Goal: Task Accomplishment & Management: Complete application form

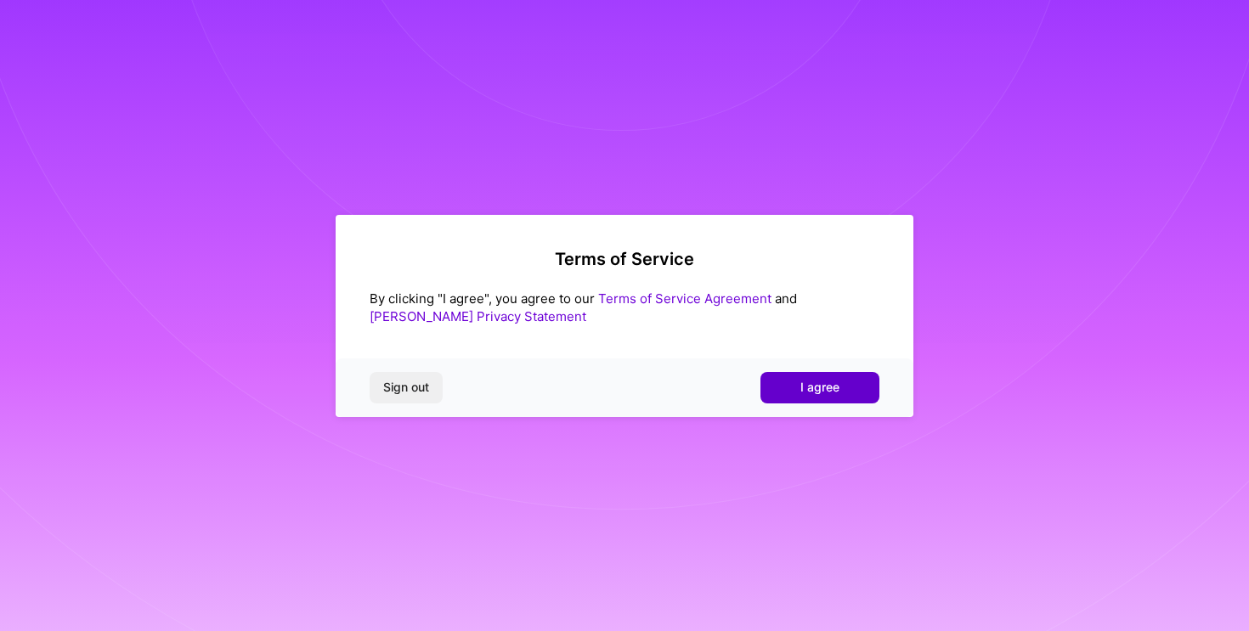
click at [864, 390] on button "I agree" at bounding box center [819, 387] width 119 height 31
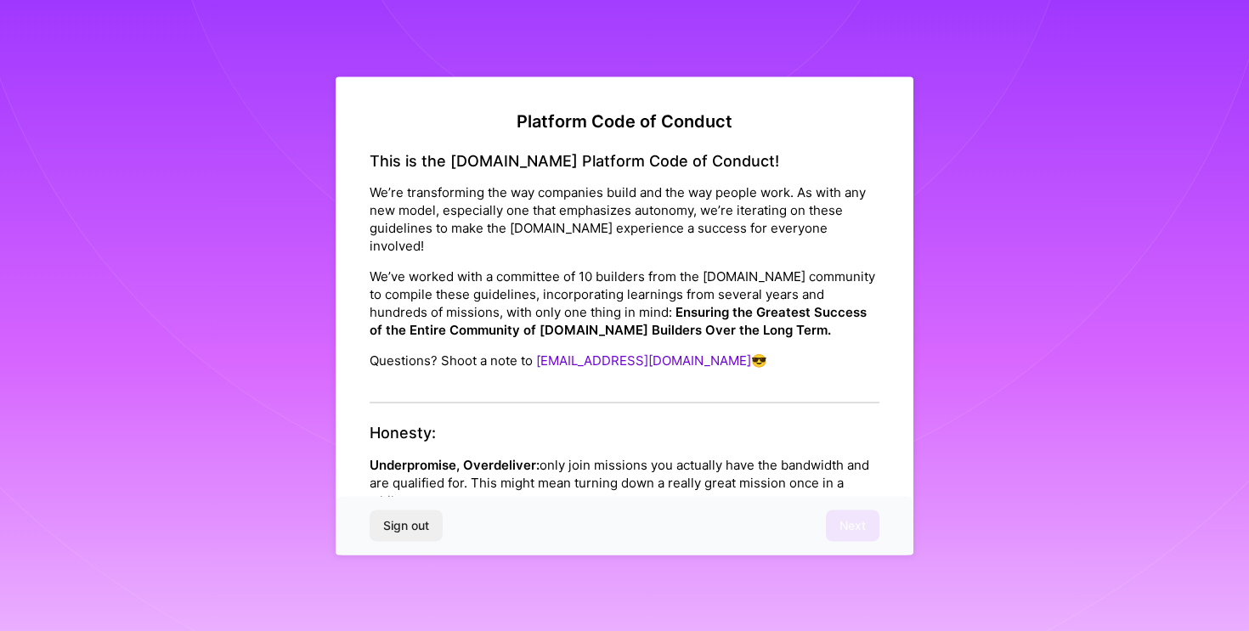
click at [653, 455] on p "Underpromise, Overdeliver: only join missions you actually have the bandwidth a…" at bounding box center [624, 482] width 510 height 54
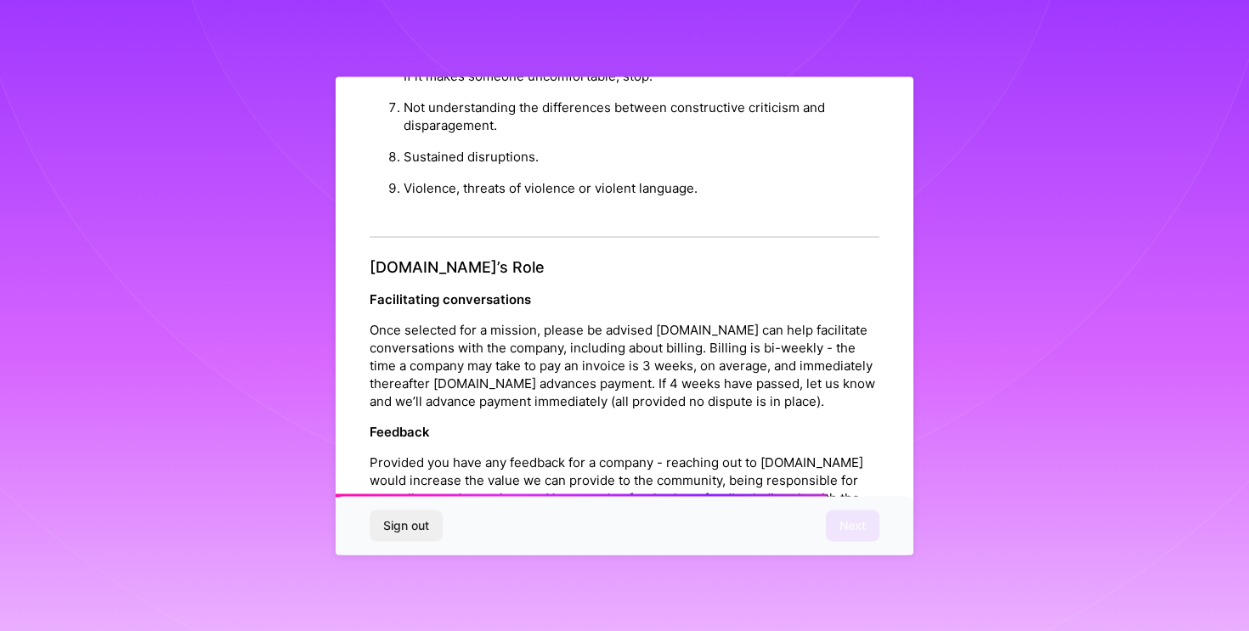
scroll to position [1858, 0]
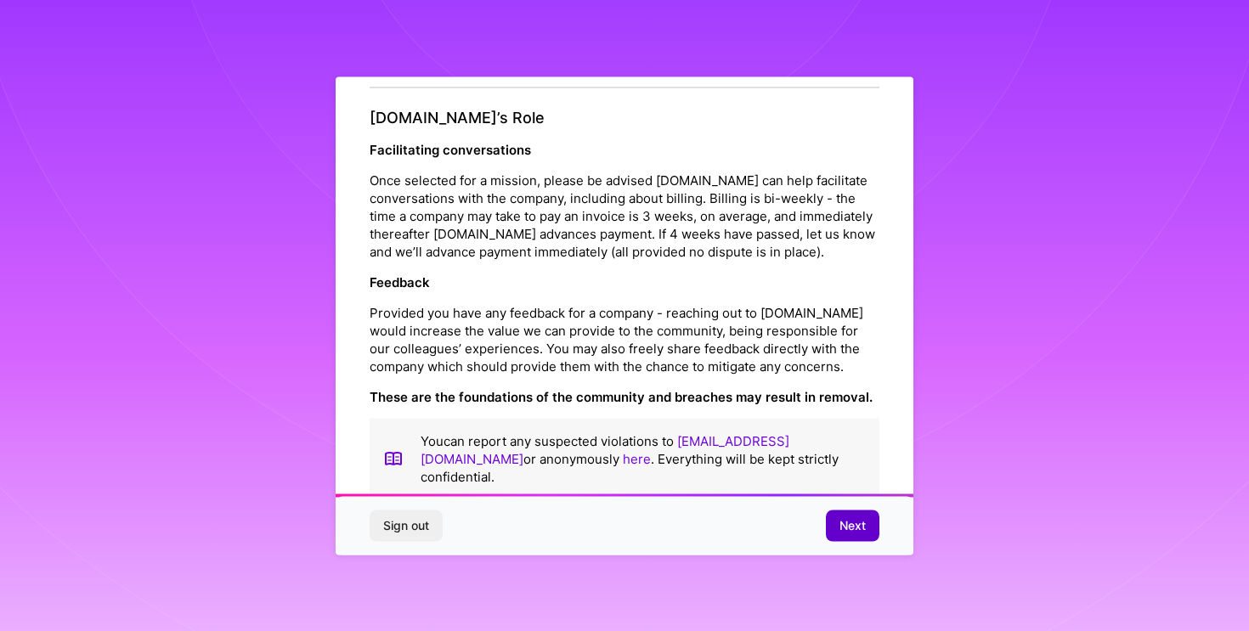
click at [853, 518] on span "Next" at bounding box center [852, 525] width 26 height 17
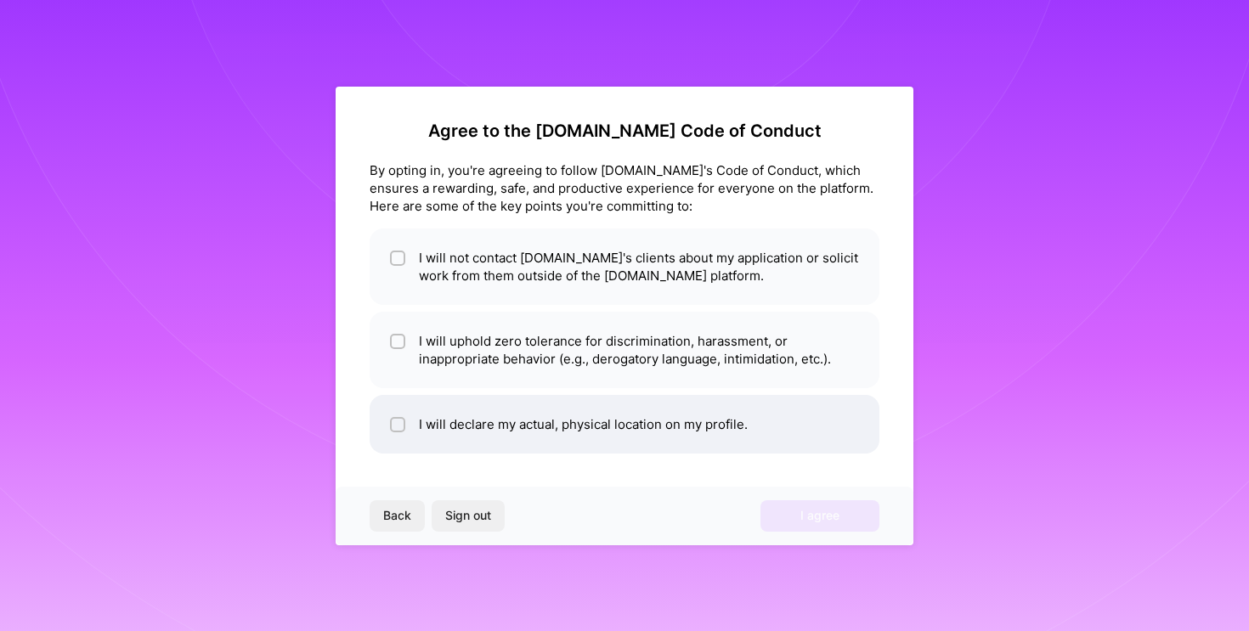
click at [494, 407] on li "I will declare my actual, physical location on my profile." at bounding box center [624, 424] width 510 height 59
checkbox input "true"
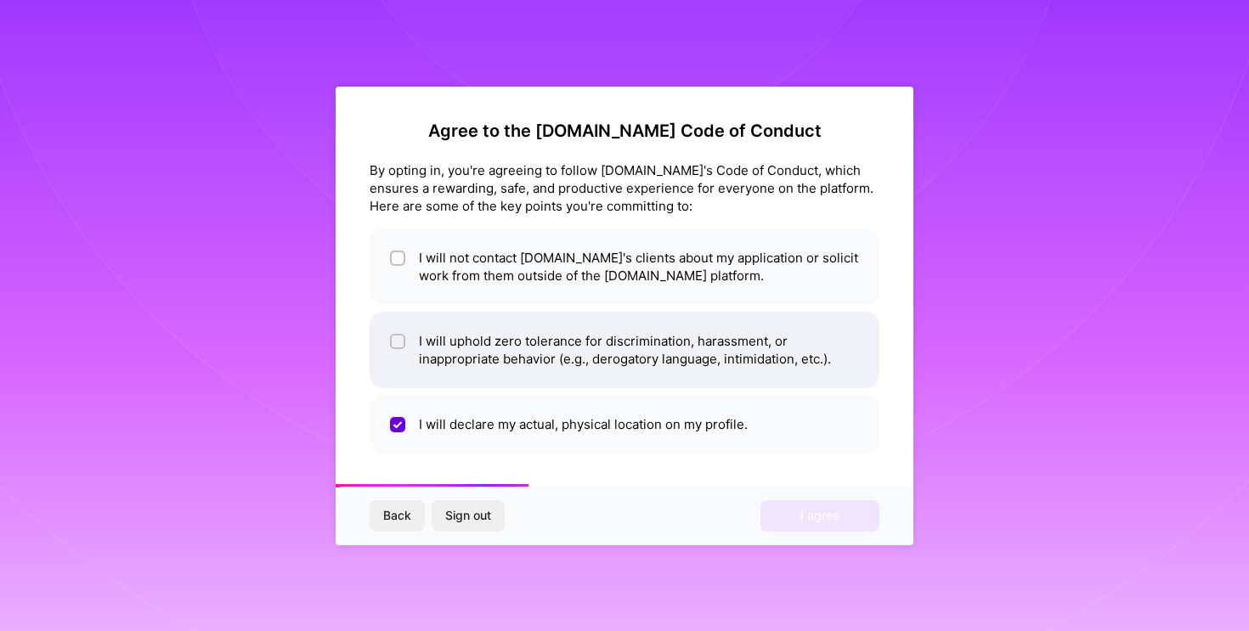
click at [421, 351] on li "I will uphold zero tolerance for discrimination, harassment, or inappropriate b…" at bounding box center [624, 350] width 510 height 76
checkbox input "true"
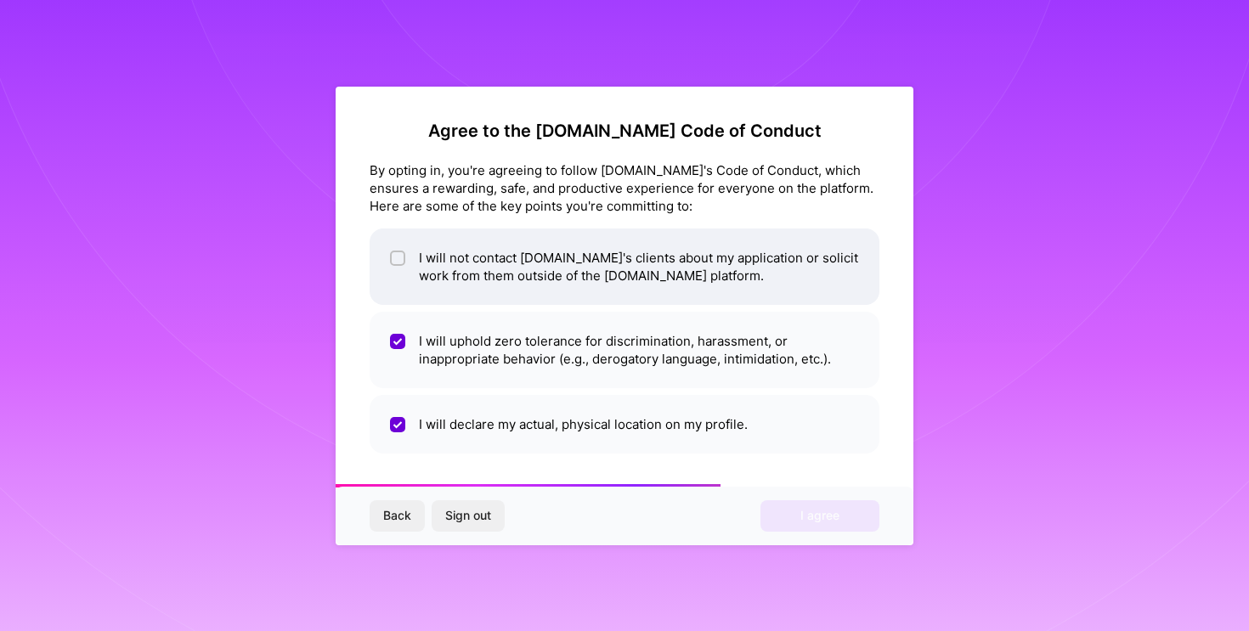
click at [400, 262] on input "checkbox" at bounding box center [399, 259] width 12 height 12
checkbox input "true"
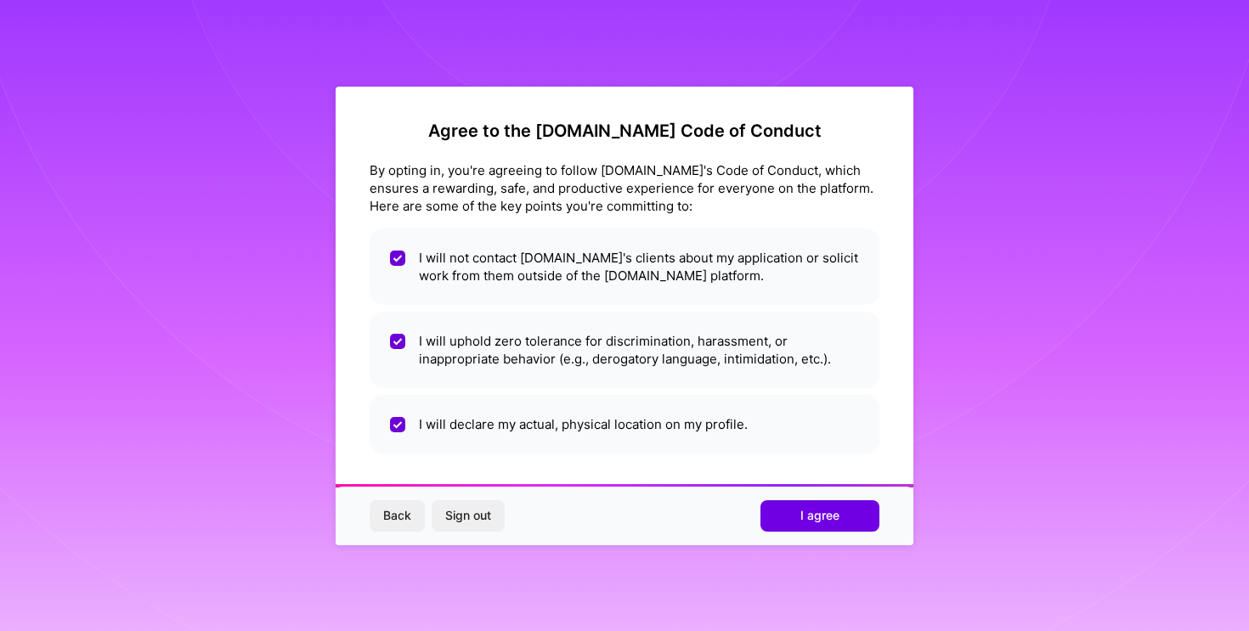
click at [798, 532] on div "Back Sign out I agree" at bounding box center [624, 516] width 578 height 58
click at [808, 524] on span "I agree" at bounding box center [819, 515] width 39 height 17
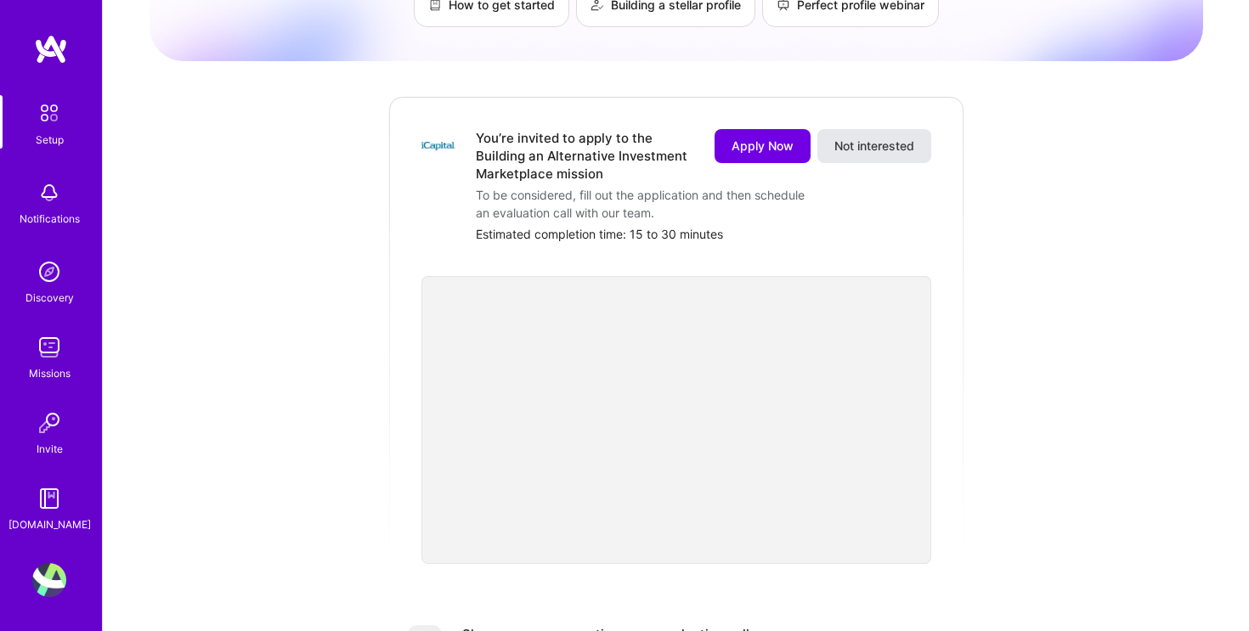
scroll to position [145, 0]
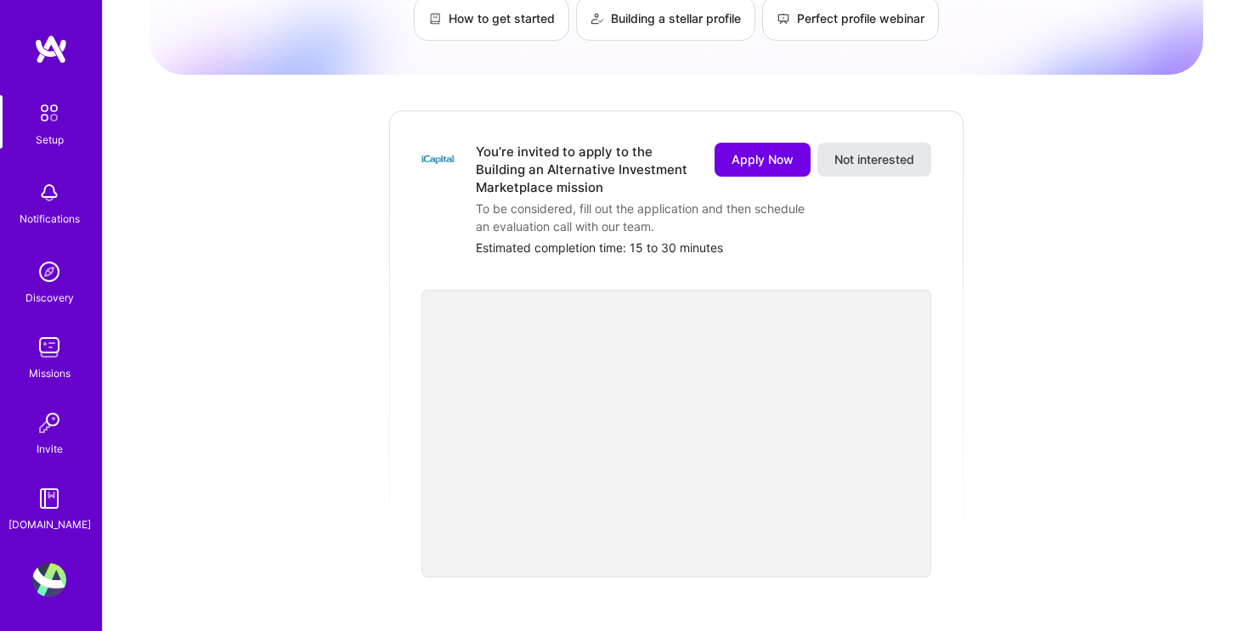
click at [878, 151] on span "Not interested" at bounding box center [874, 159] width 80 height 17
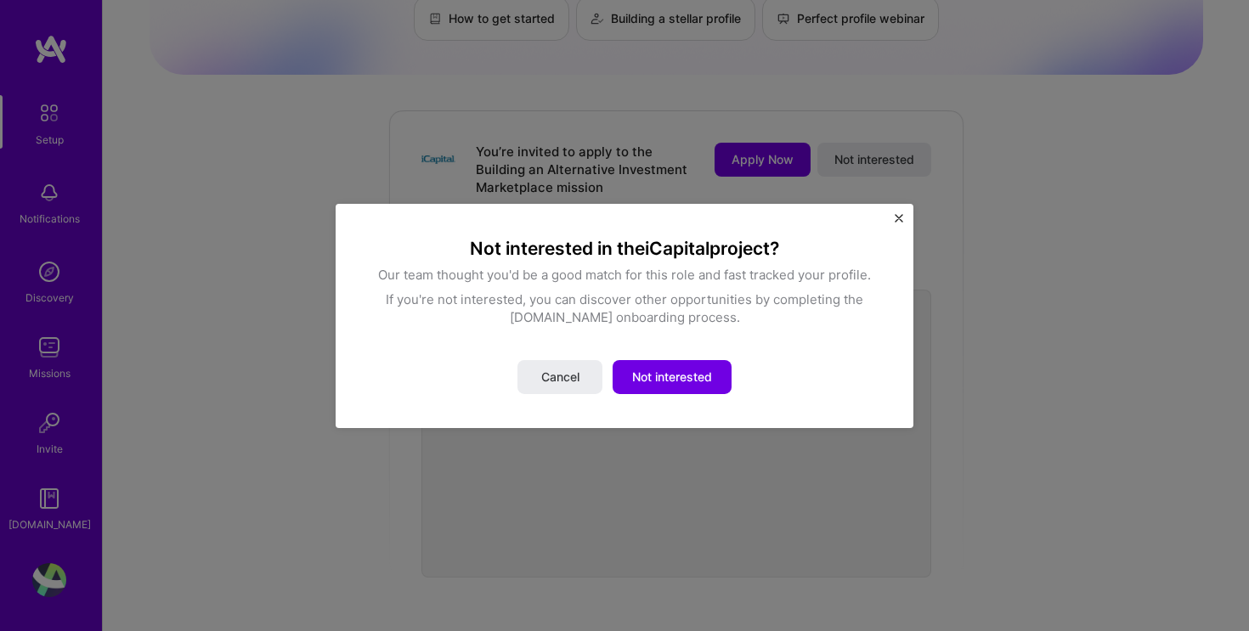
click at [891, 219] on div "Not interested in the iCapital project? Our team thought you'd be a good match …" at bounding box center [624, 315] width 578 height 224
click at [899, 217] on img "Close" at bounding box center [898, 217] width 8 height 8
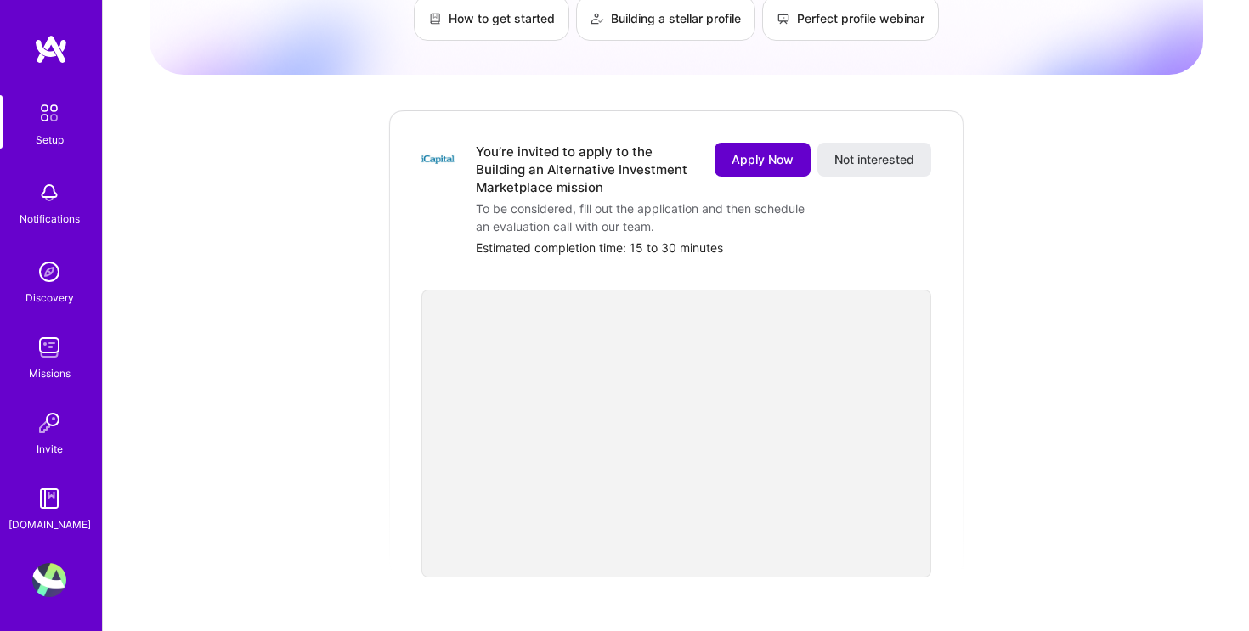
click at [761, 151] on span "Apply Now" at bounding box center [762, 159] width 62 height 17
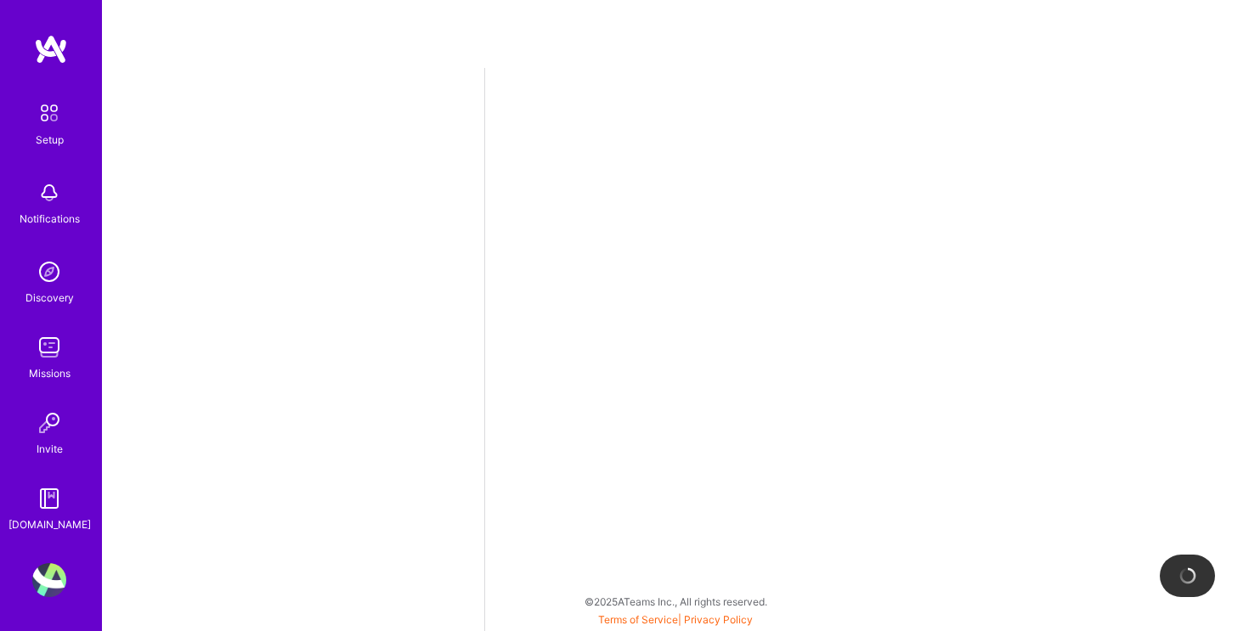
select select "US"
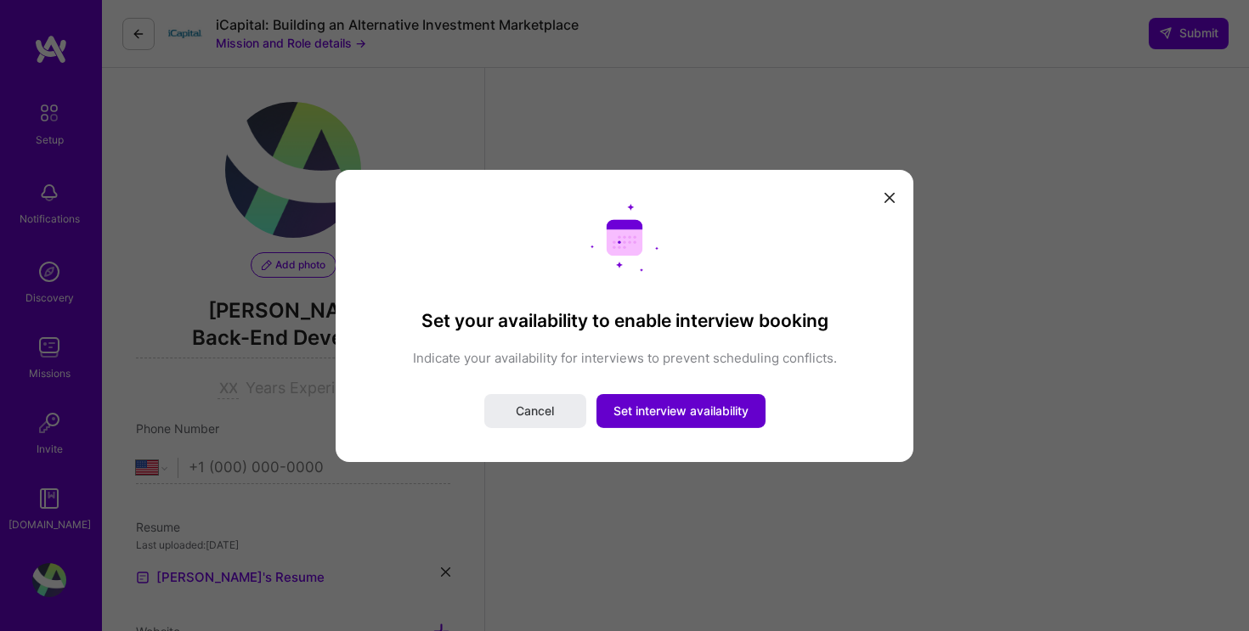
click at [727, 406] on span "Set interview availability" at bounding box center [680, 411] width 135 height 17
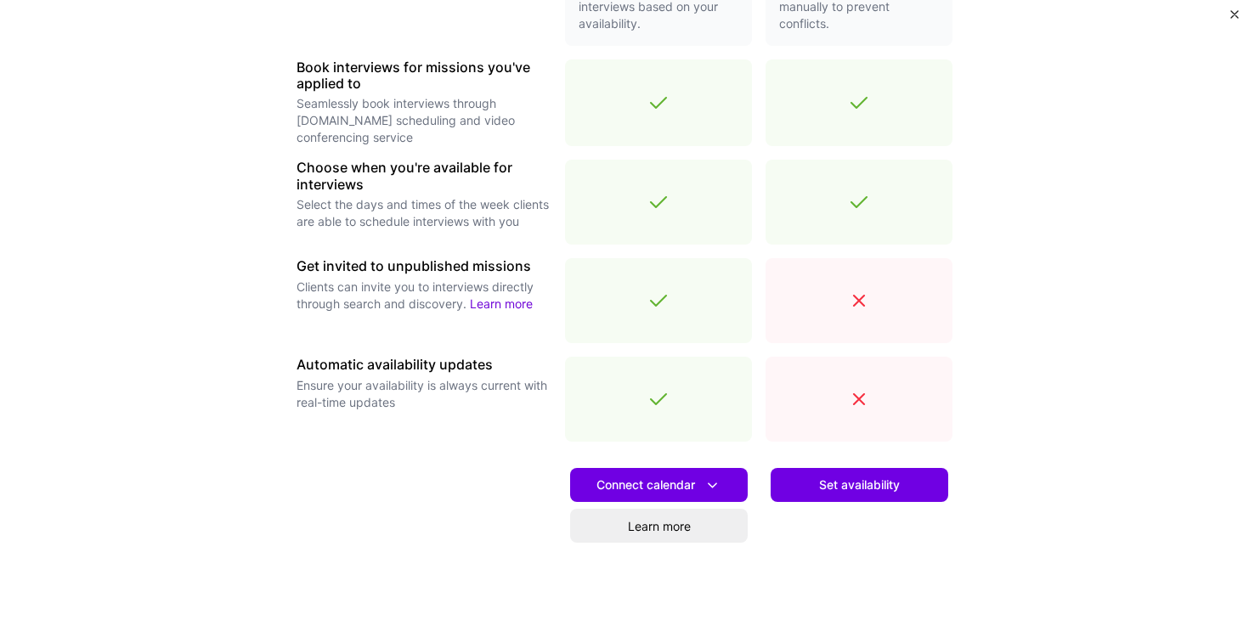
scroll to position [546, 0]
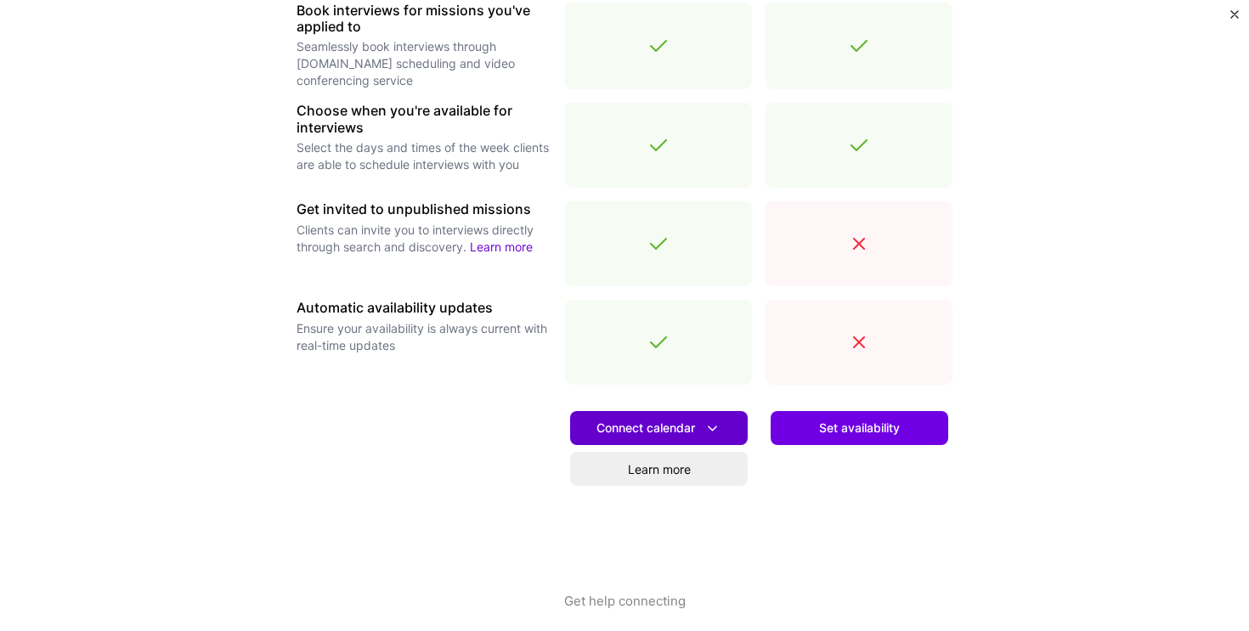
click at [713, 422] on icon at bounding box center [712, 429] width 18 height 18
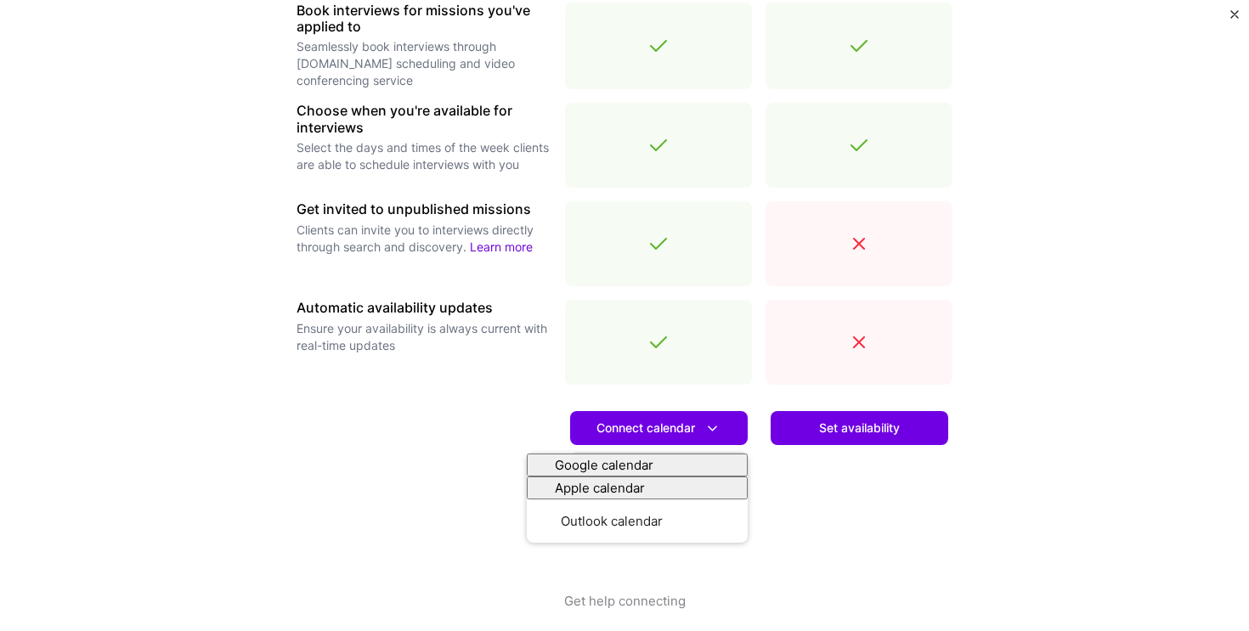
click at [1130, 376] on div "Make interview scheduling effortless Choose how you want clients to schedule in…" at bounding box center [624, 315] width 1249 height 631
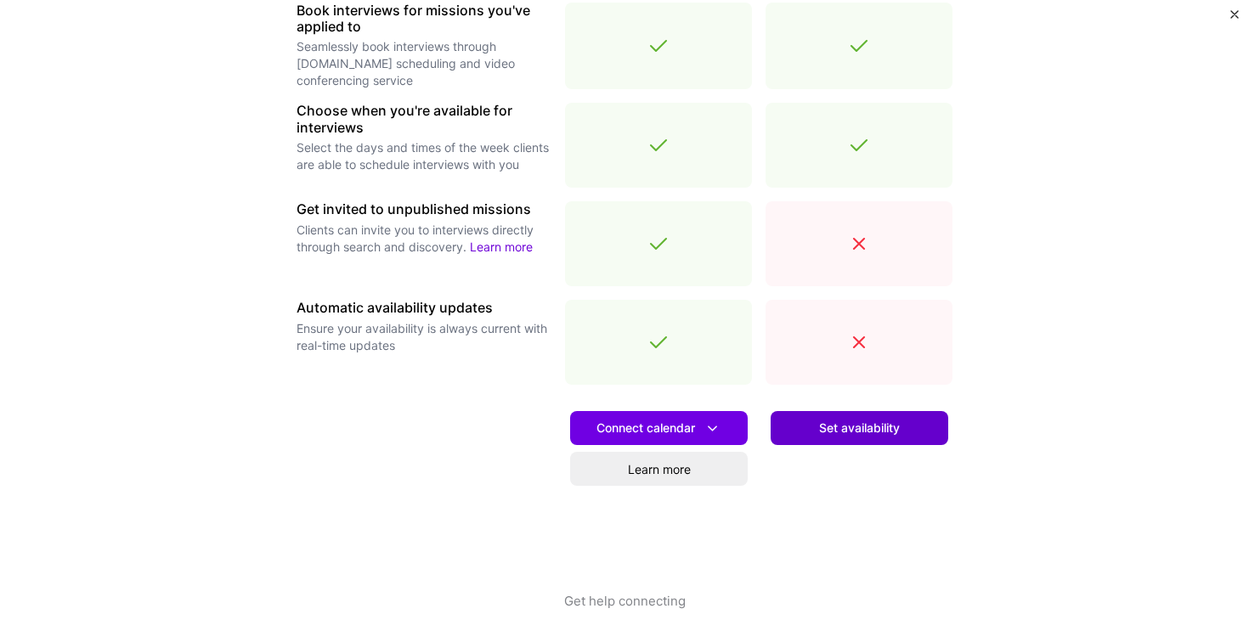
click at [898, 420] on span "Set availability" at bounding box center [859, 428] width 81 height 17
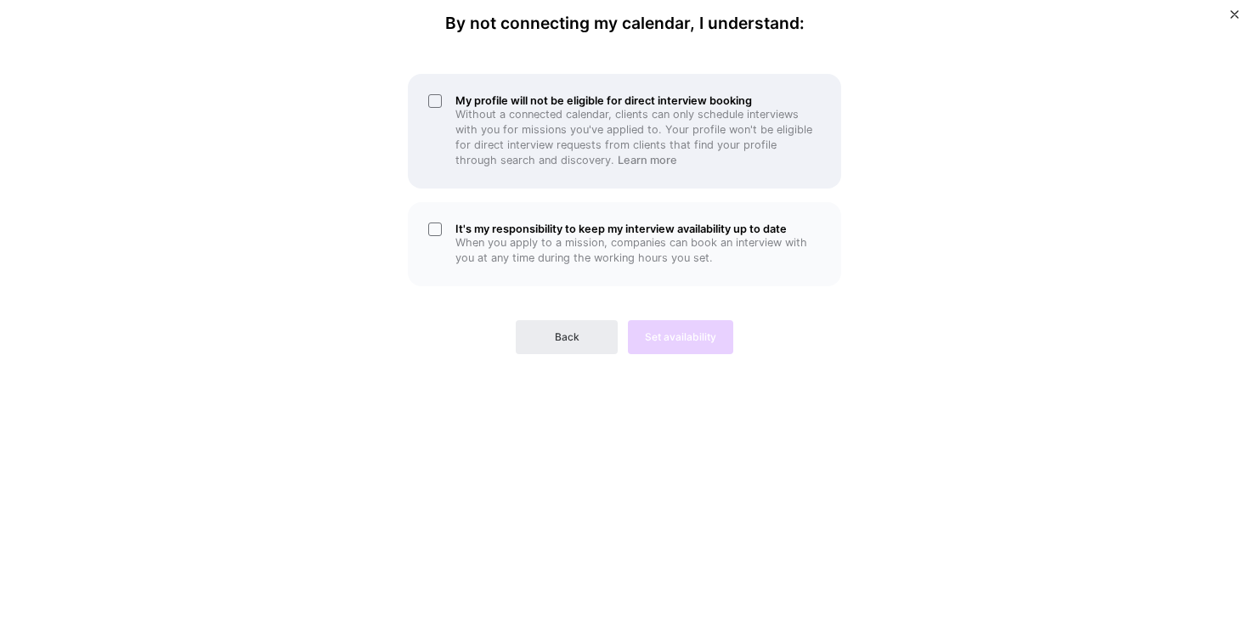
click at [443, 106] on div "My profile will not be eligible for direct interview booking Without a connecte…" at bounding box center [624, 131] width 433 height 115
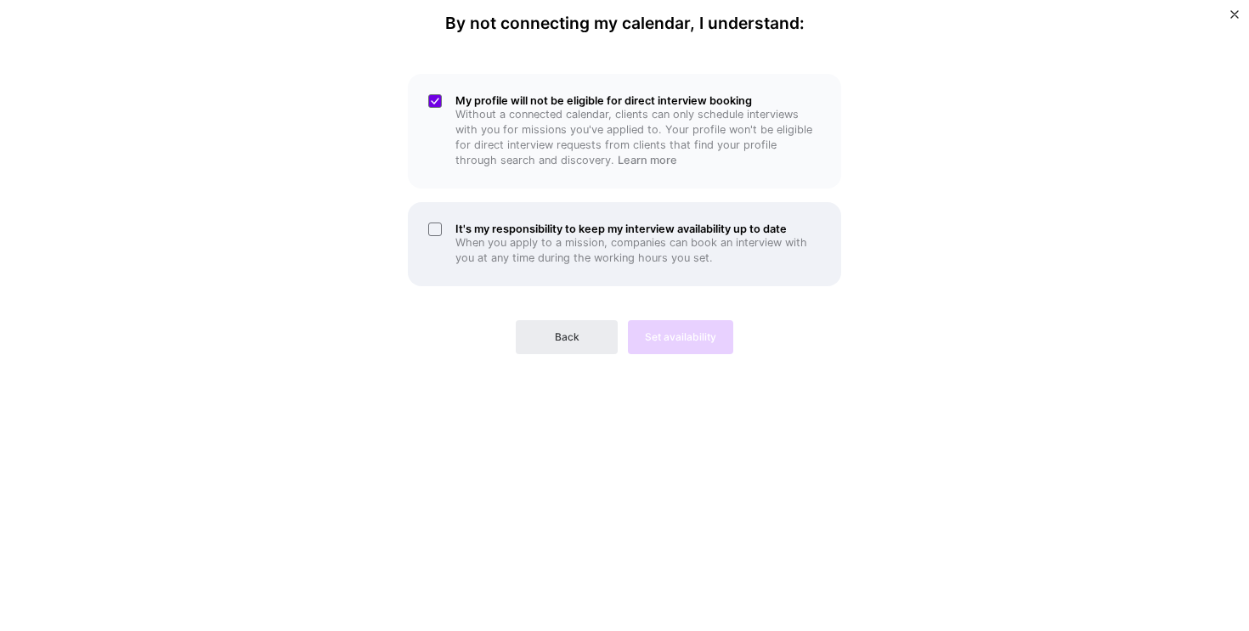
click at [429, 225] on div "It's my responsibility to keep my interview availability up to date When you ap…" at bounding box center [624, 244] width 433 height 84
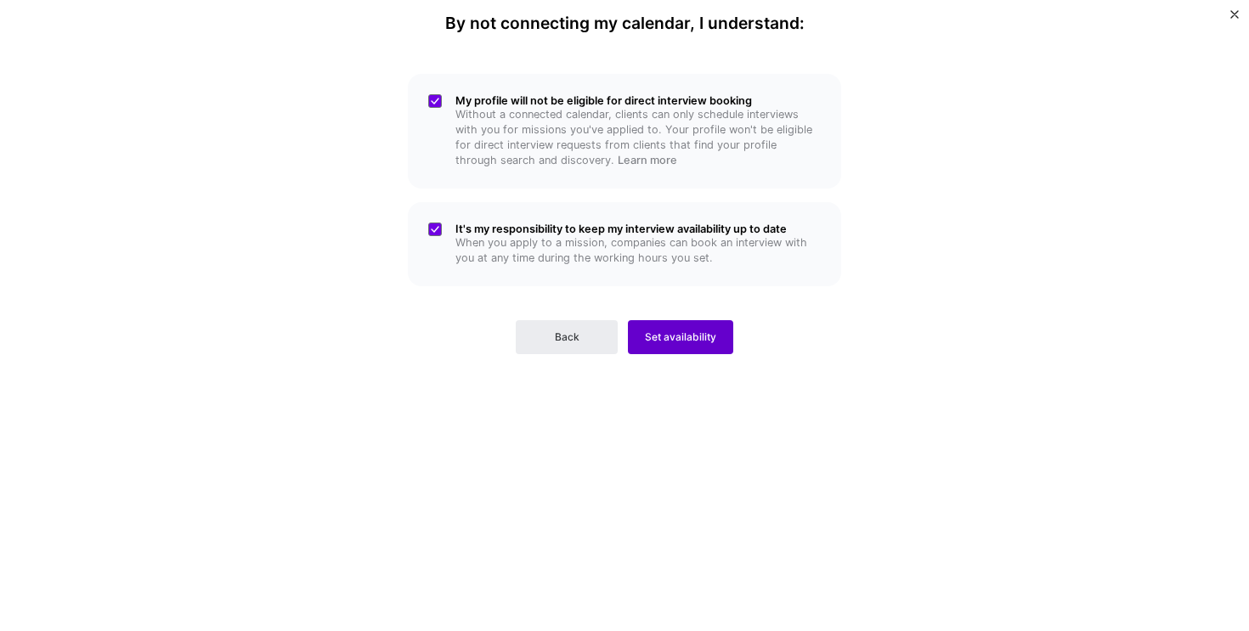
click at [685, 351] on button "Set availability" at bounding box center [680, 337] width 105 height 34
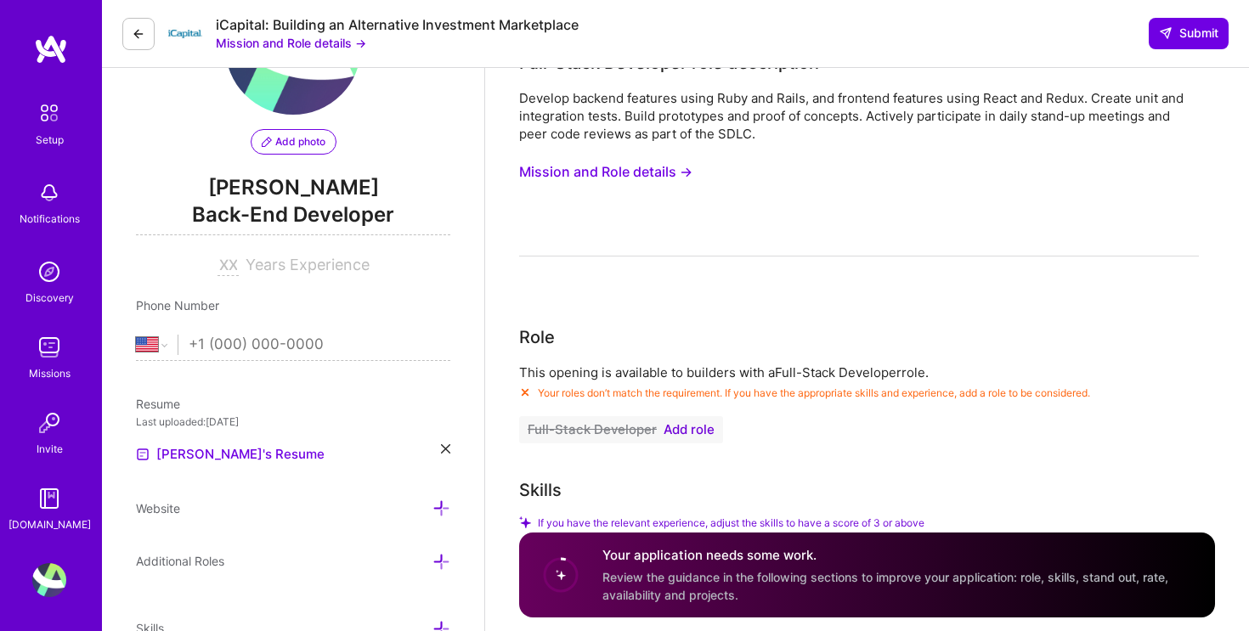
scroll to position [81, 0]
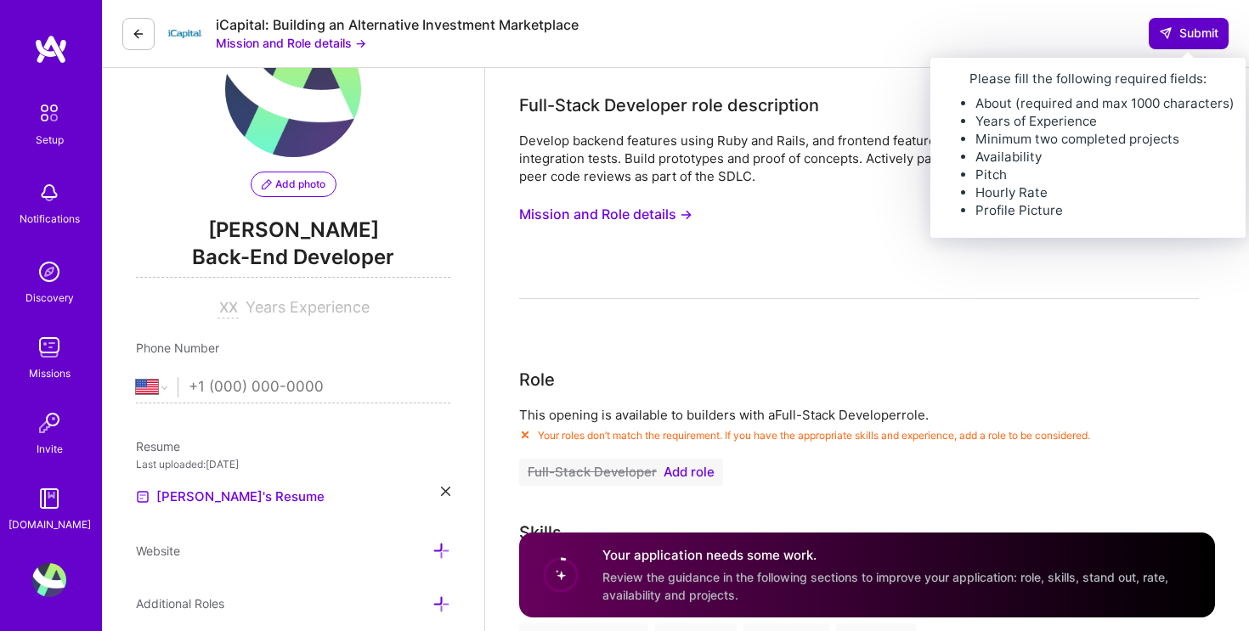
click at [1182, 43] on button "Submit" at bounding box center [1188, 33] width 80 height 31
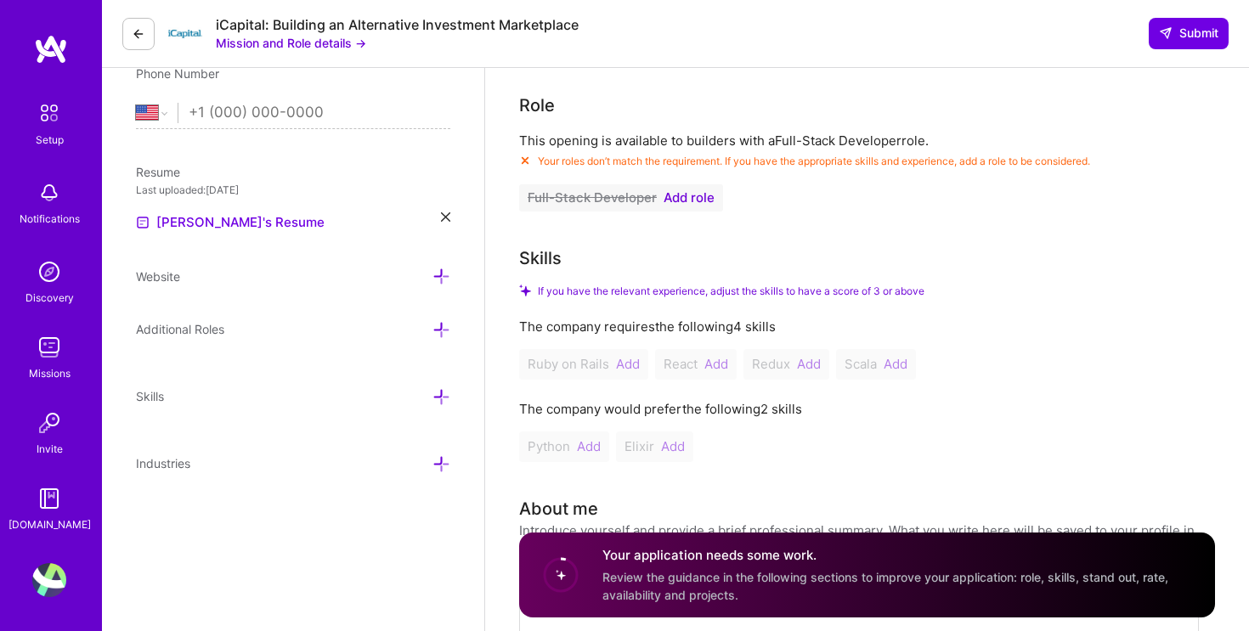
scroll to position [358, 0]
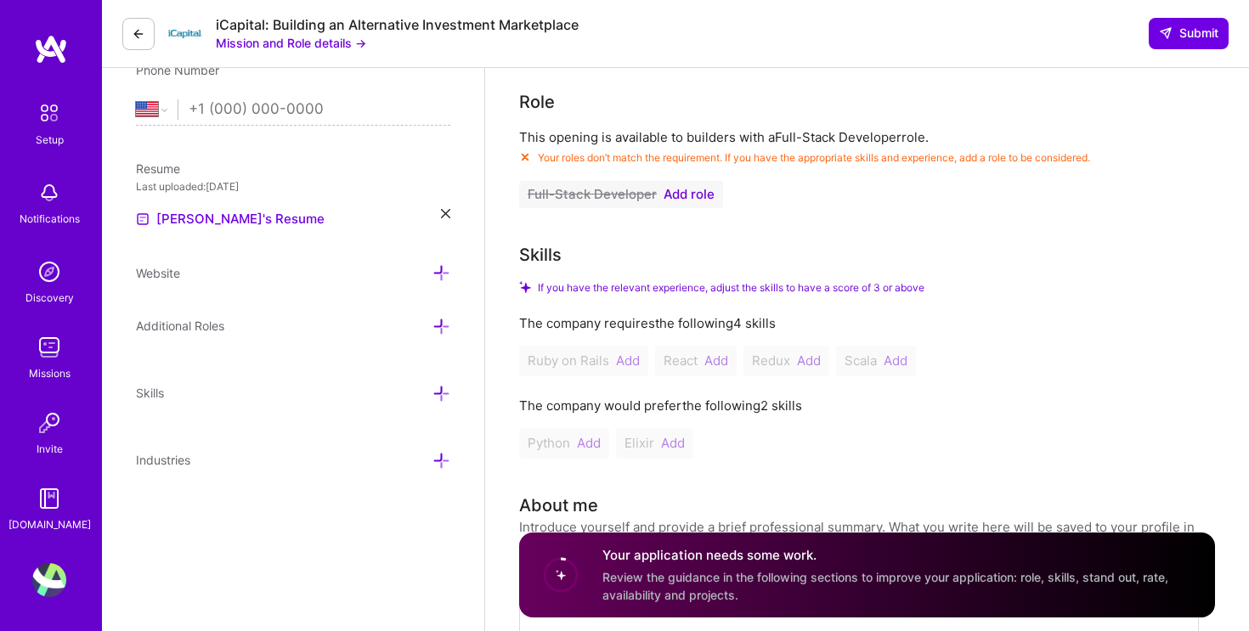
click at [704, 195] on span "Add role" at bounding box center [688, 195] width 51 height 14
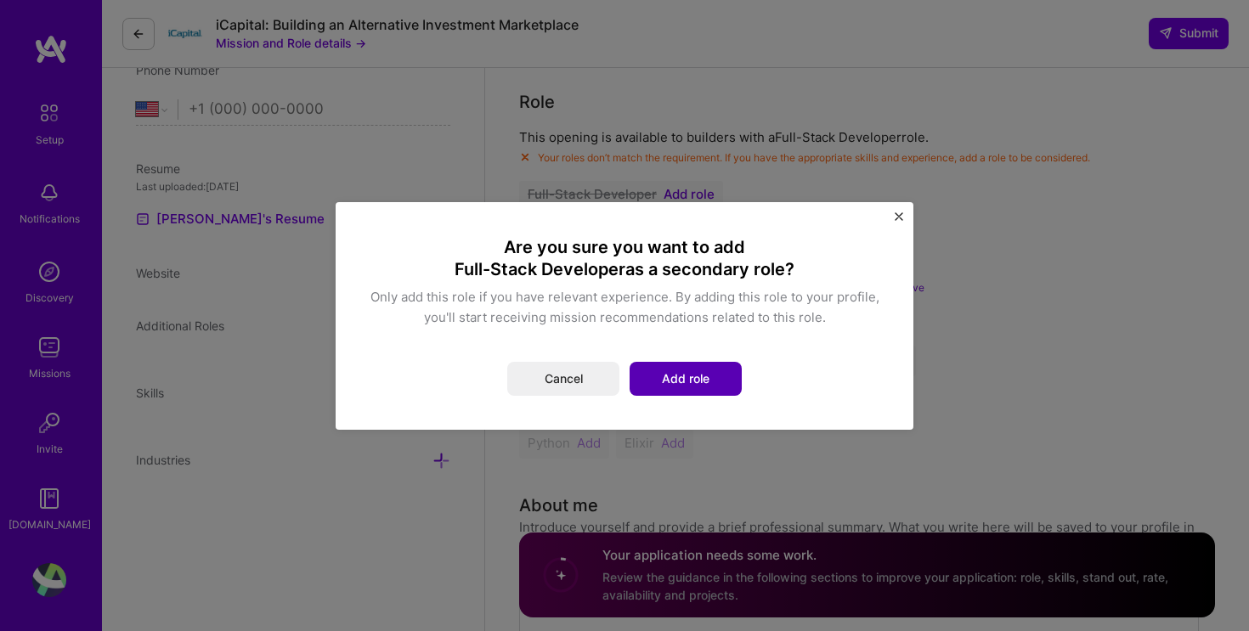
click at [691, 373] on button "Add role" at bounding box center [685, 379] width 112 height 34
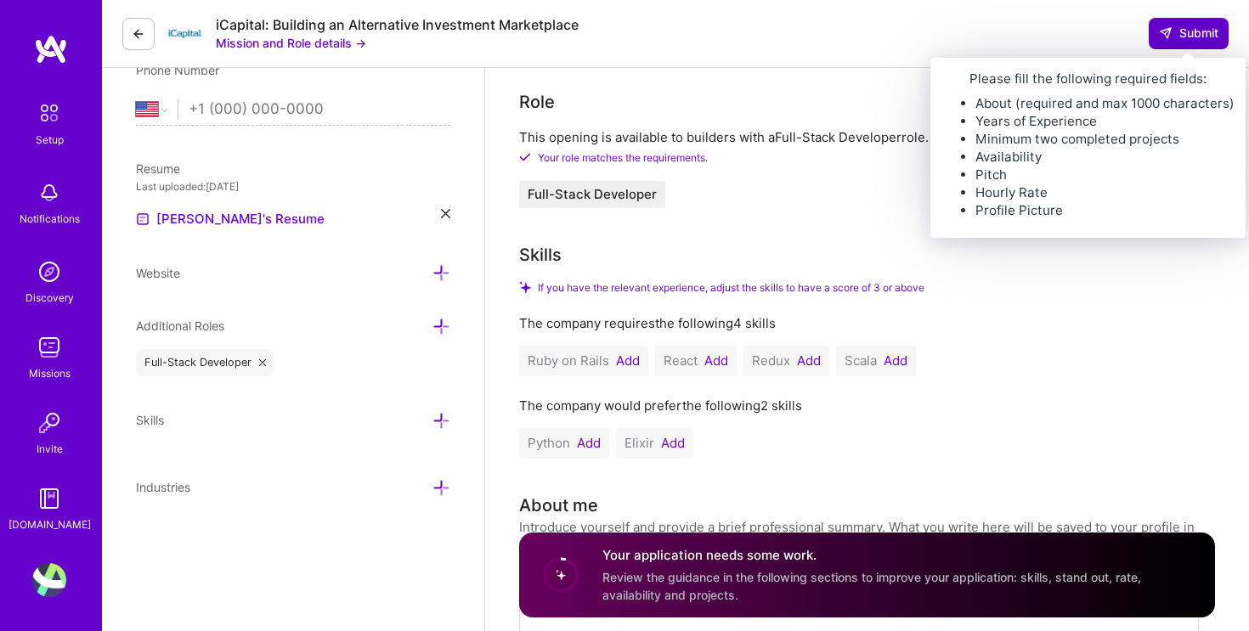
click at [1204, 32] on span "Submit" at bounding box center [1188, 33] width 59 height 17
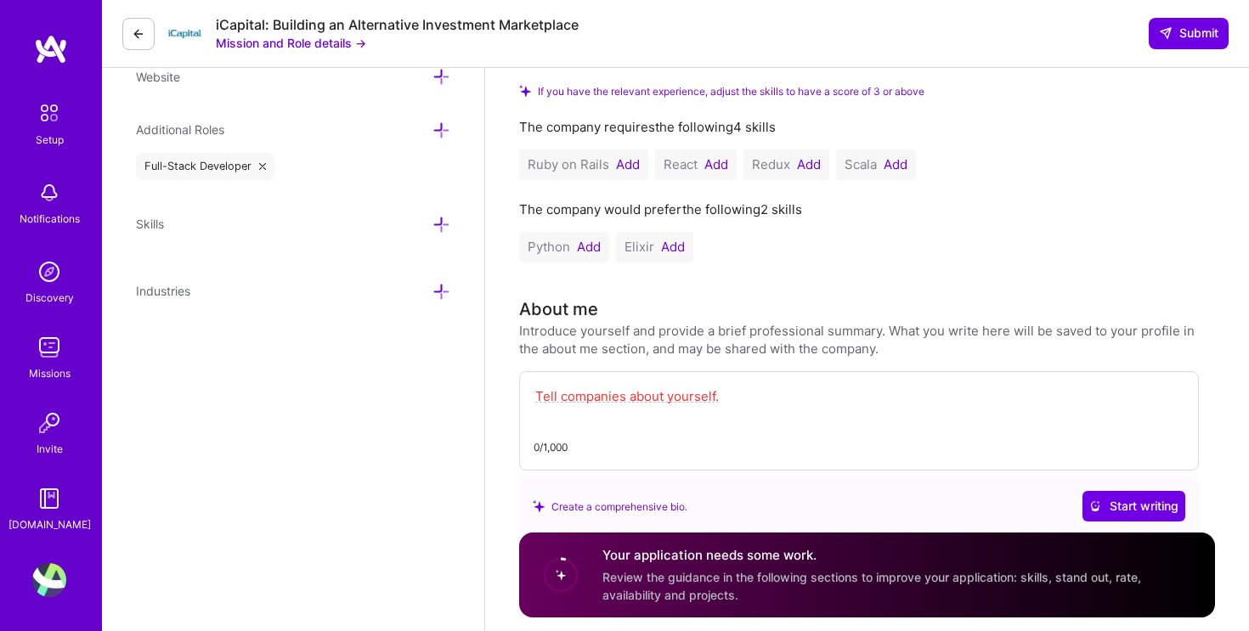
scroll to position [555, 0]
click at [716, 404] on textarea at bounding box center [858, 404] width 651 height 39
paste textarea "I am [PERSON_NAME] a Senior Software Engineer with just over 10 years of experi…"
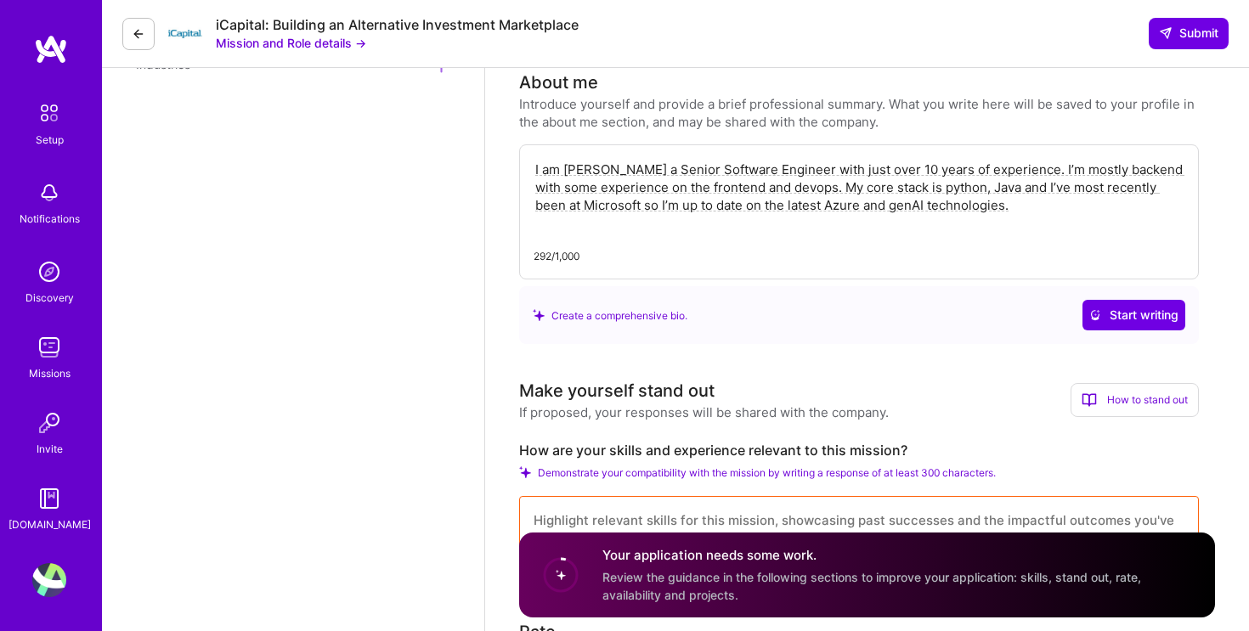
scroll to position [821, 0]
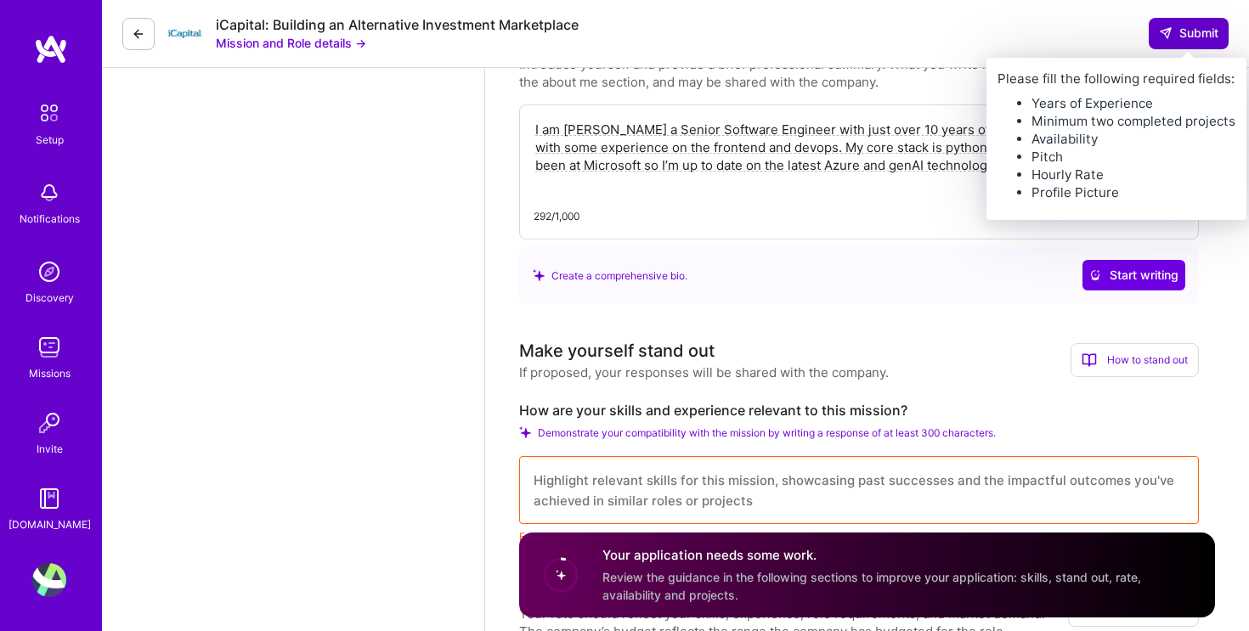
type textarea "I am [PERSON_NAME] a Senior Software Engineer with just over 10 years of experi…"
click at [1203, 37] on span "Submit" at bounding box center [1188, 33] width 59 height 17
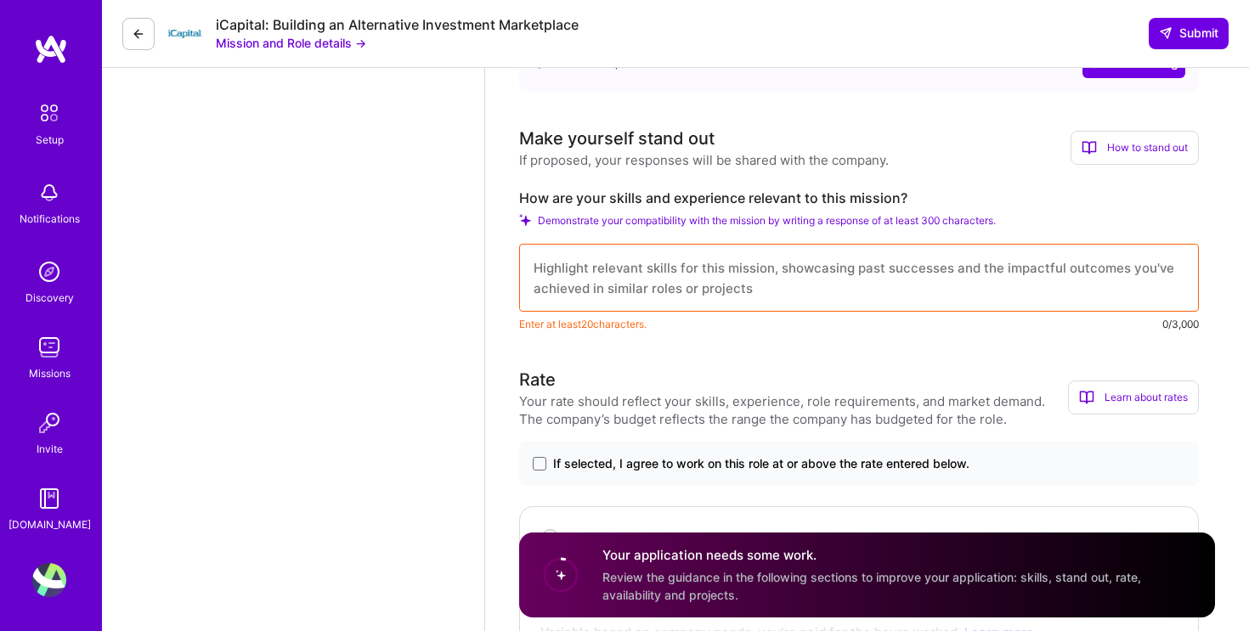
scroll to position [1035, 0]
click at [927, 281] on textarea at bounding box center [858, 277] width 679 height 68
paste textarea "Engineered an Azure Function in C# to automate frequent flyer PNR migrations du…"
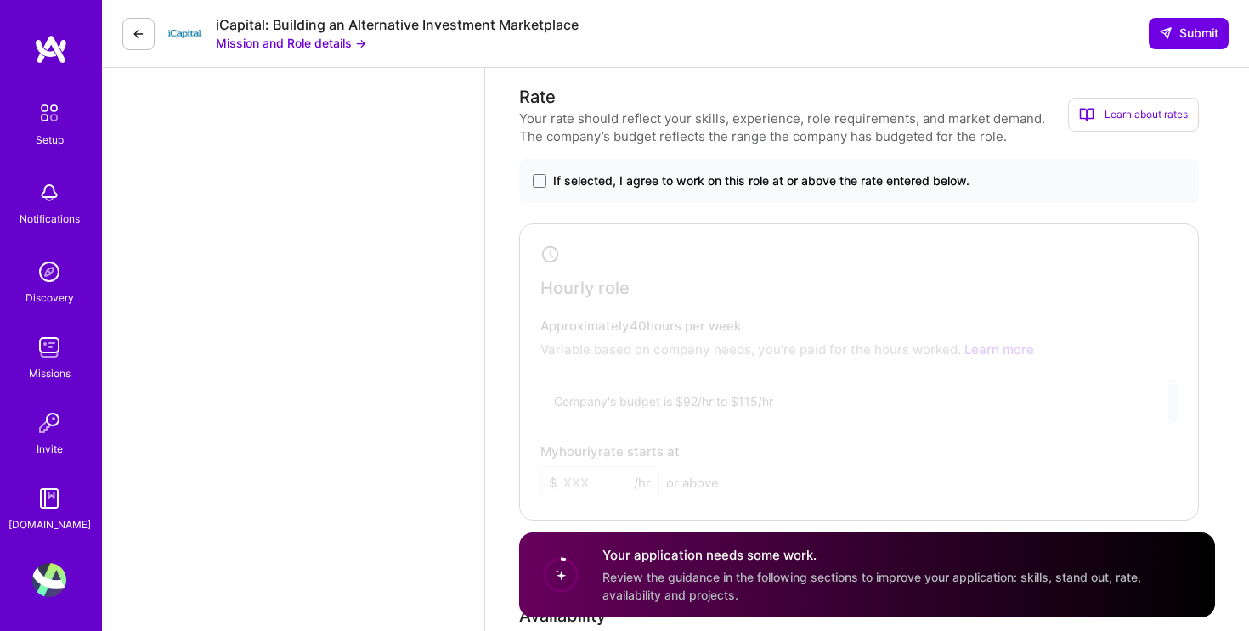
scroll to position [1341, 0]
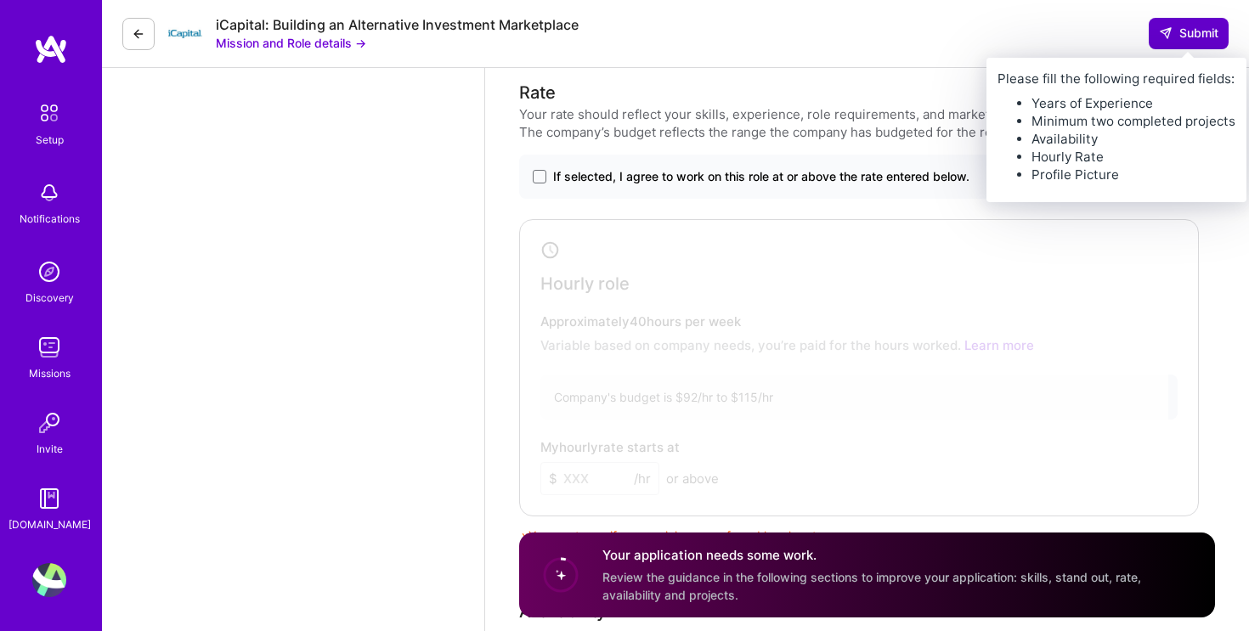
type textarea "Engineered an Azure Function in C# to automate frequent flyer PNR migrations du…"
click at [1199, 33] on span "Submit" at bounding box center [1188, 33] width 59 height 17
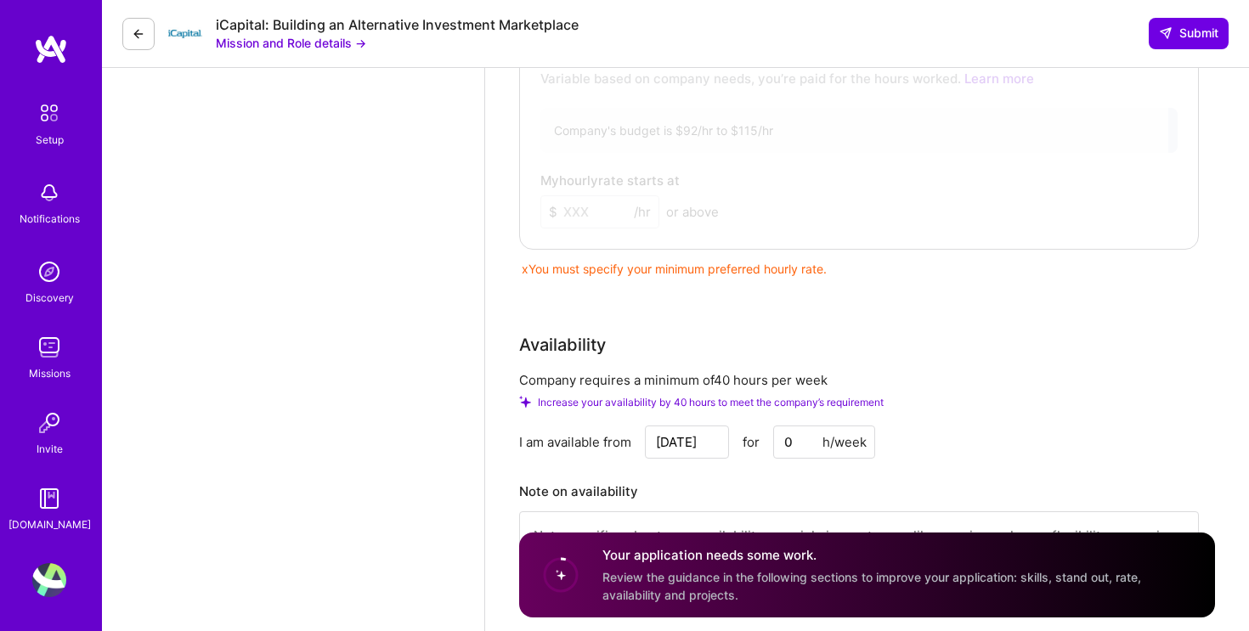
scroll to position [1582, 0]
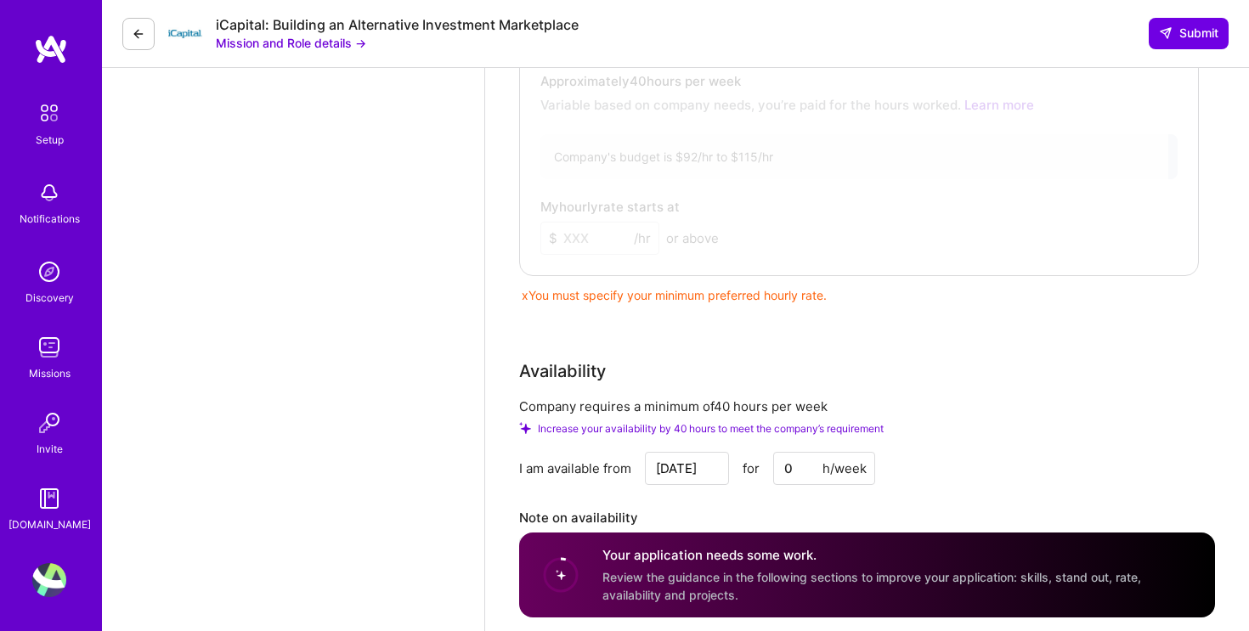
click at [757, 179] on div at bounding box center [846, 124] width 644 height 280
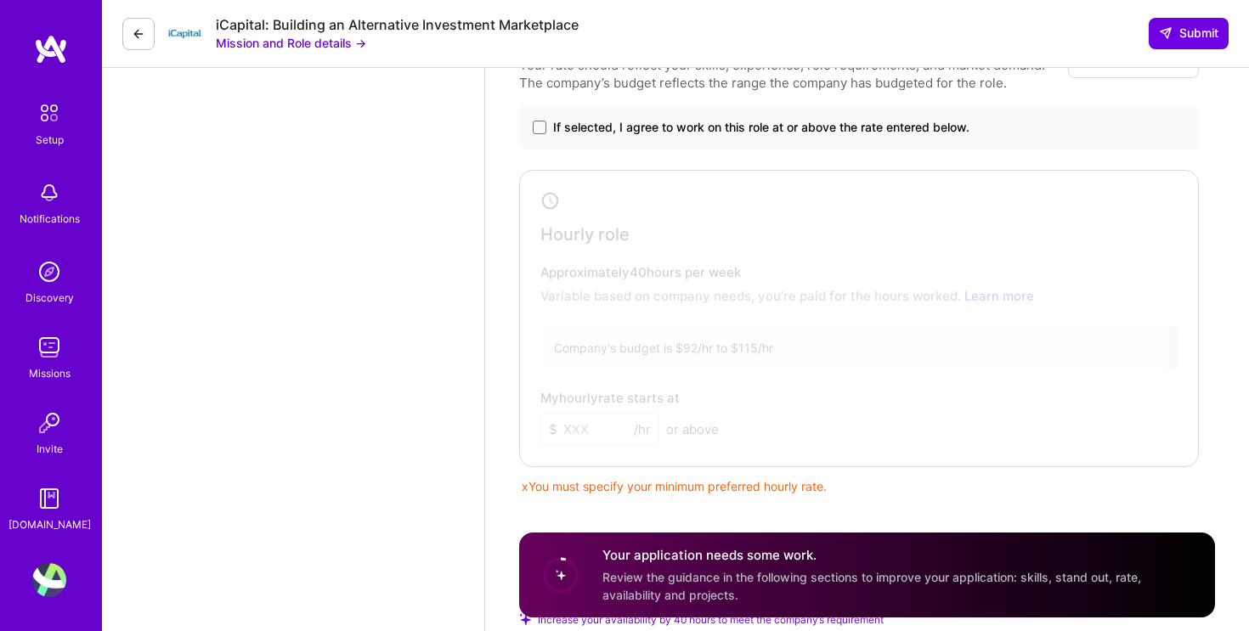
scroll to position [1373, 0]
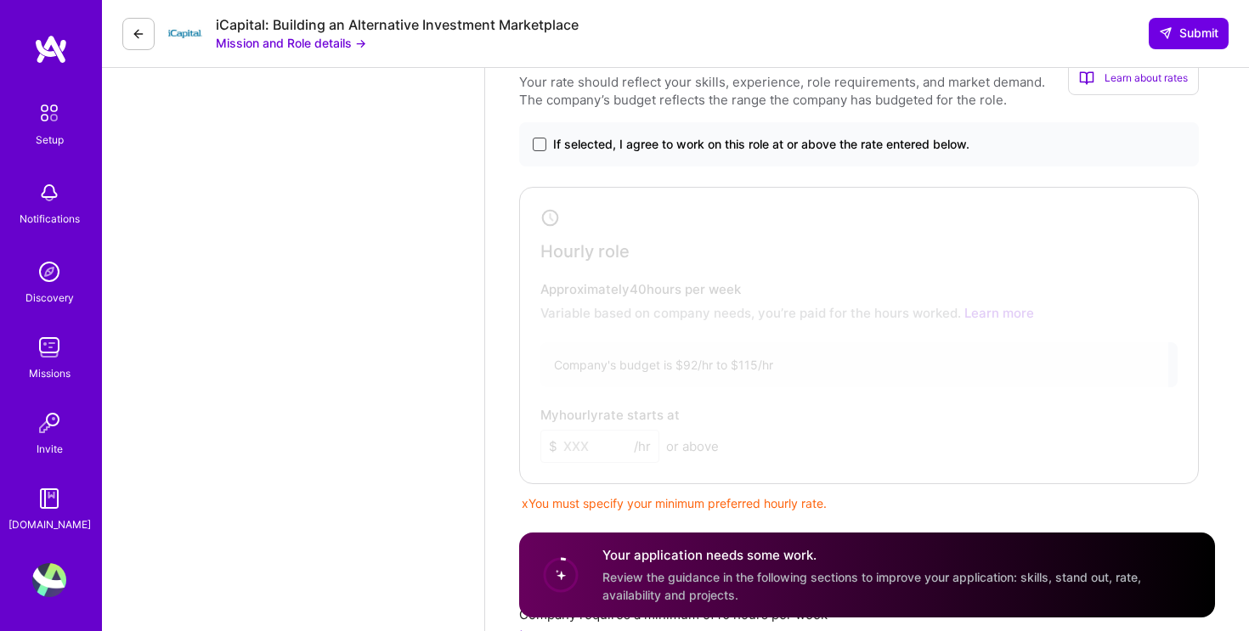
click at [544, 145] on span at bounding box center [540, 145] width 14 height 14
click at [0, 0] on input "If selected, I agree to work on this role at or above the rate entered below." at bounding box center [0, 0] width 0 height 0
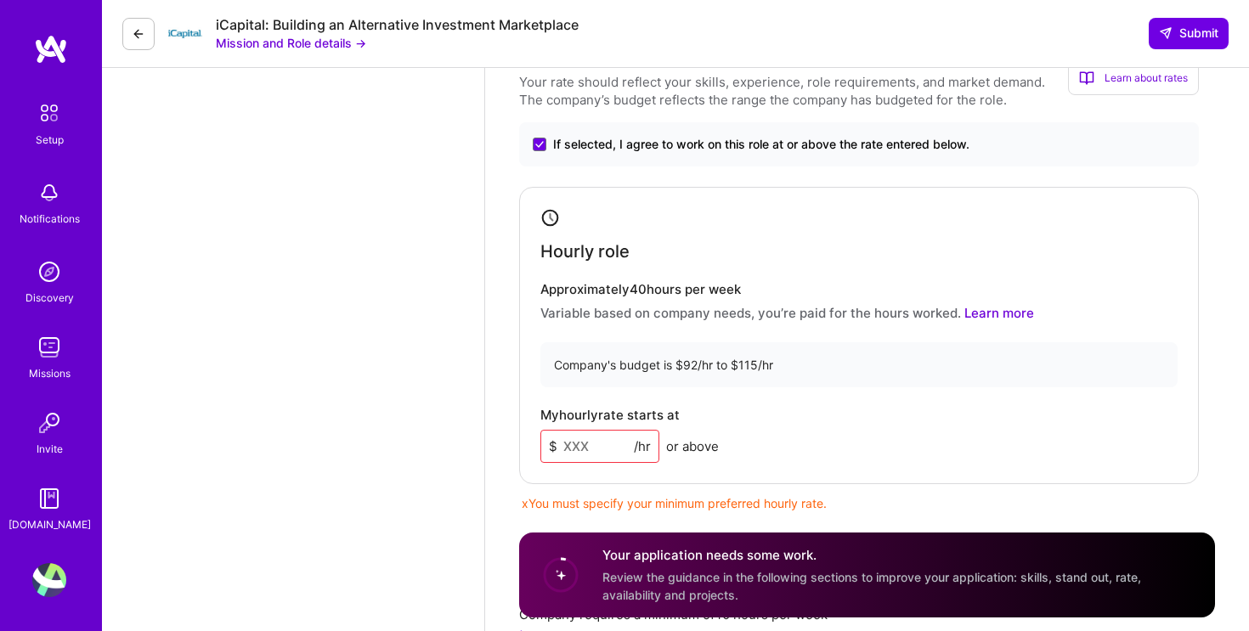
click at [597, 448] on input at bounding box center [599, 446] width 119 height 33
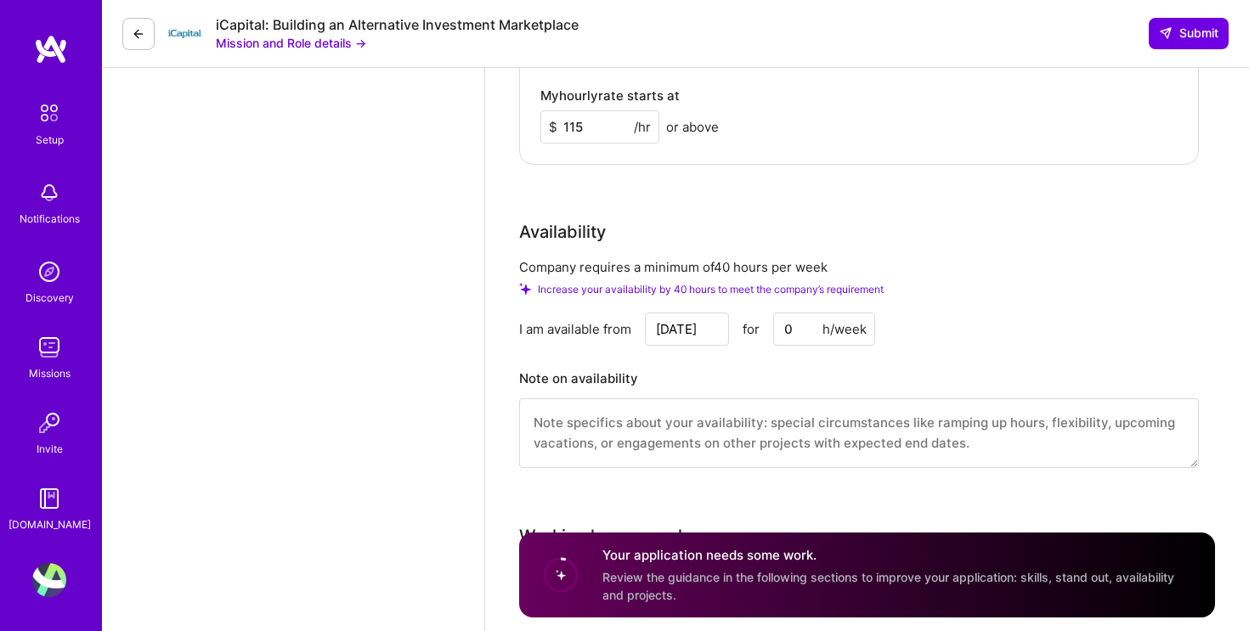
scroll to position [1709, 0]
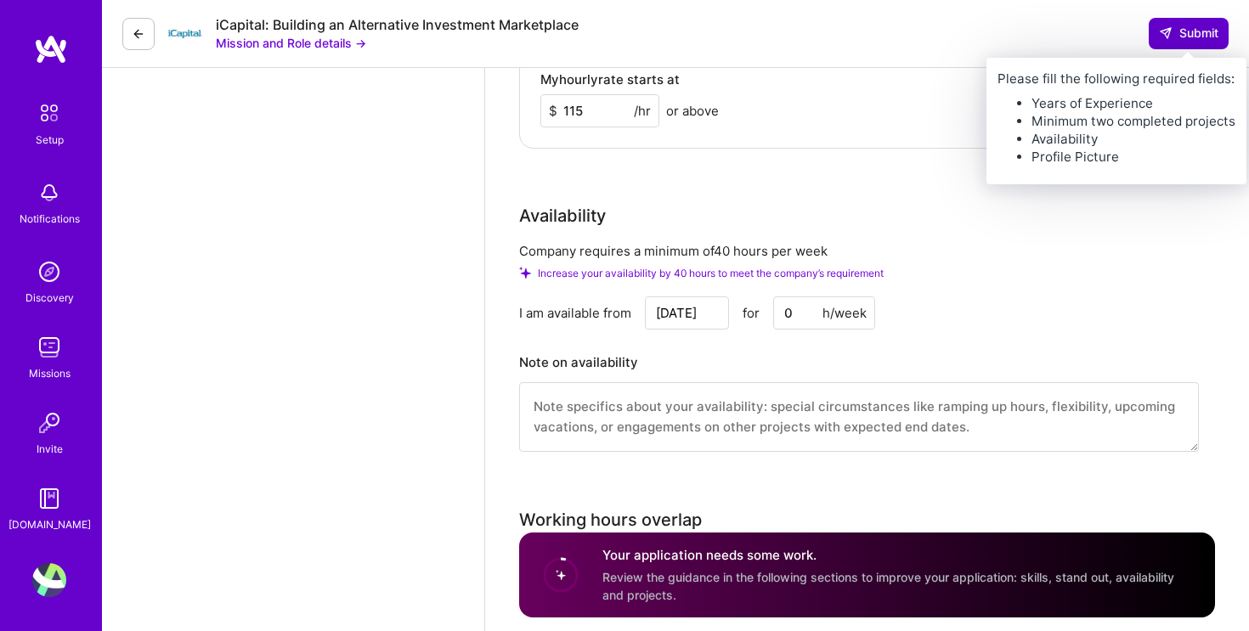
type input "115"
click at [1191, 28] on span "Submit" at bounding box center [1188, 33] width 59 height 17
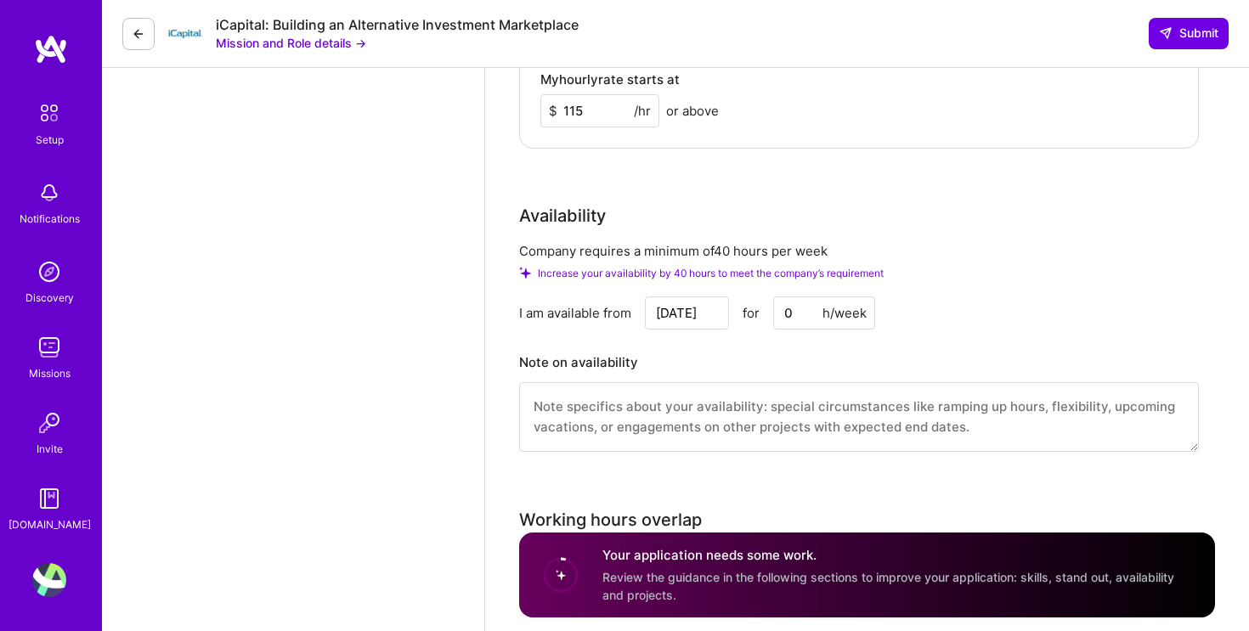
click at [695, 406] on textarea at bounding box center [858, 417] width 679 height 70
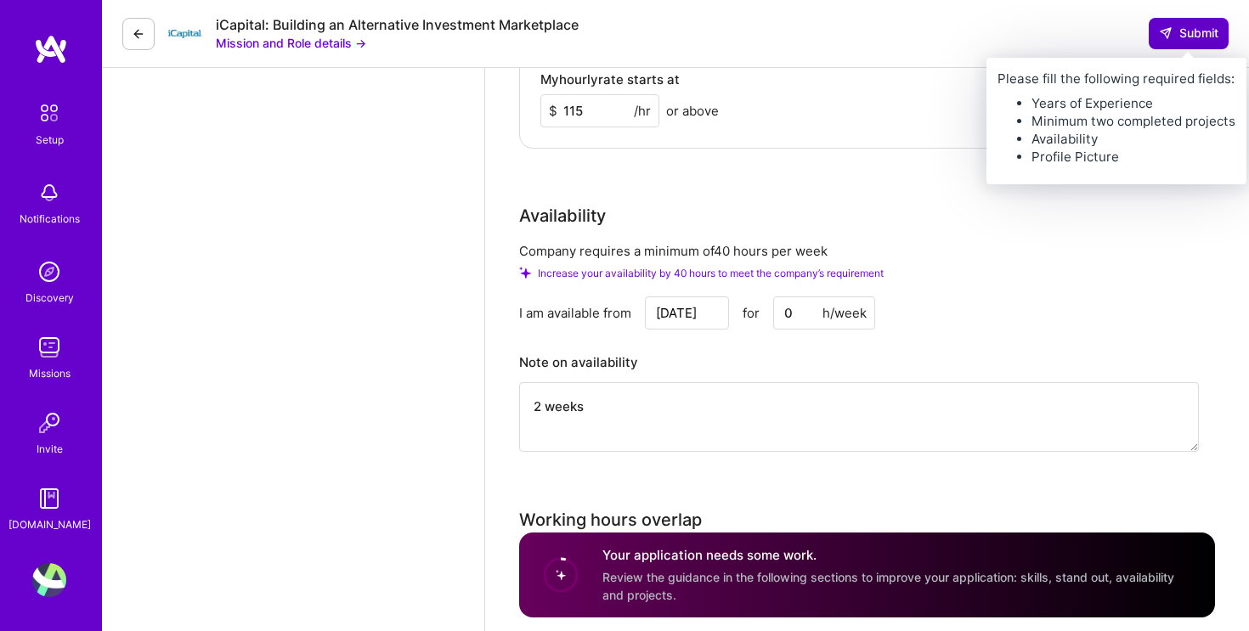
type textarea "2 weeks"
click at [1194, 41] on span "Submit" at bounding box center [1188, 33] width 59 height 17
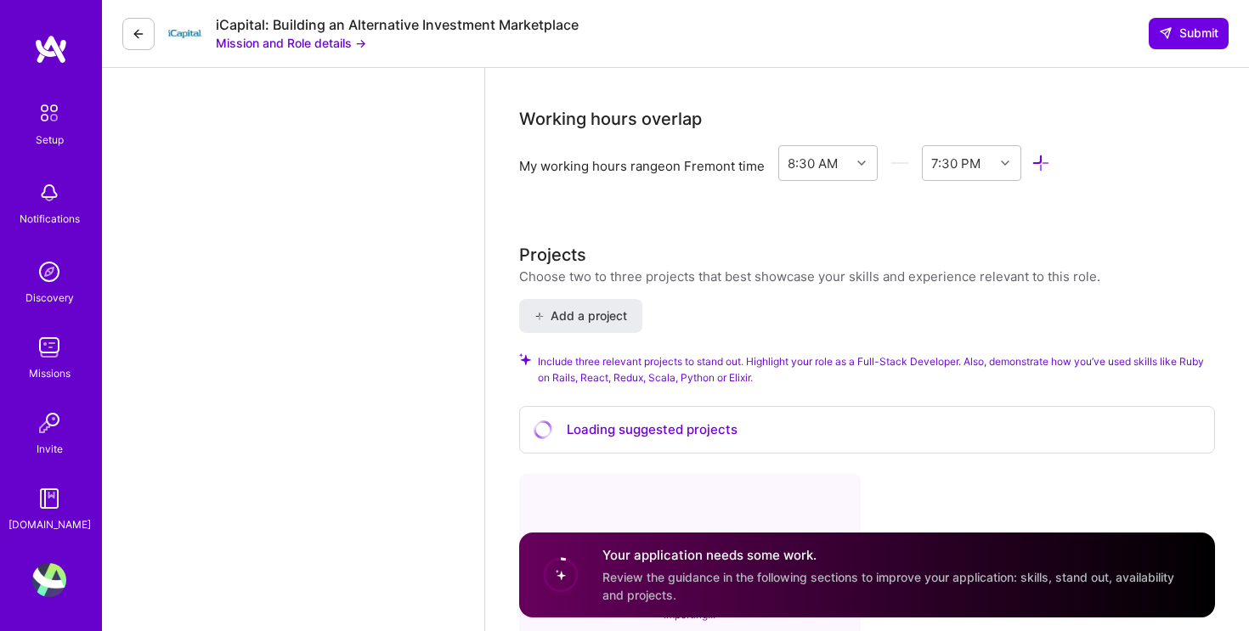
scroll to position [2107, 0]
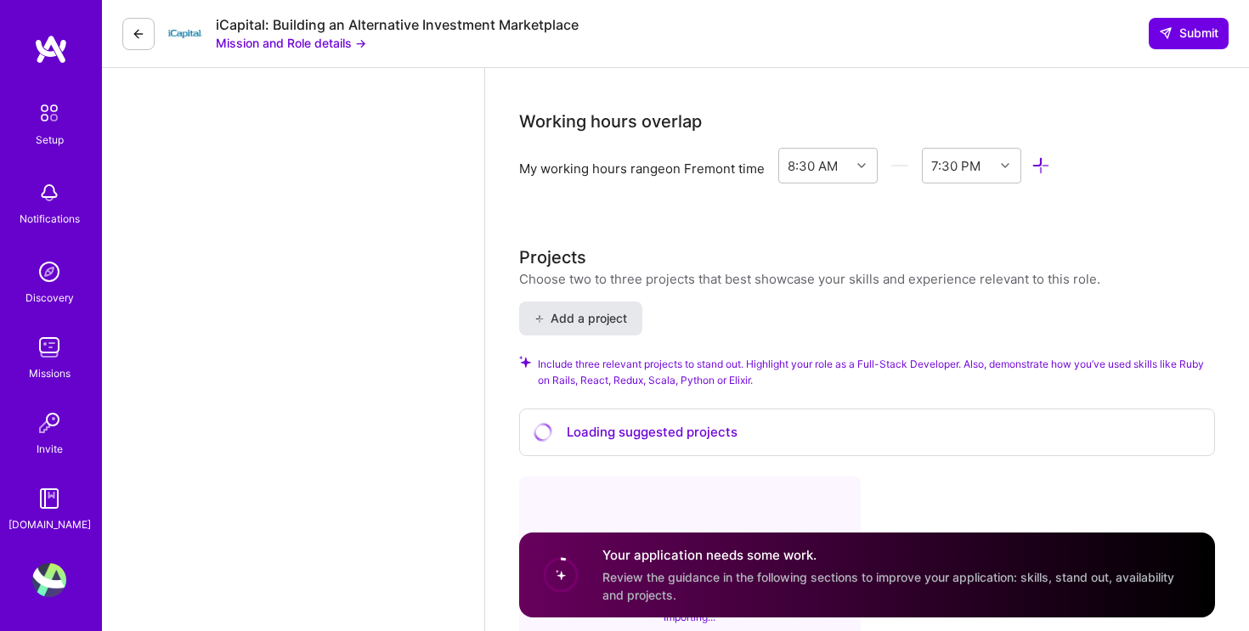
click at [626, 324] on button "Add a project" at bounding box center [580, 319] width 123 height 34
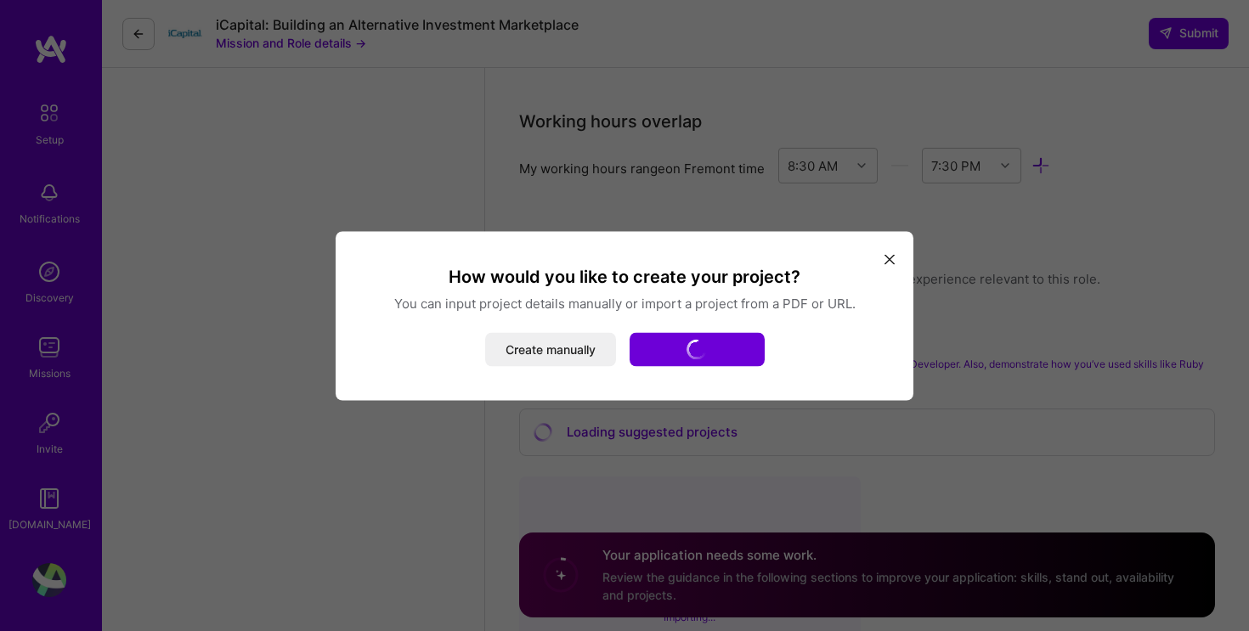
click at [889, 260] on icon "modal" at bounding box center [889, 260] width 10 height 10
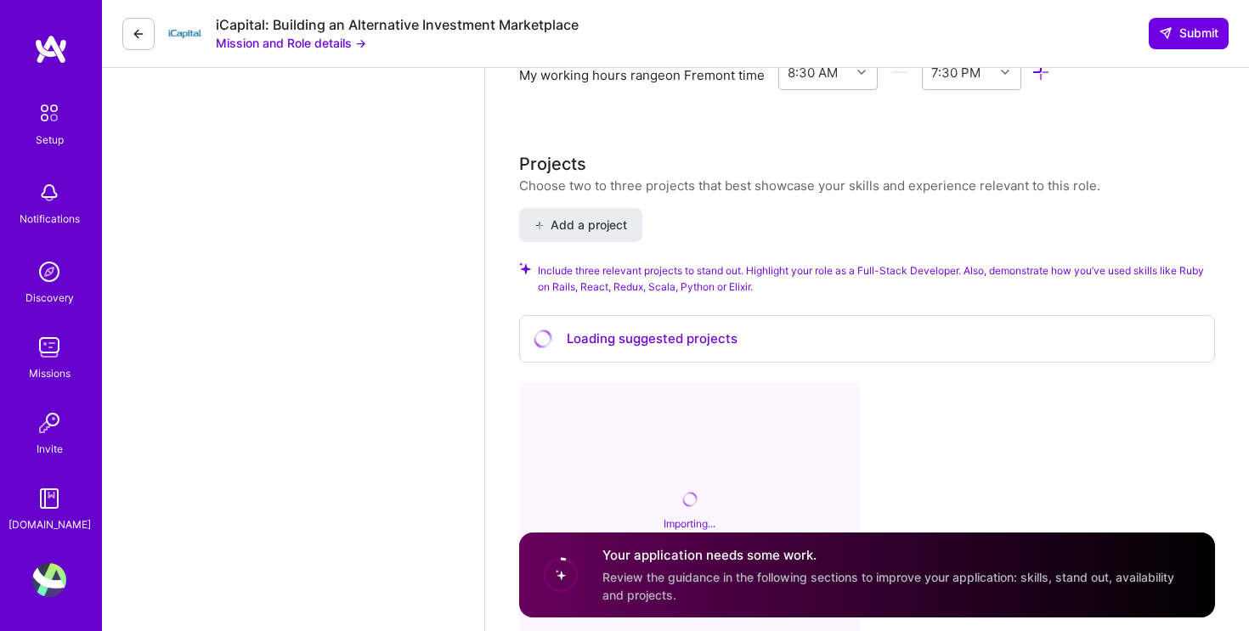
scroll to position [2207, 0]
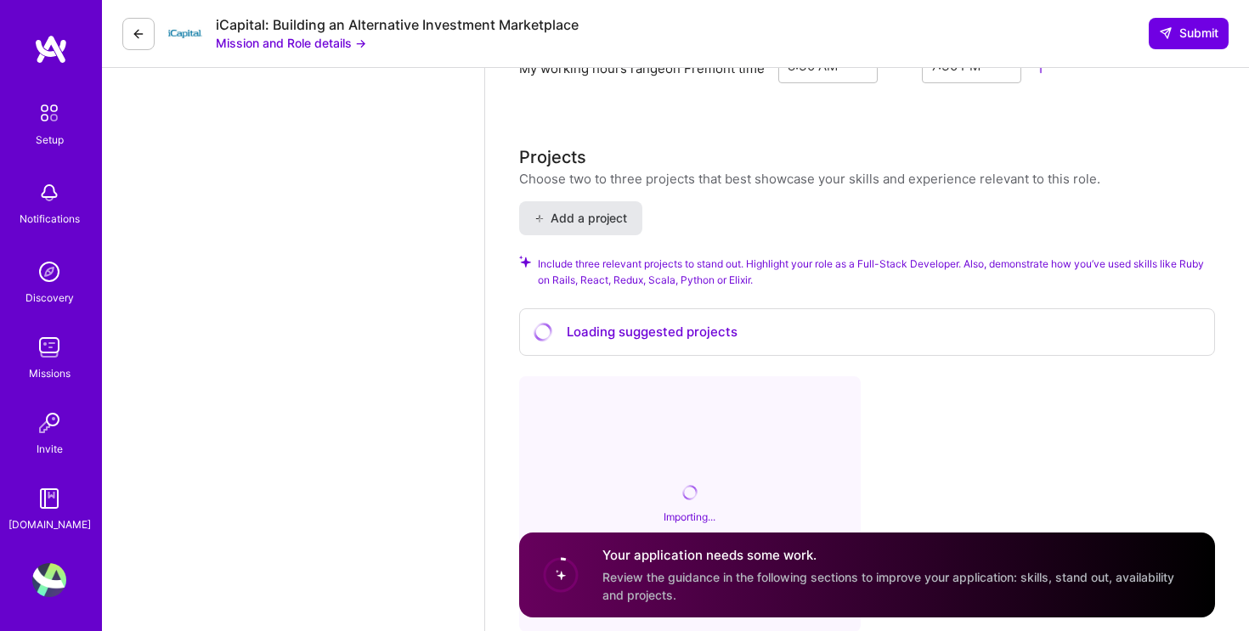
click at [613, 217] on span "Add a project" at bounding box center [580, 218] width 93 height 17
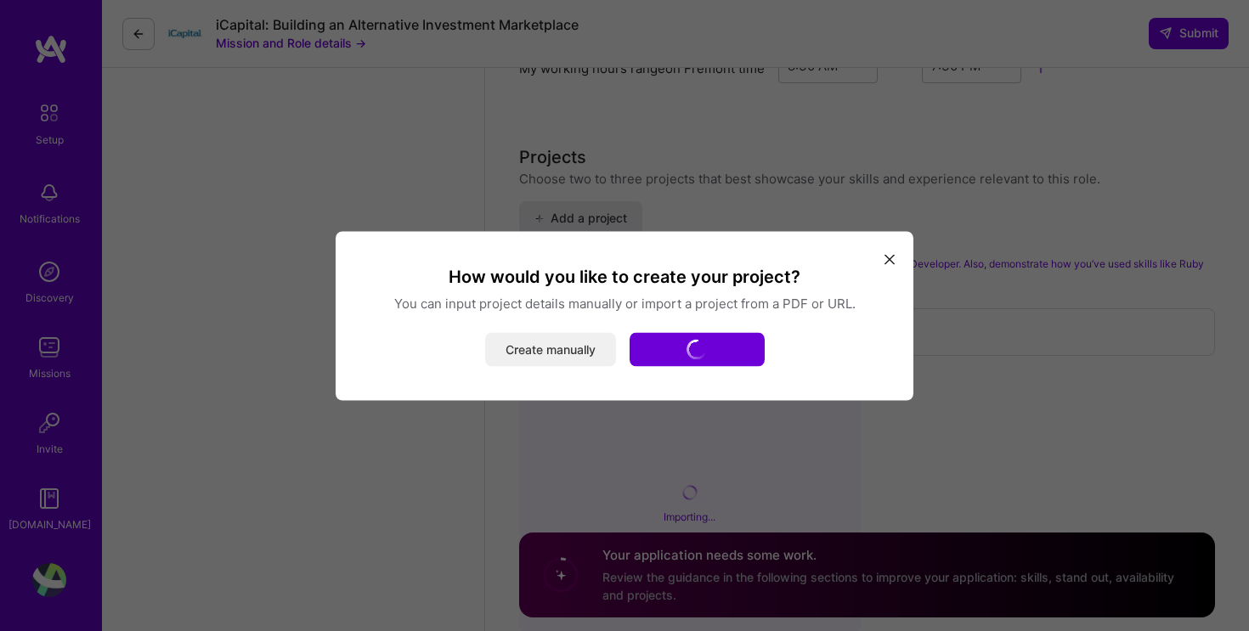
click at [569, 348] on button "Create manually" at bounding box center [550, 349] width 131 height 34
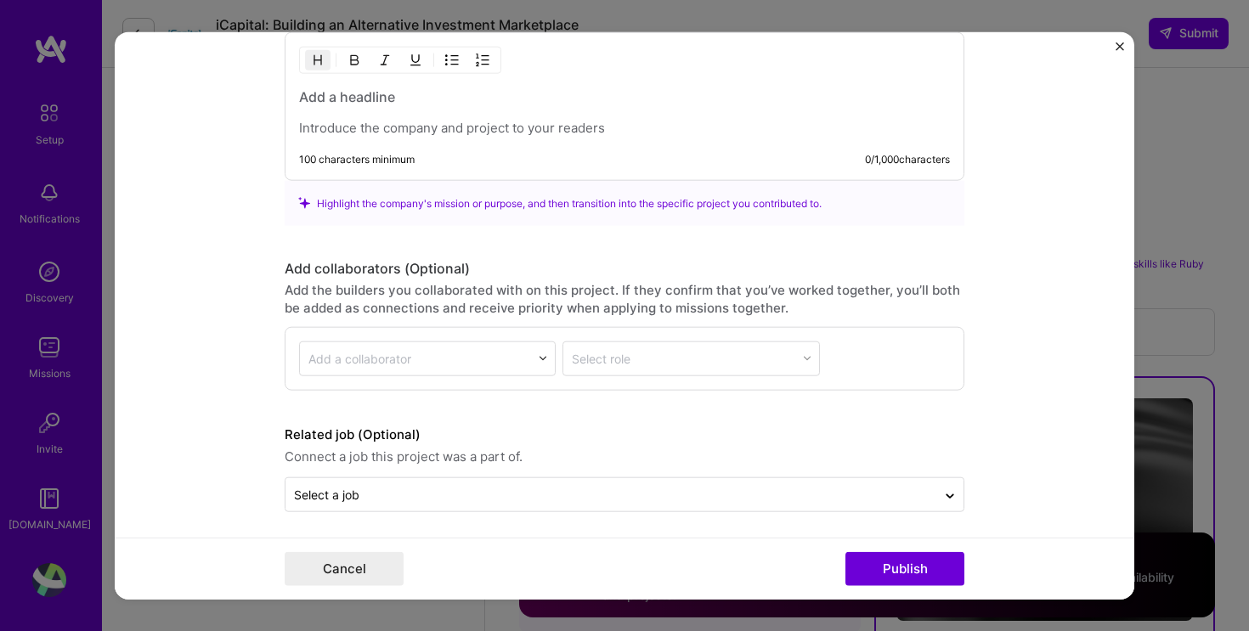
scroll to position [1380, 0]
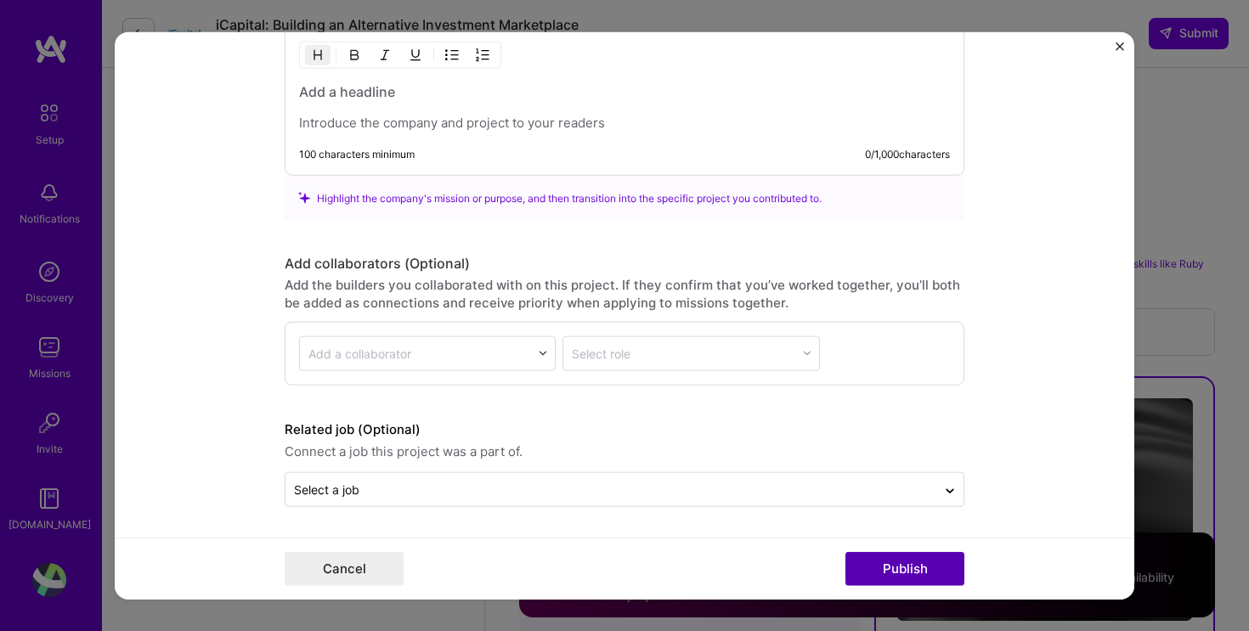
click at [916, 564] on button "Publish" at bounding box center [904, 569] width 119 height 34
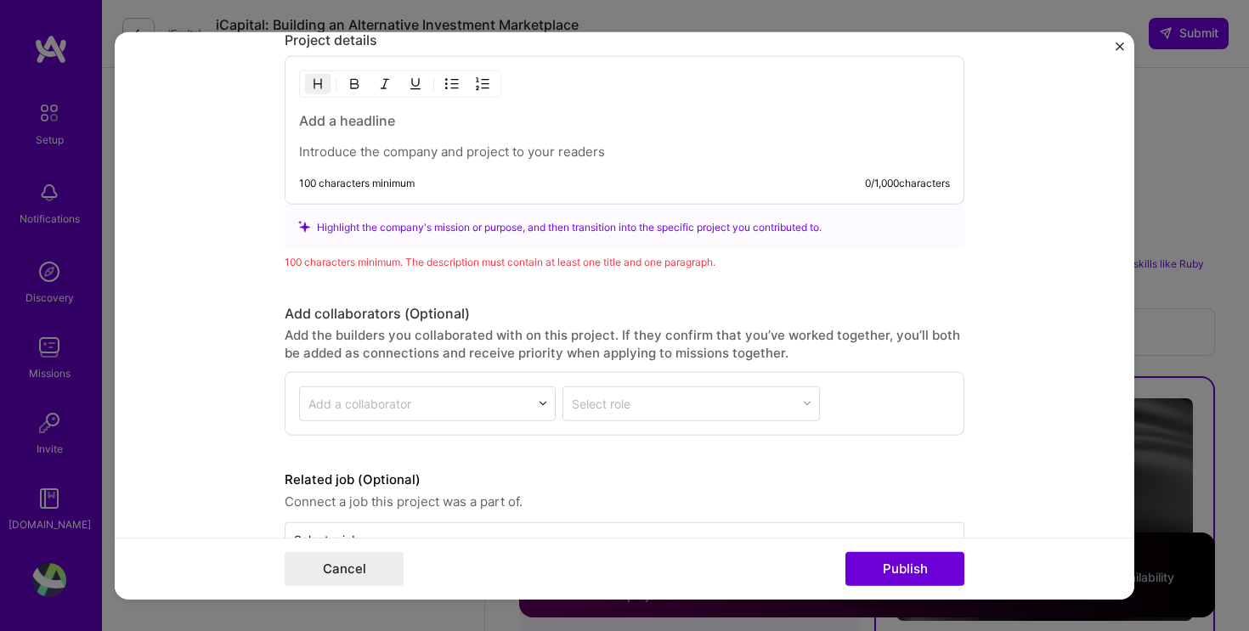
scroll to position [1536, 0]
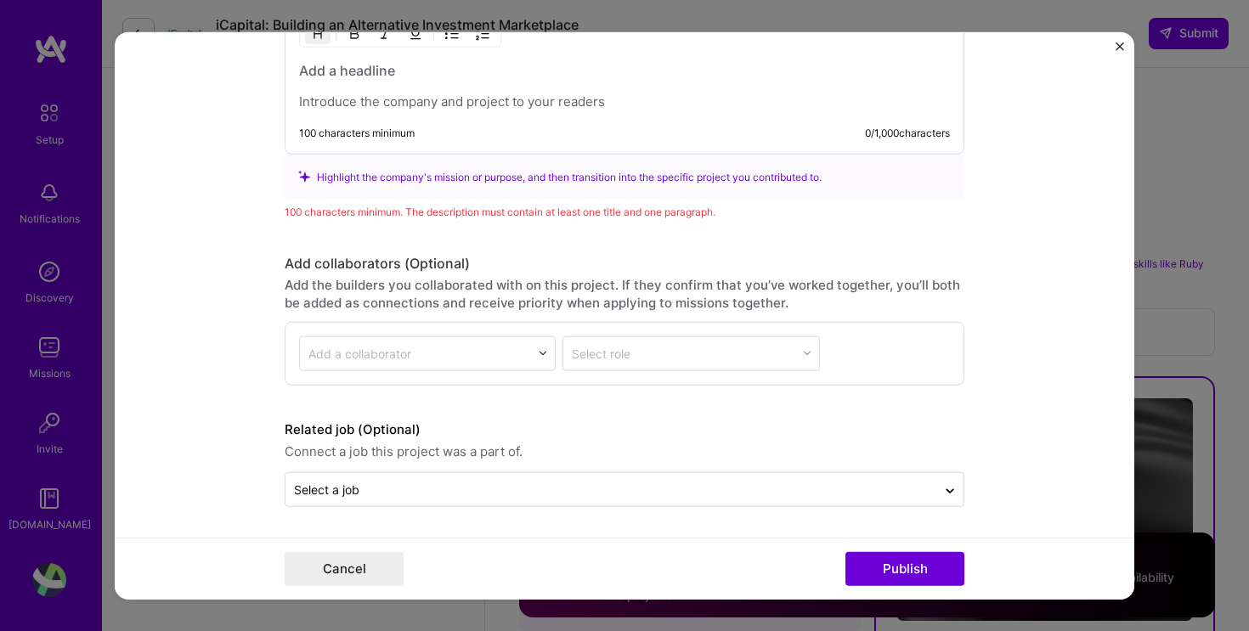
click at [1119, 48] on img "Close" at bounding box center [1119, 46] width 8 height 8
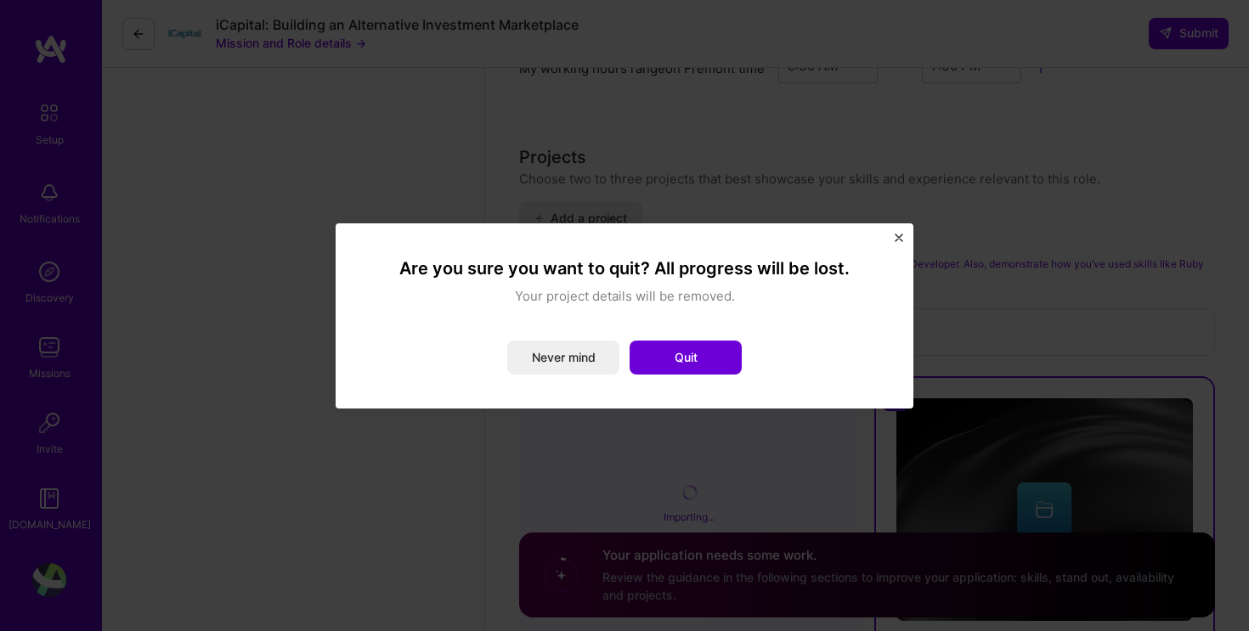
click at [899, 237] on img "Close" at bounding box center [898, 238] width 8 height 8
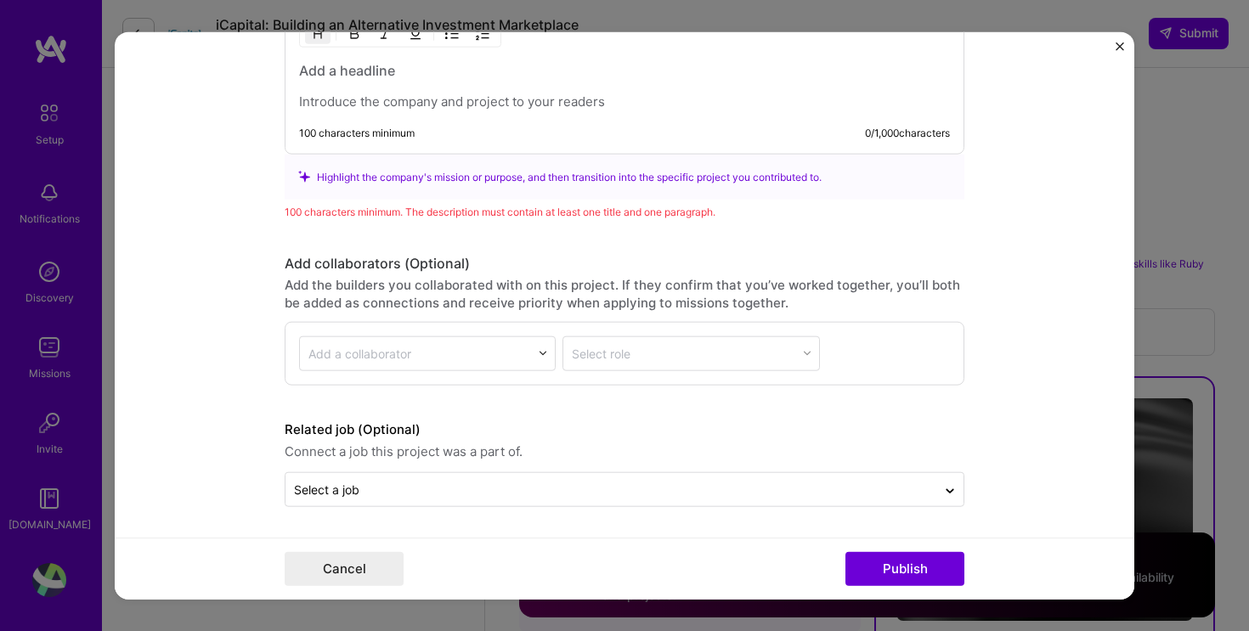
click at [1123, 50] on button "Close" at bounding box center [1119, 51] width 8 height 18
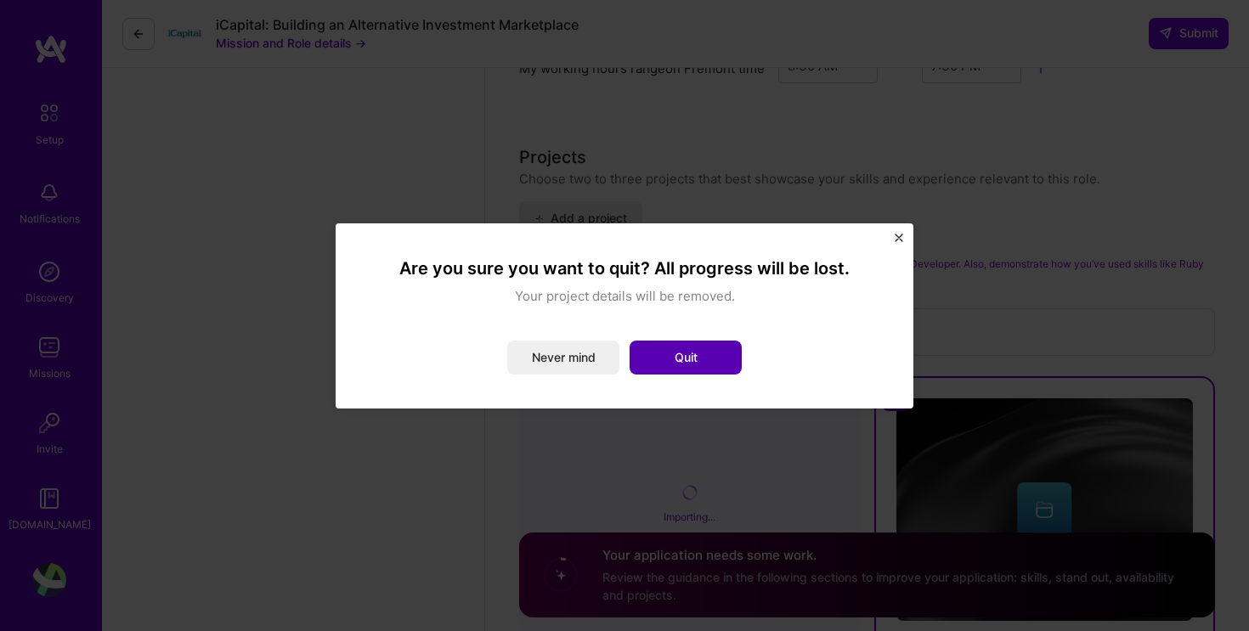
click at [692, 354] on button "Quit" at bounding box center [685, 358] width 112 height 34
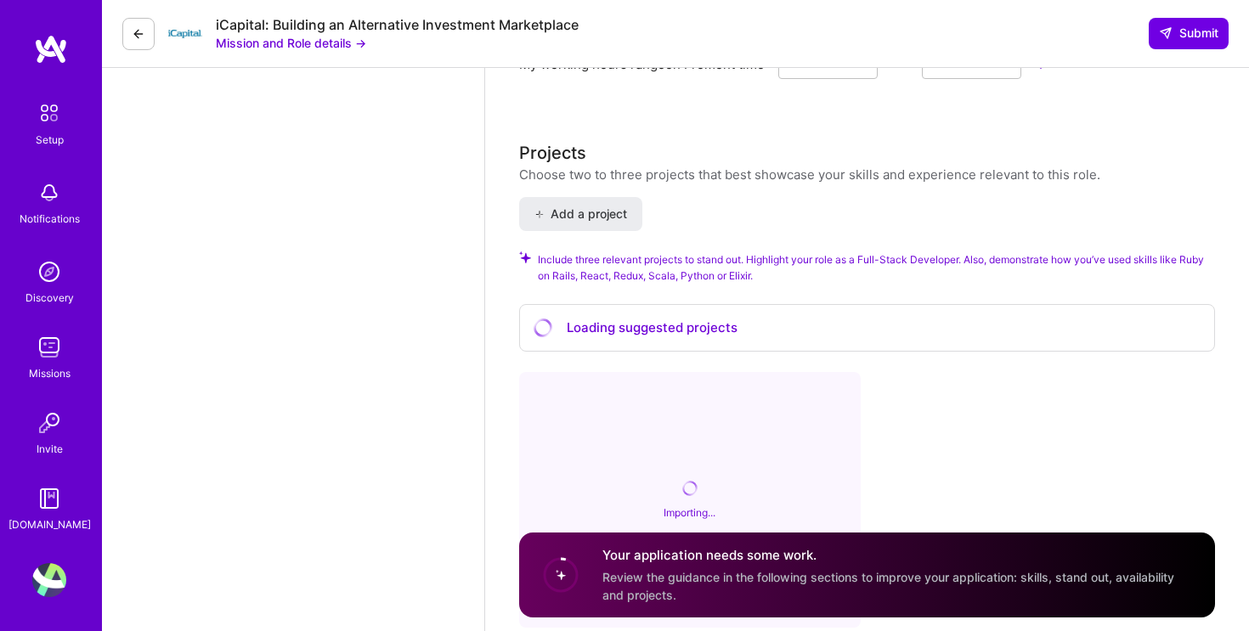
scroll to position [2156, 0]
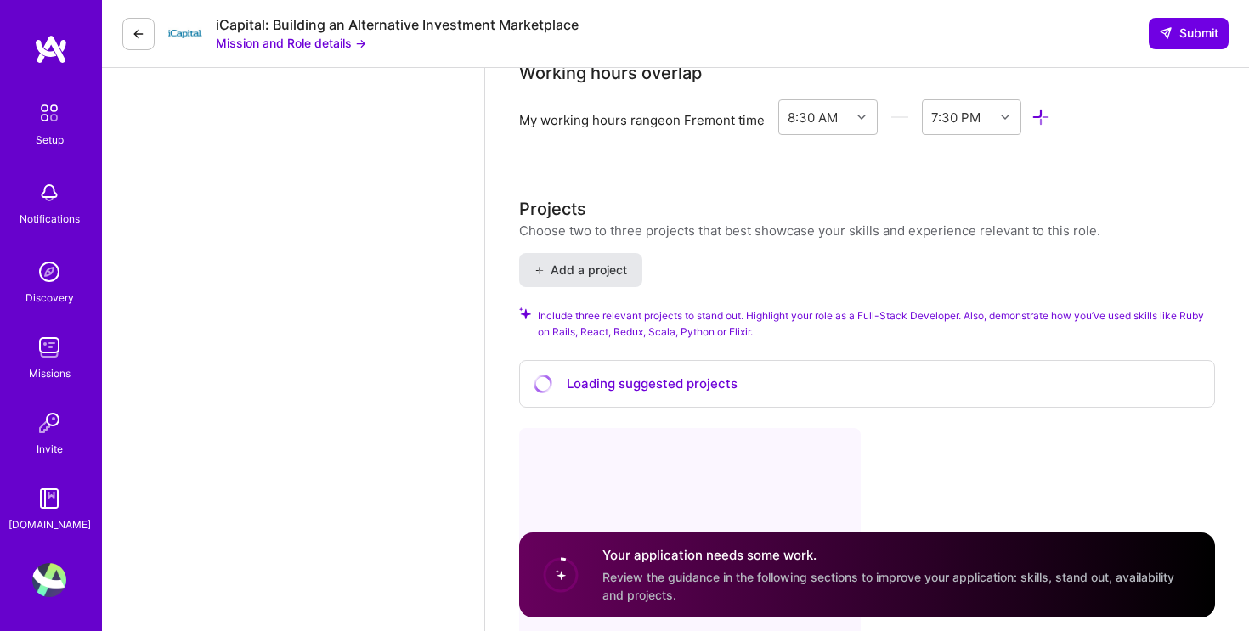
click at [606, 275] on span "Add a project" at bounding box center [580, 270] width 93 height 17
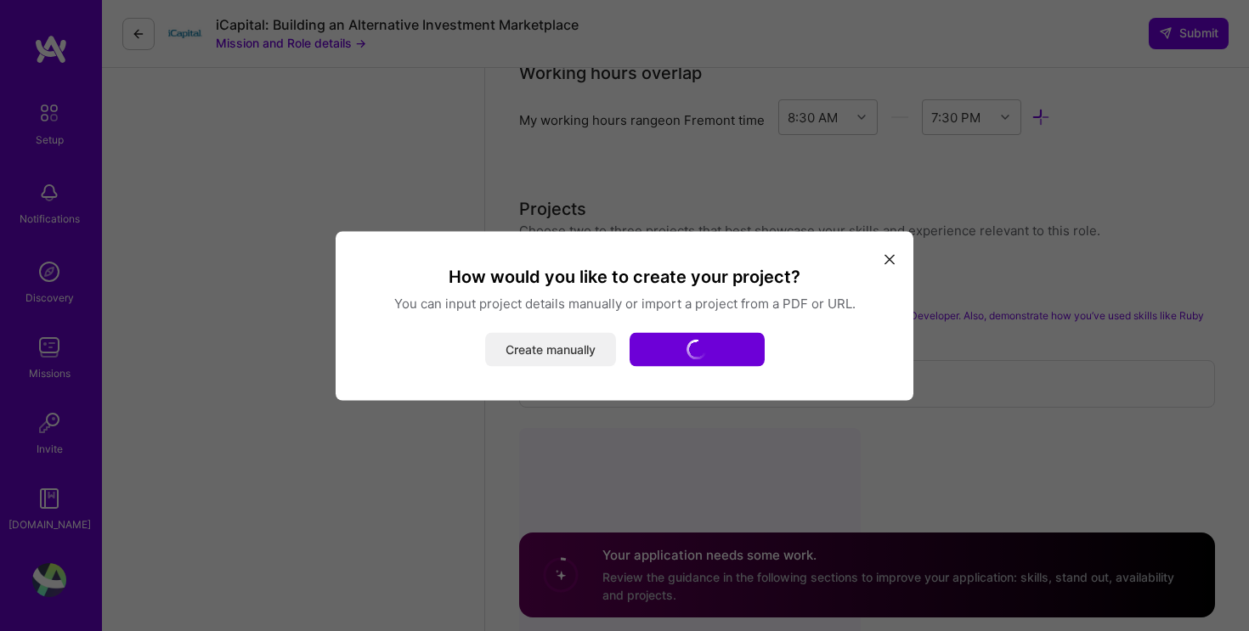
click at [548, 347] on button "Create manually" at bounding box center [550, 349] width 131 height 34
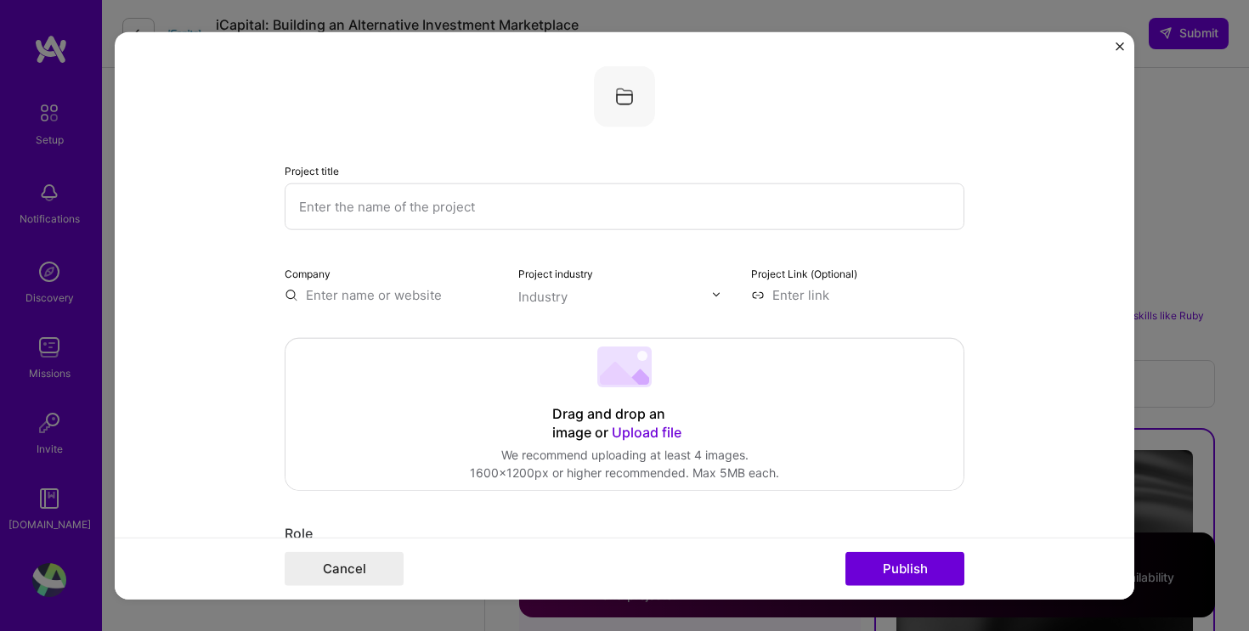
click at [426, 200] on input "text" at bounding box center [624, 206] width 679 height 47
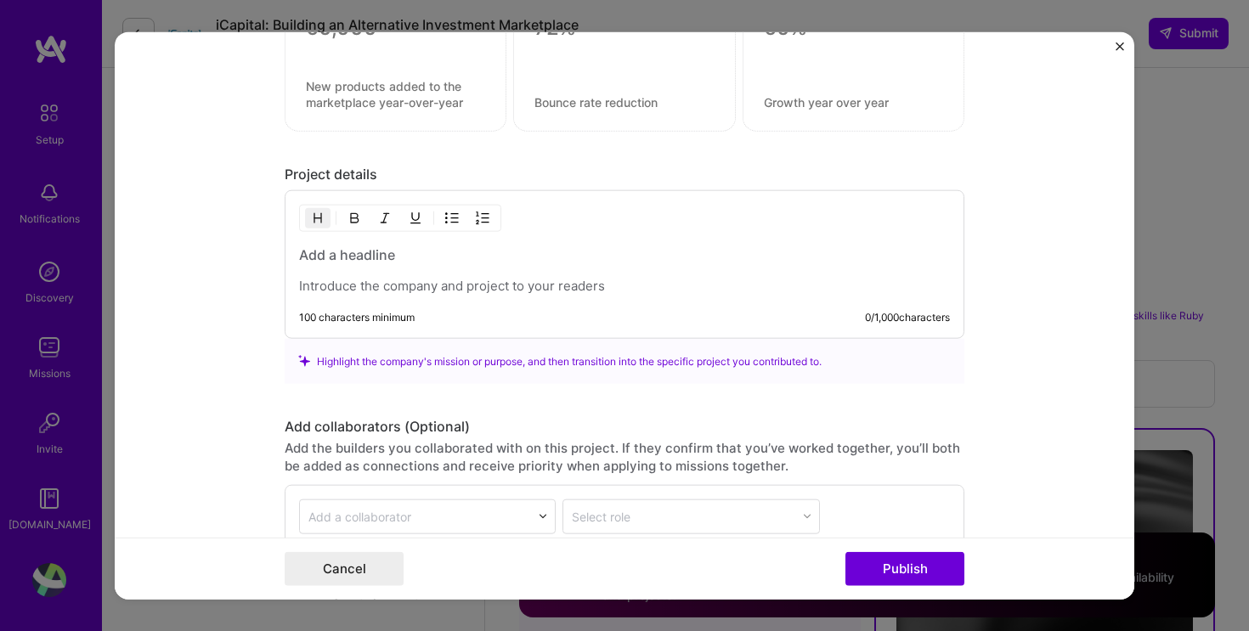
scroll to position [1222, 0]
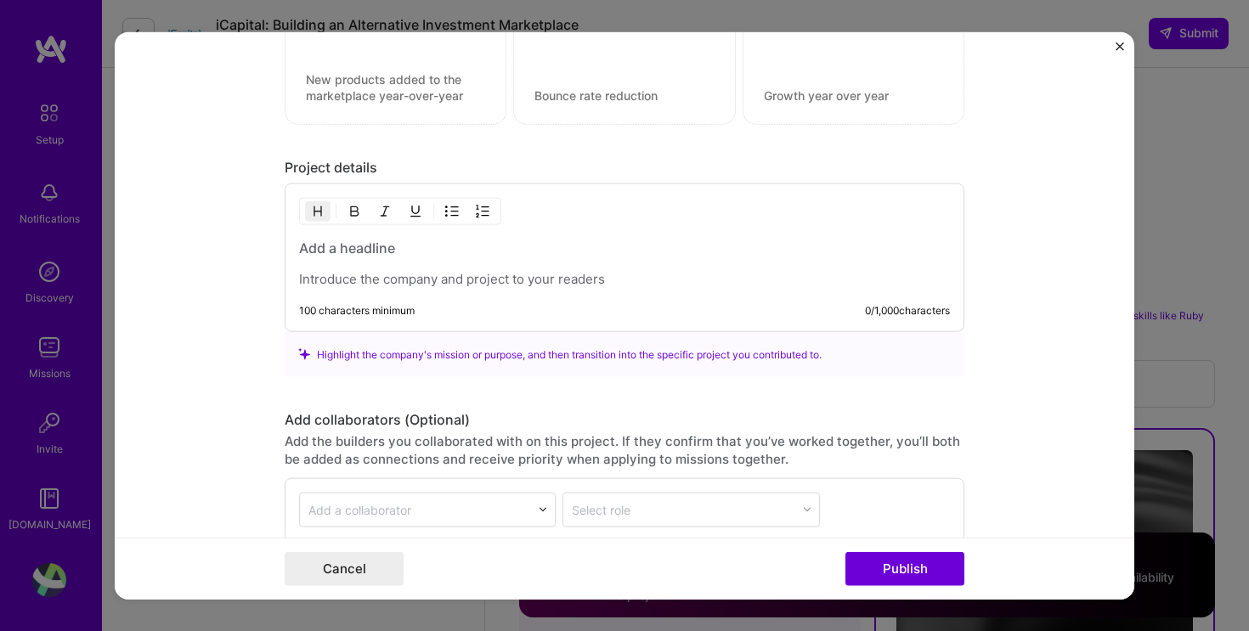
type input "Personalizer"
click at [566, 273] on p at bounding box center [624, 279] width 651 height 17
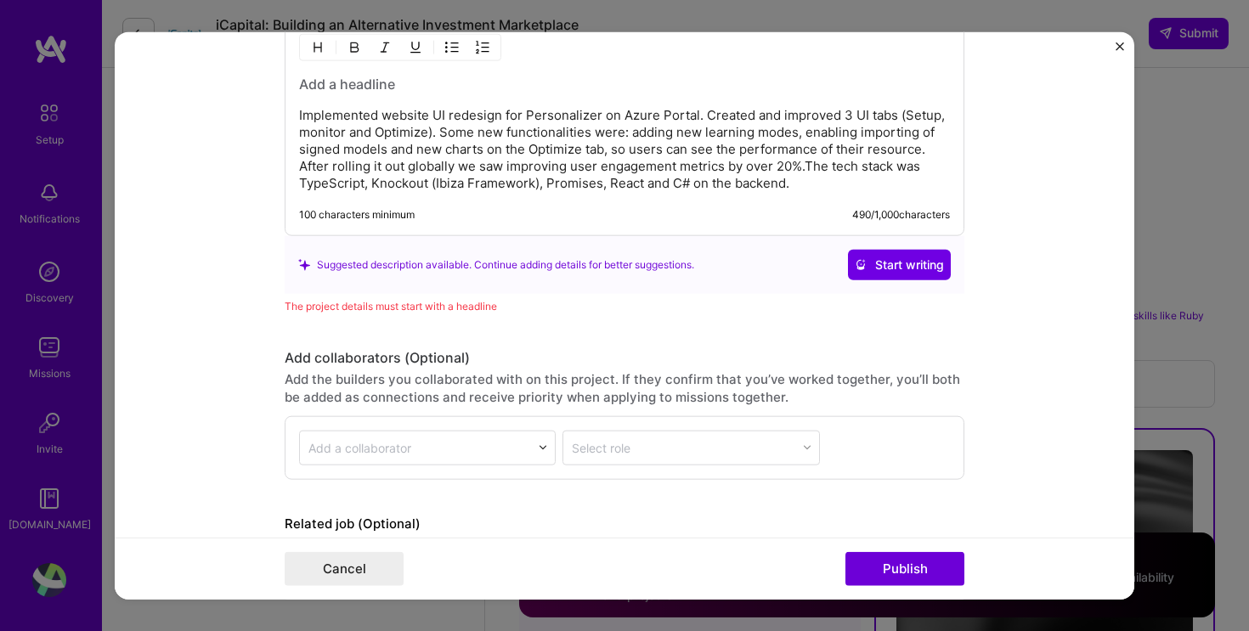
scroll to position [1392, 0]
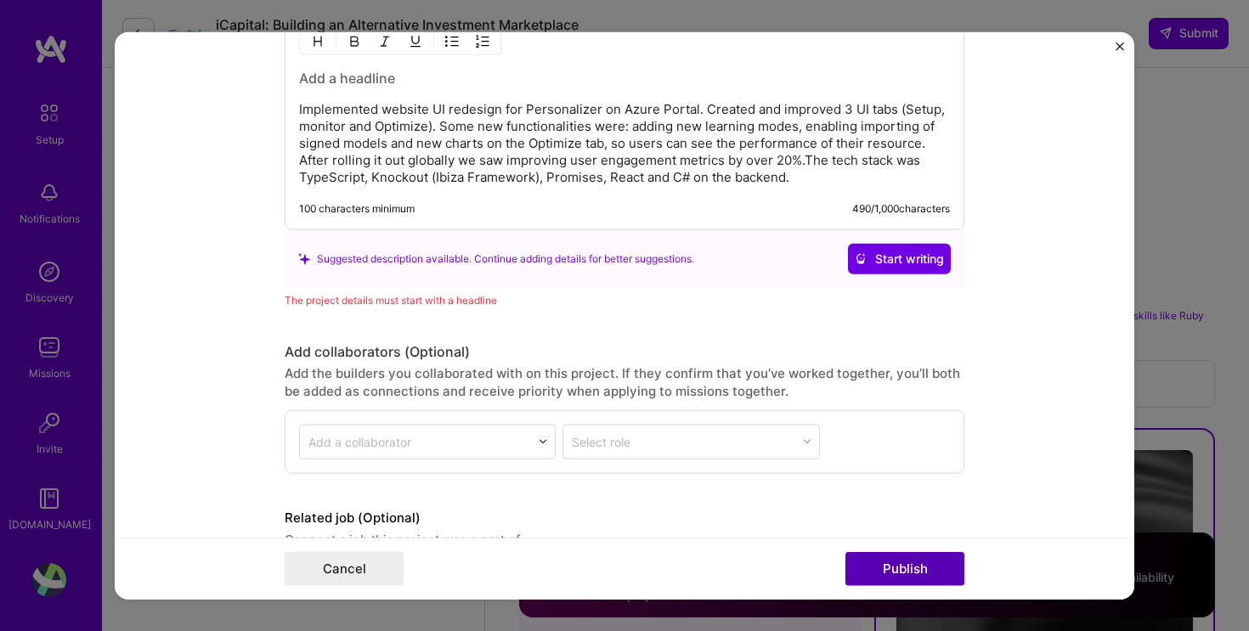
click at [894, 563] on button "Publish" at bounding box center [904, 569] width 119 height 34
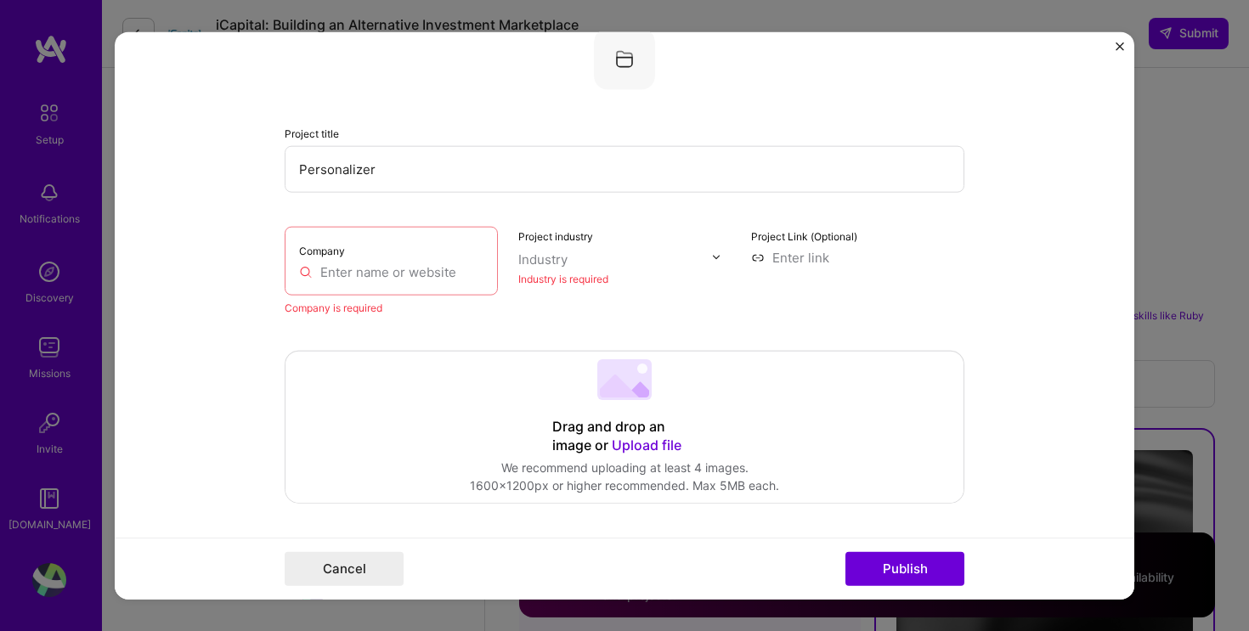
scroll to position [34, 0]
click at [414, 279] on input "text" at bounding box center [391, 275] width 184 height 18
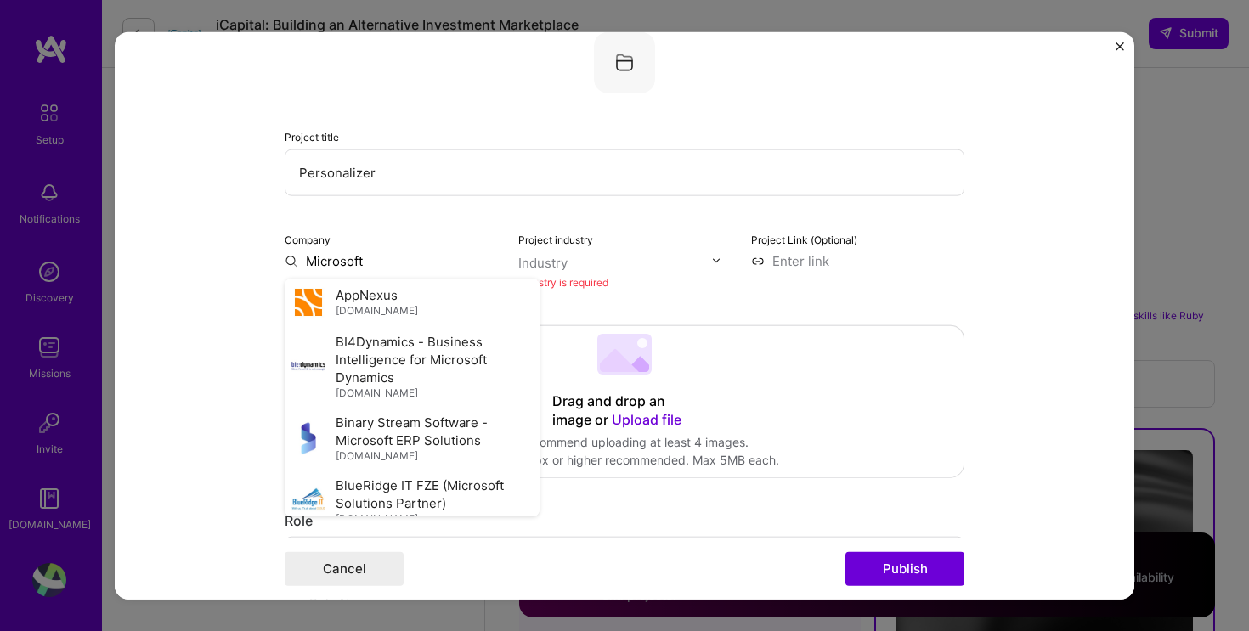
type input "Microsoft"
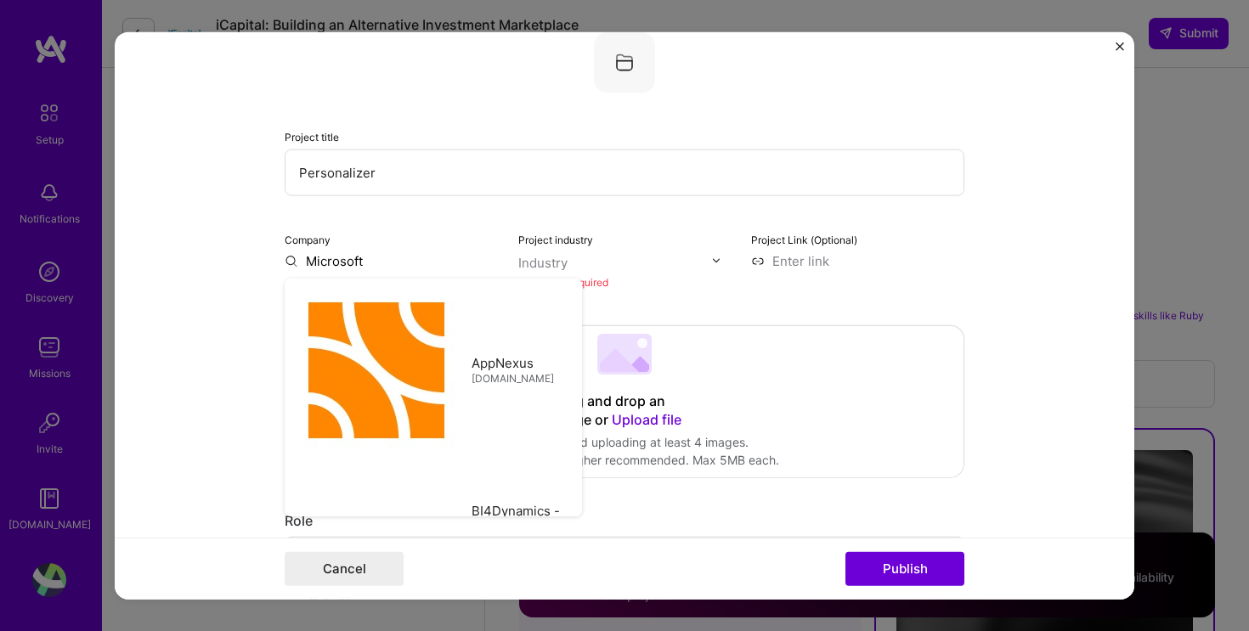
click at [602, 262] on input "text" at bounding box center [615, 262] width 194 height 18
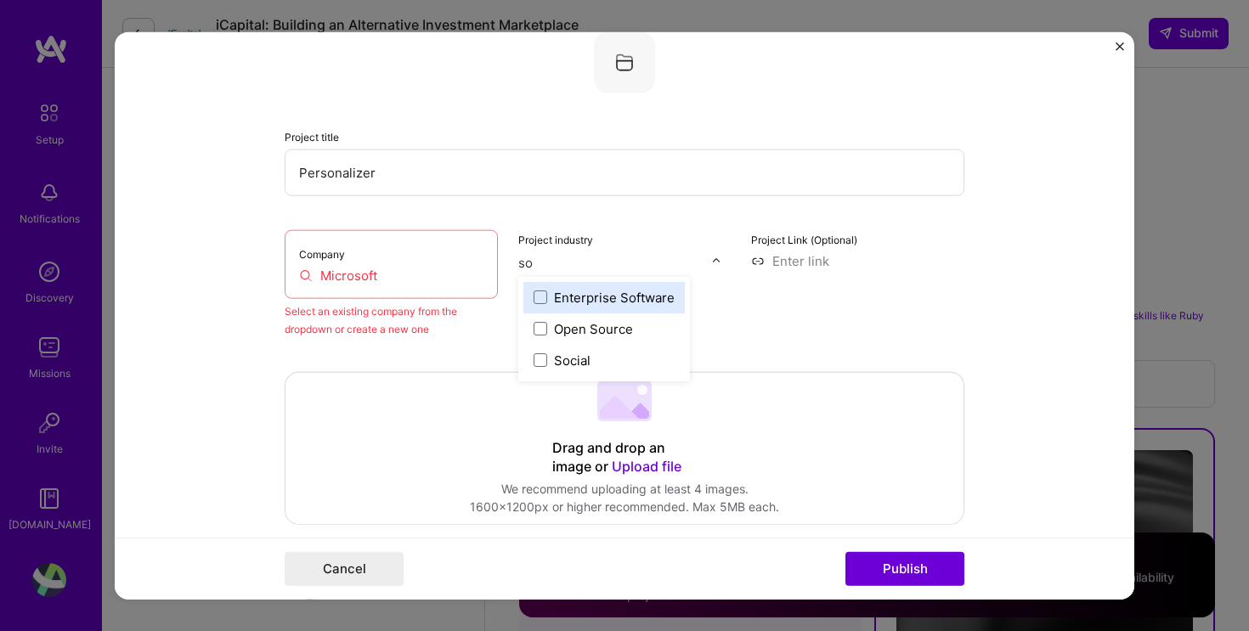
type input "sof"
click at [538, 299] on span at bounding box center [540, 297] width 14 height 14
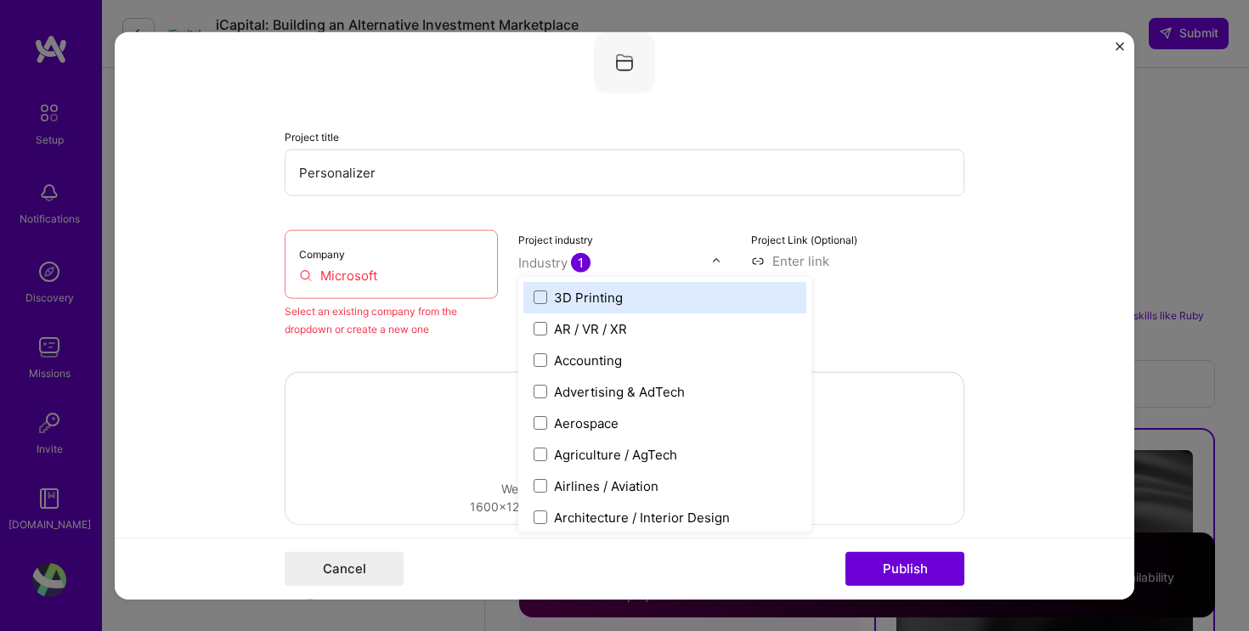
click at [868, 307] on div "Project Link (Optional)" at bounding box center [857, 283] width 213 height 108
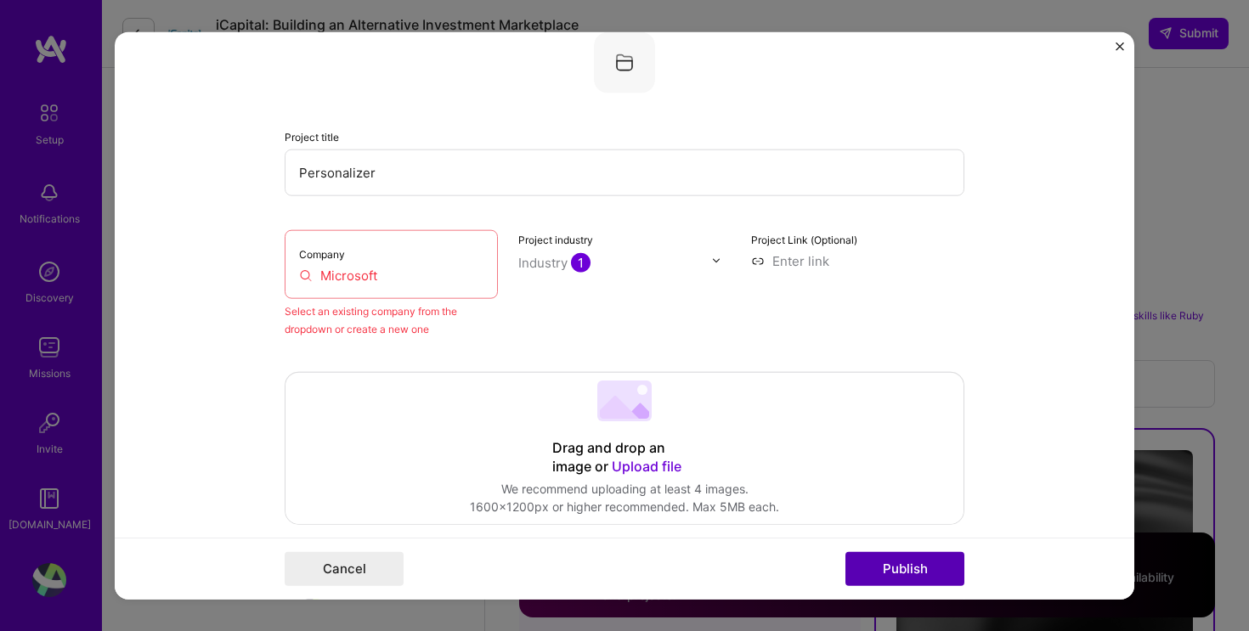
click at [916, 565] on button "Publish" at bounding box center [904, 569] width 119 height 34
click at [431, 274] on input "Microsoft" at bounding box center [391, 275] width 184 height 18
click at [358, 268] on input "Microsoft" at bounding box center [391, 275] width 184 height 18
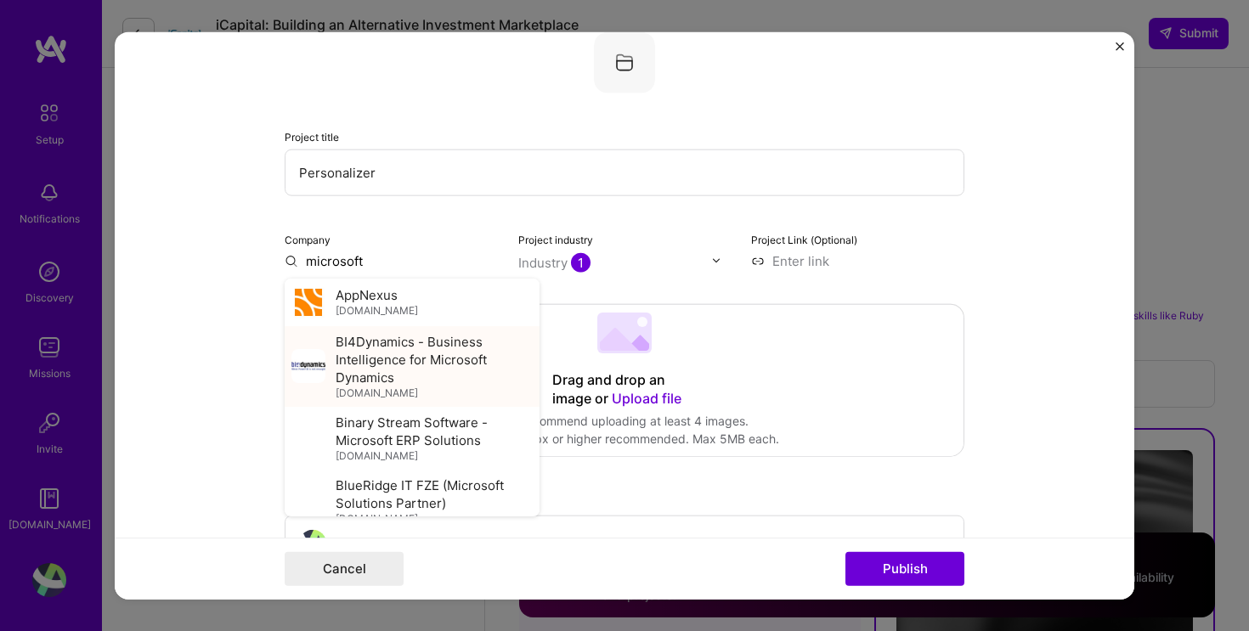
click at [371, 361] on span "BI4Dynamics - Business Intelligence for Microsoft Dynamics" at bounding box center [433, 359] width 197 height 54
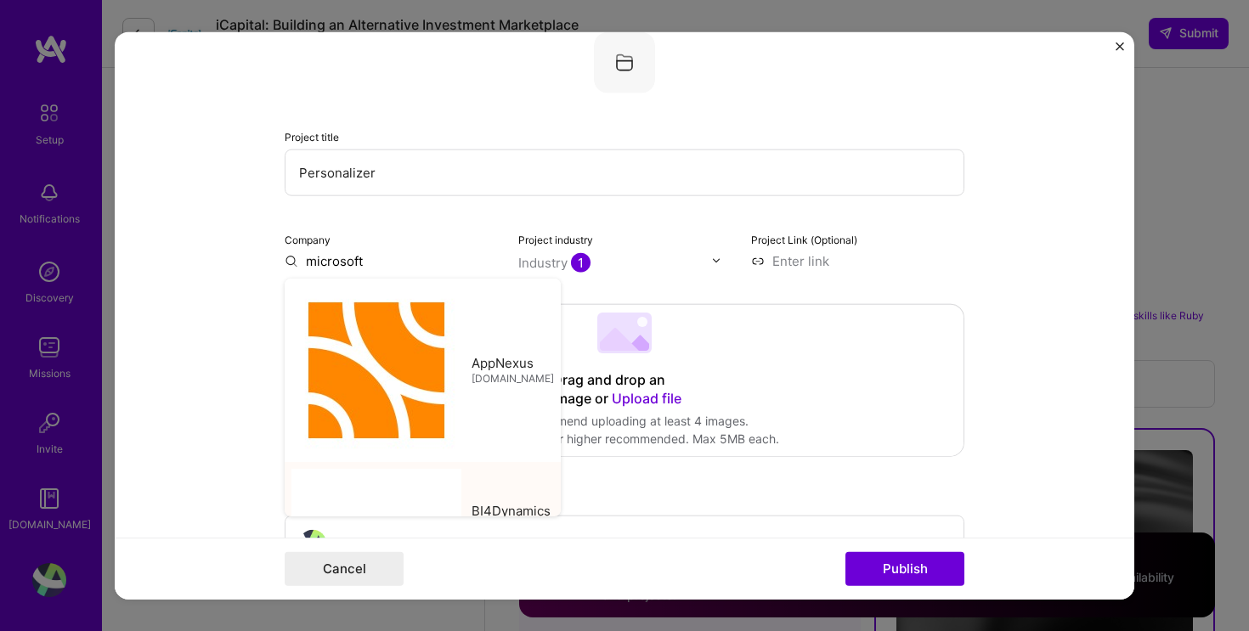
type input "BI4Dynamics - Business Intelligence for Microsoft Dynamics"
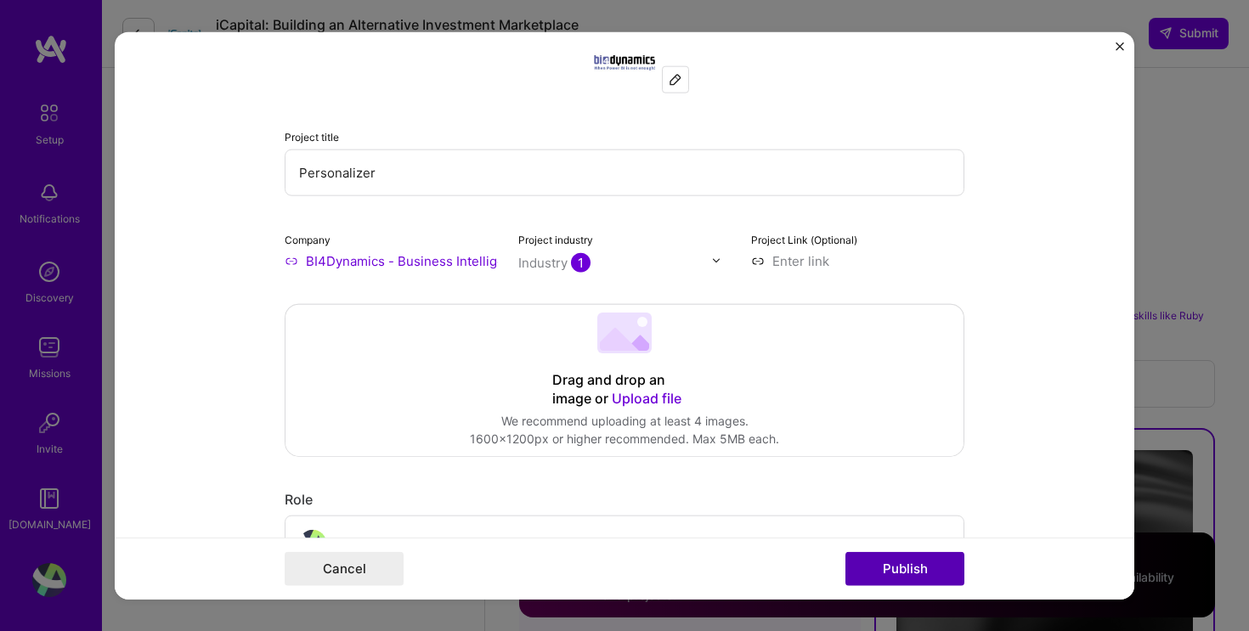
click at [916, 567] on button "Publish" at bounding box center [904, 569] width 119 height 34
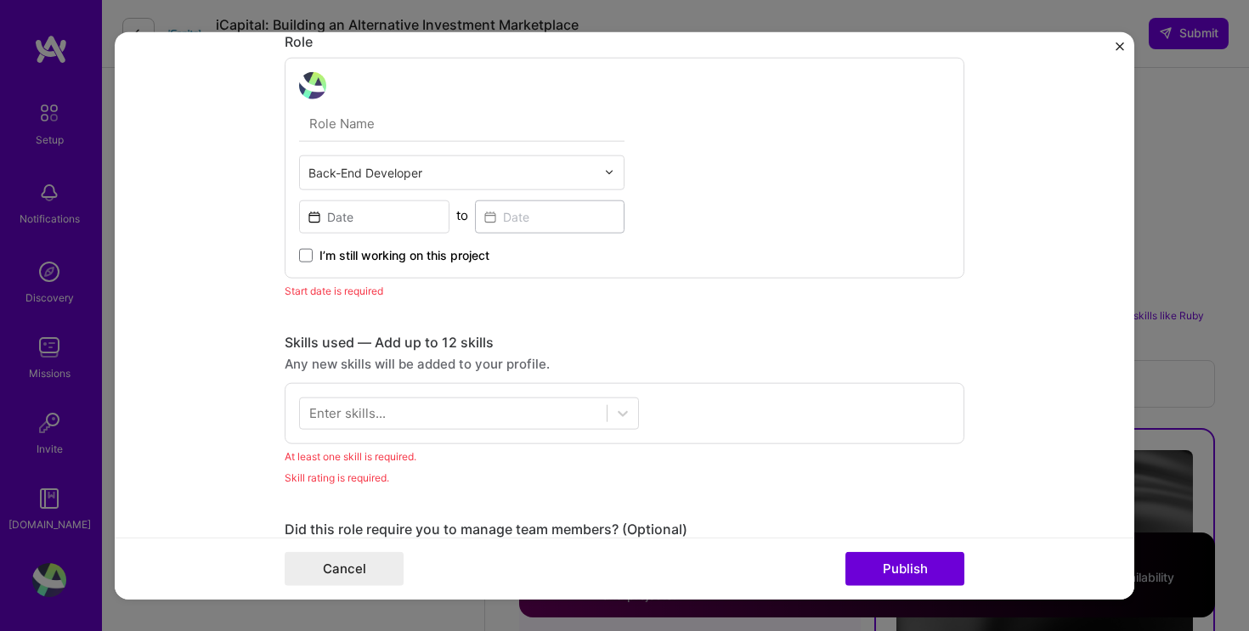
scroll to position [493, 0]
click at [307, 257] on span at bounding box center [306, 253] width 14 height 14
click at [0, 0] on input "I’m still working on this project" at bounding box center [0, 0] width 0 height 0
click at [573, 417] on div at bounding box center [453, 411] width 307 height 28
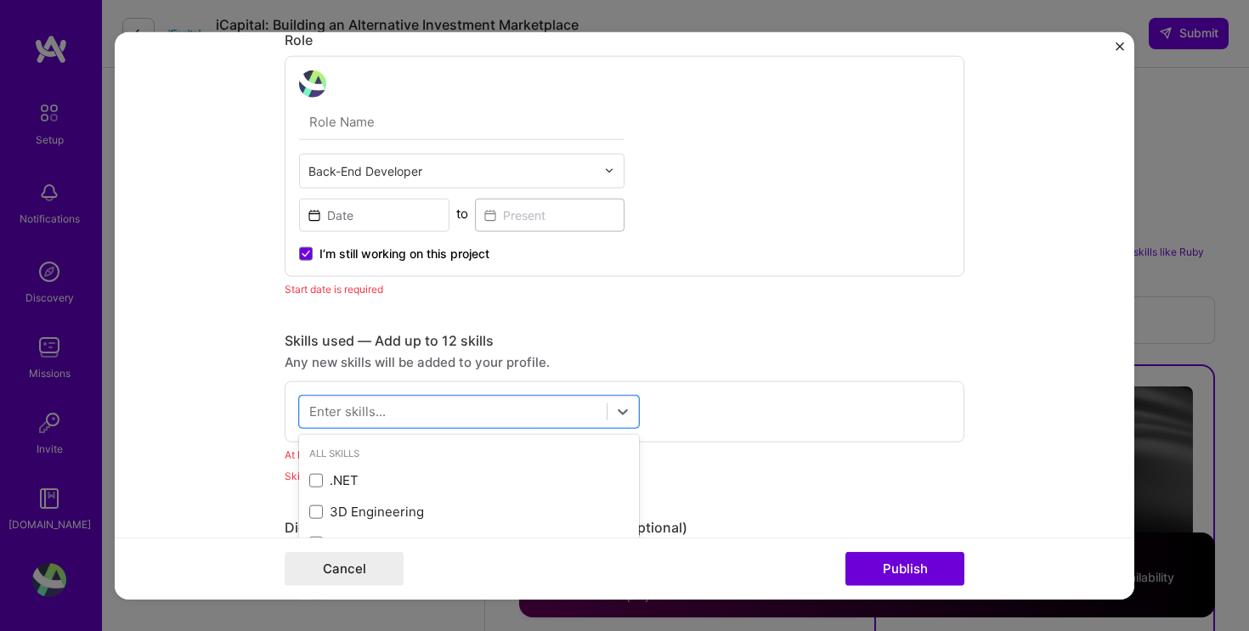
scroll to position [2221, 0]
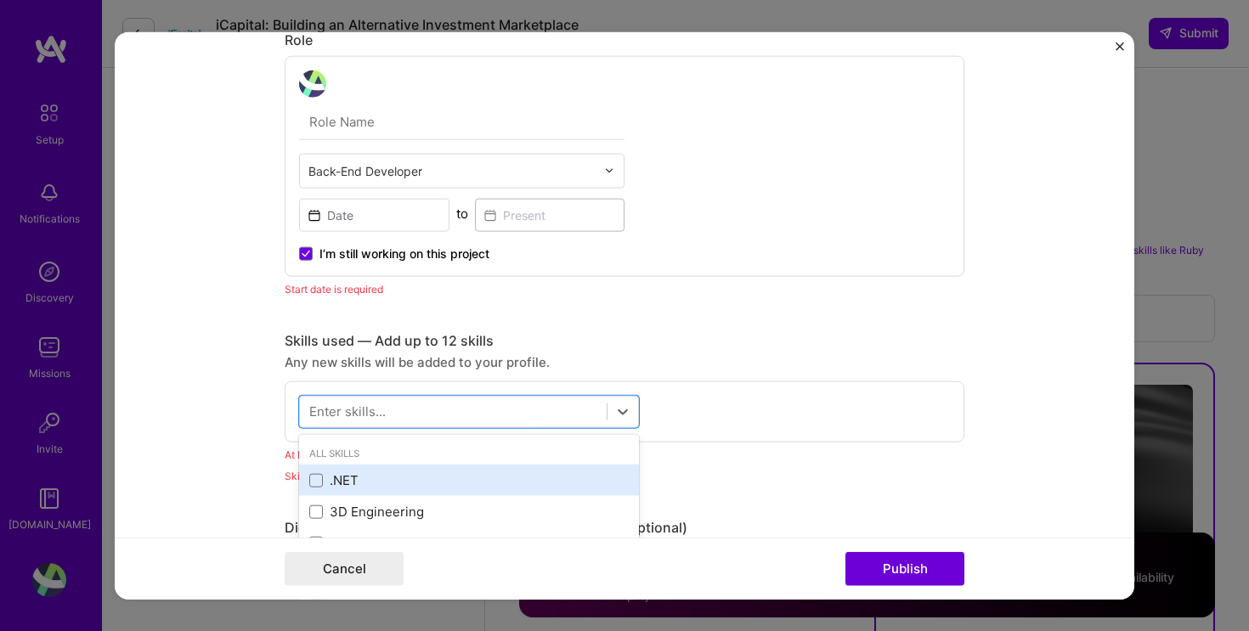
click at [533, 468] on div ".NET" at bounding box center [469, 480] width 340 height 31
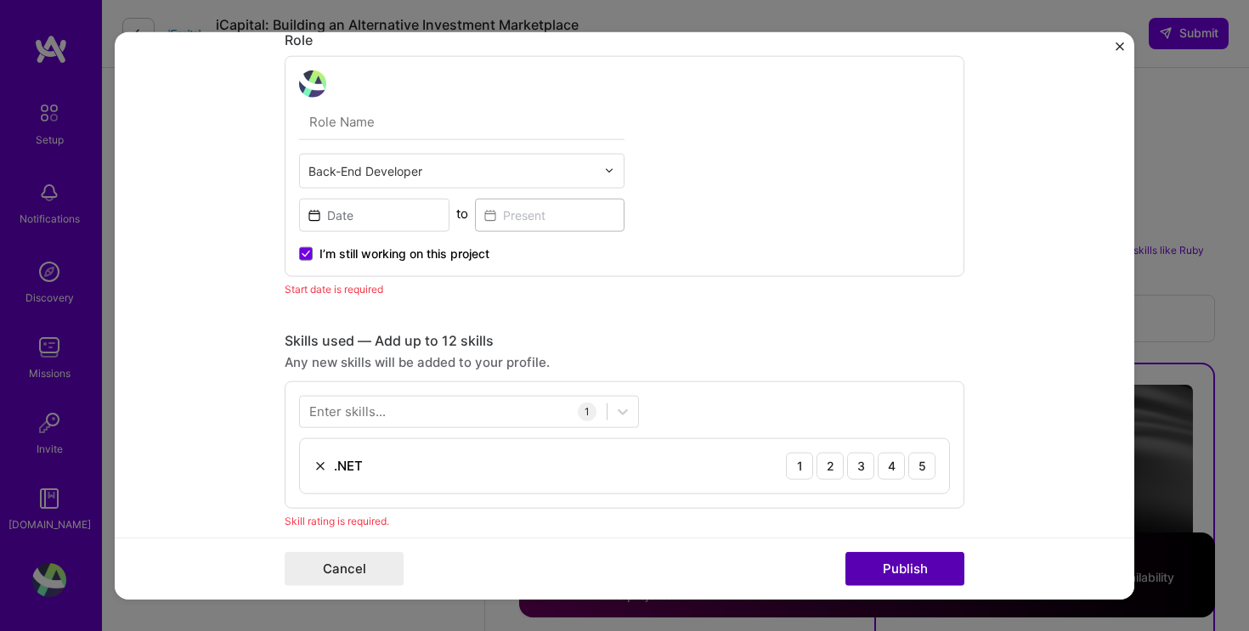
click at [907, 566] on button "Publish" at bounding box center [904, 569] width 119 height 34
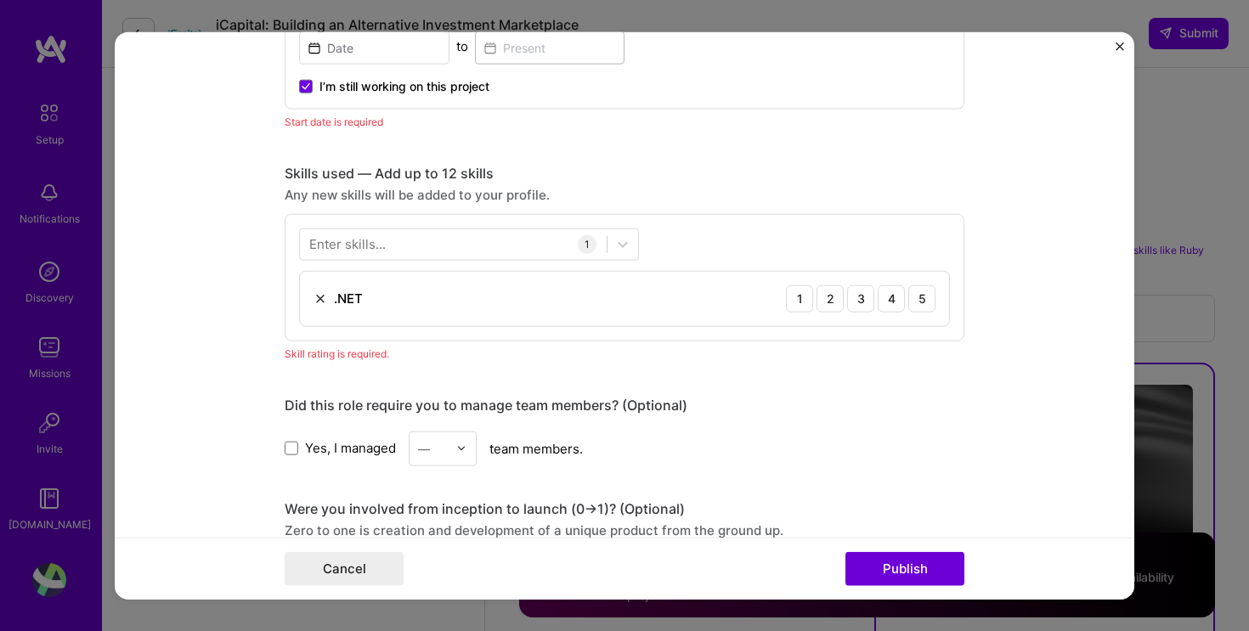
scroll to position [672, 0]
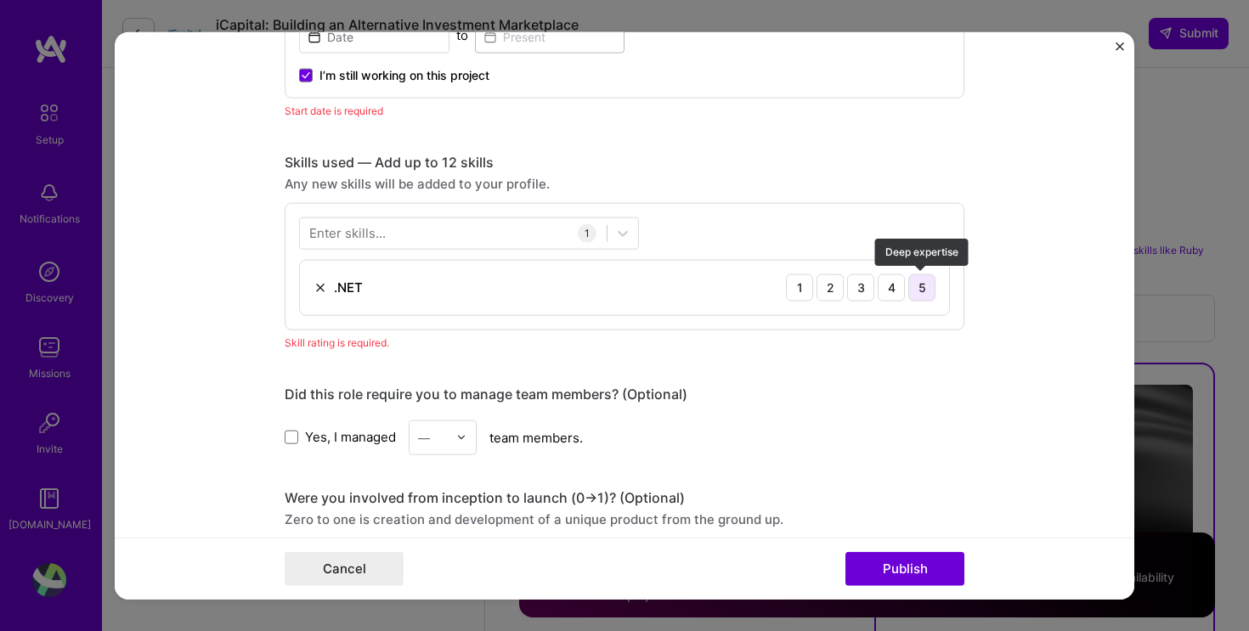
click at [920, 294] on div "5" at bounding box center [921, 286] width 27 height 27
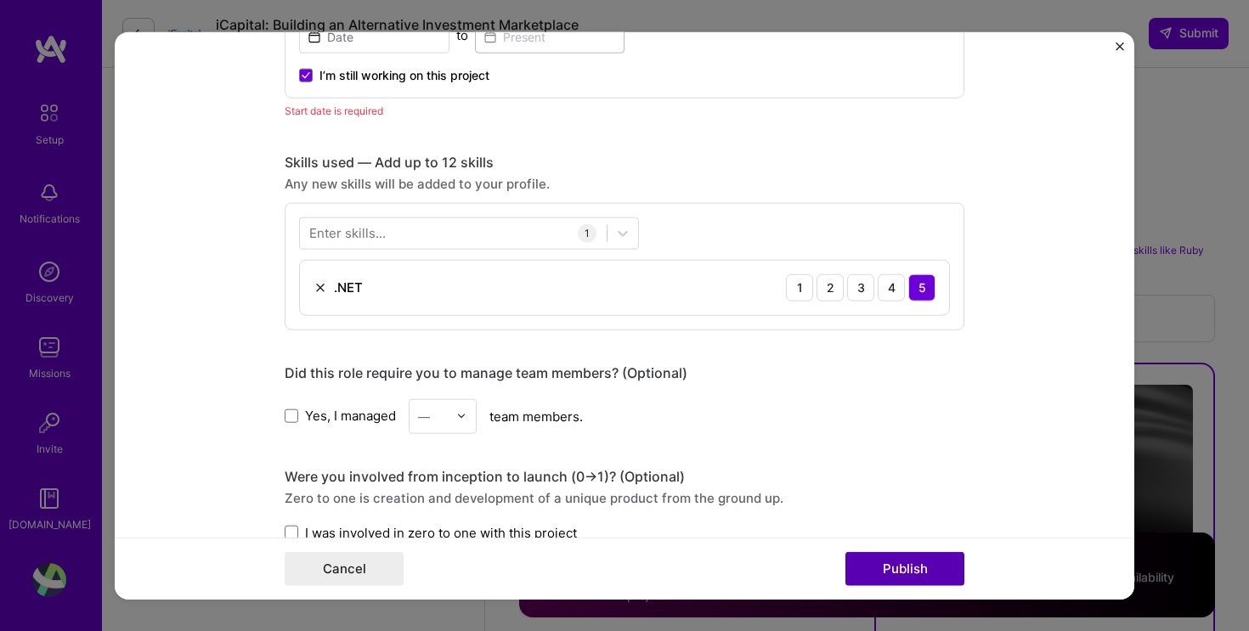
click at [909, 572] on button "Publish" at bounding box center [904, 569] width 119 height 34
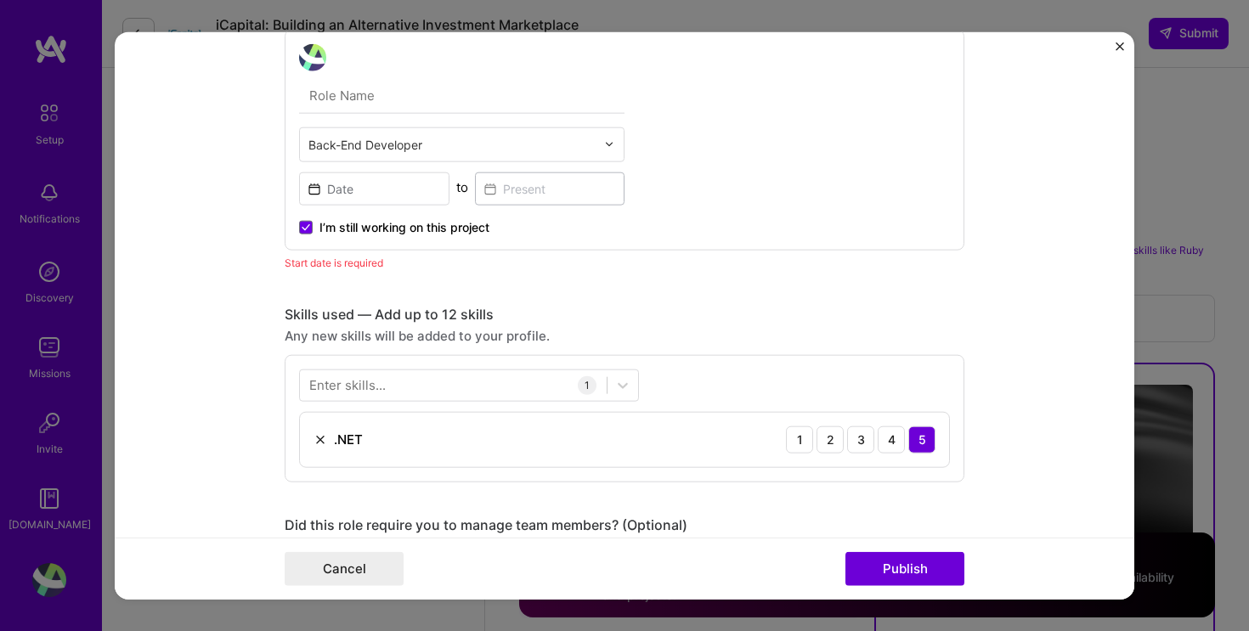
scroll to position [493, 0]
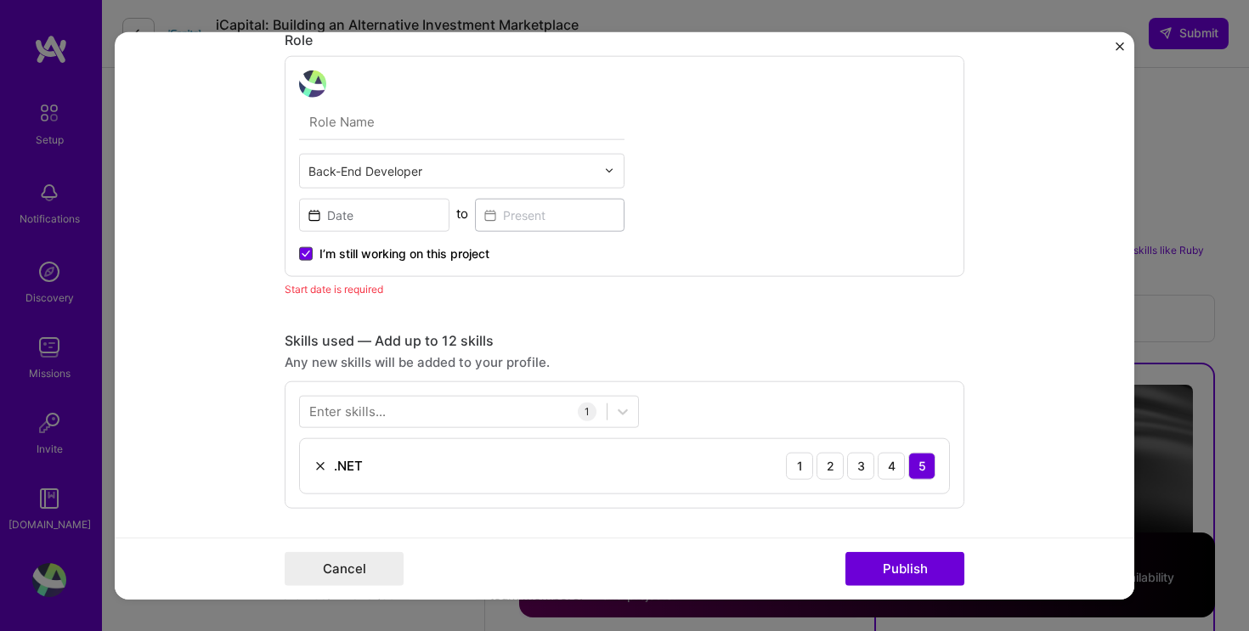
click at [311, 254] on span at bounding box center [306, 253] width 14 height 14
click at [0, 0] on input "I’m still working on this project" at bounding box center [0, 0] width 0 height 0
click at [382, 217] on input at bounding box center [374, 214] width 150 height 33
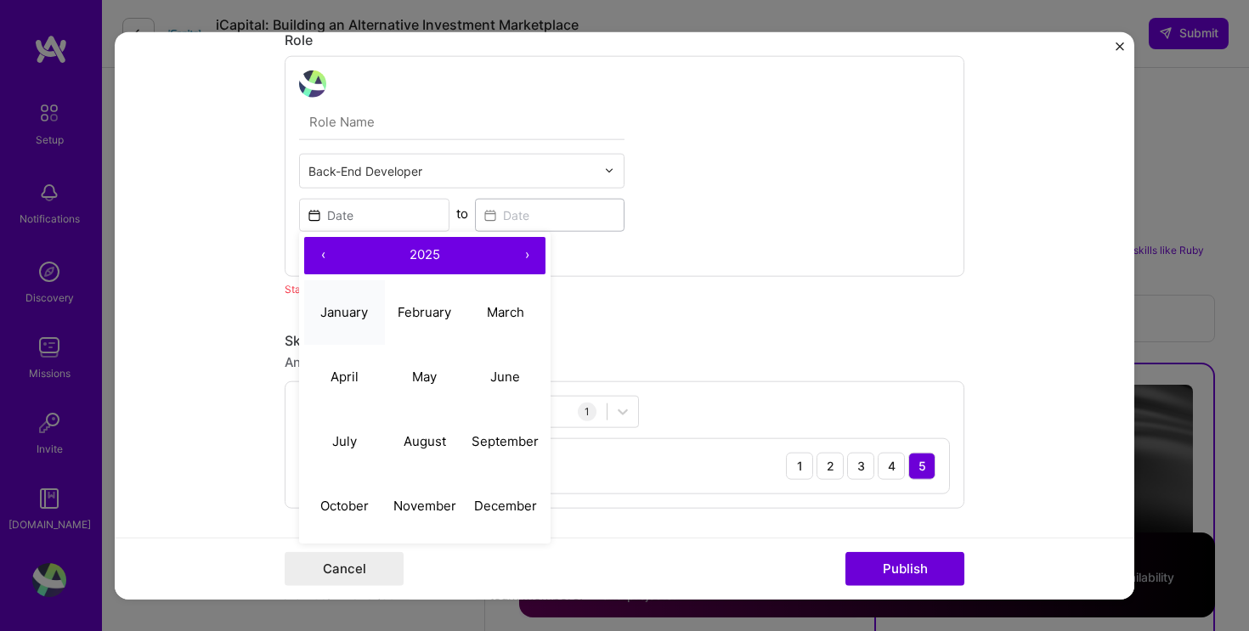
click at [358, 319] on abbr "January" at bounding box center [344, 312] width 48 height 16
type input "[DATE]"
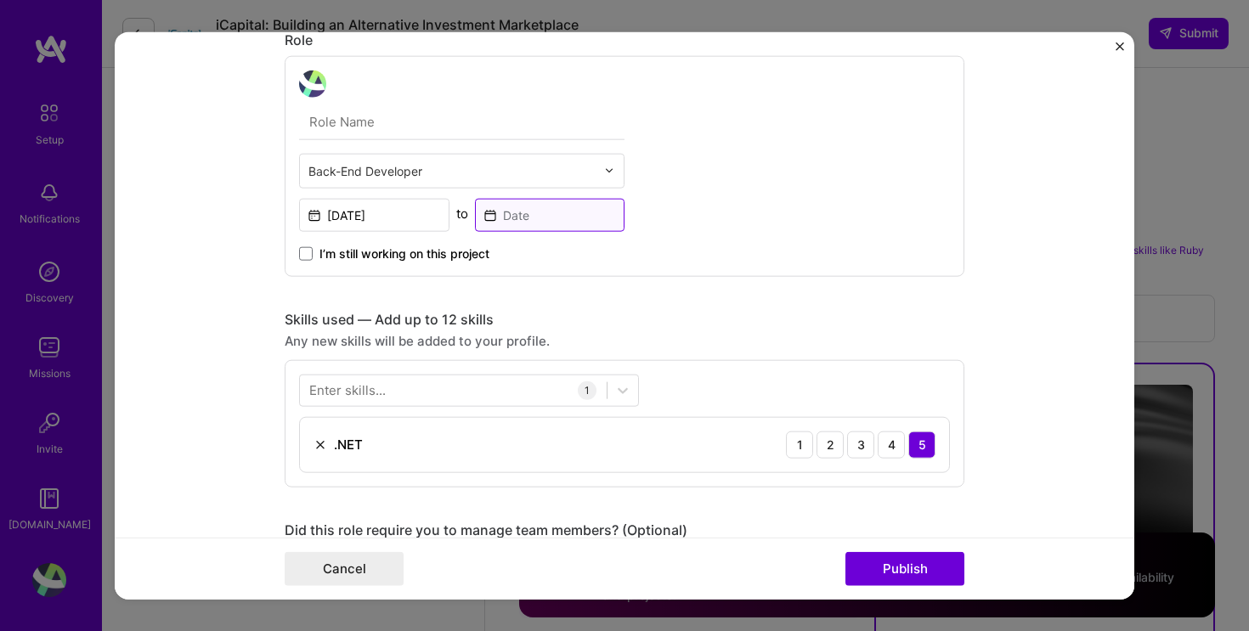
click at [546, 222] on input at bounding box center [550, 214] width 150 height 33
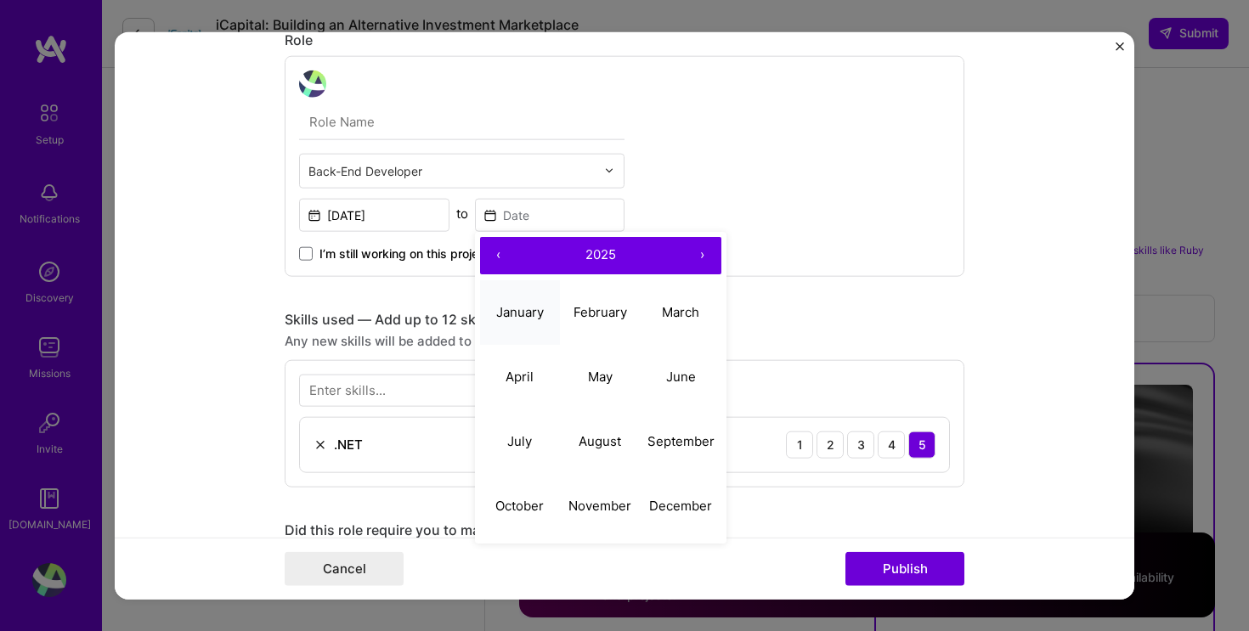
click at [527, 315] on abbr "January" at bounding box center [520, 312] width 48 height 16
type input "[DATE]"
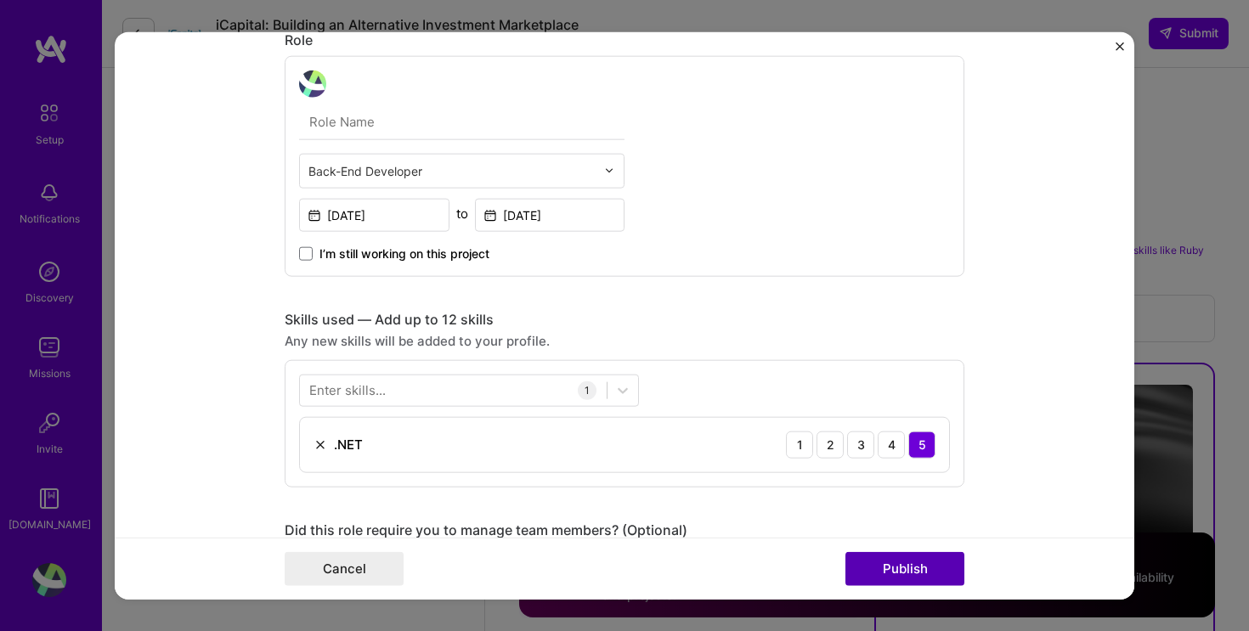
click at [886, 565] on button "Publish" at bounding box center [904, 569] width 119 height 34
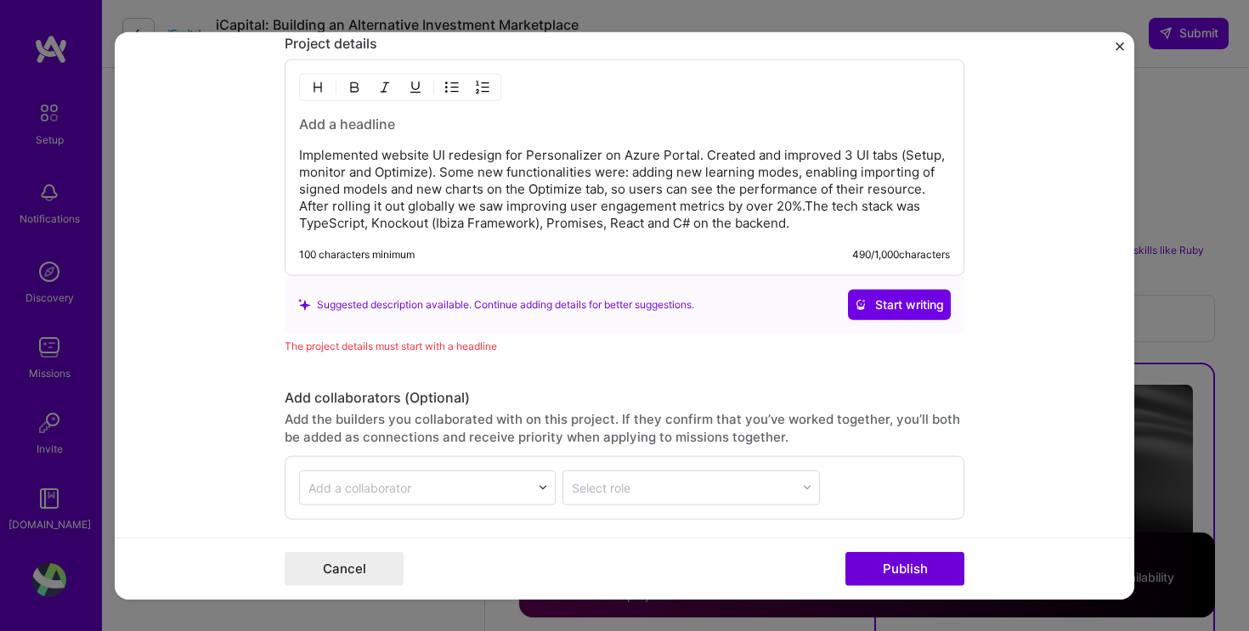
scroll to position [1416, 0]
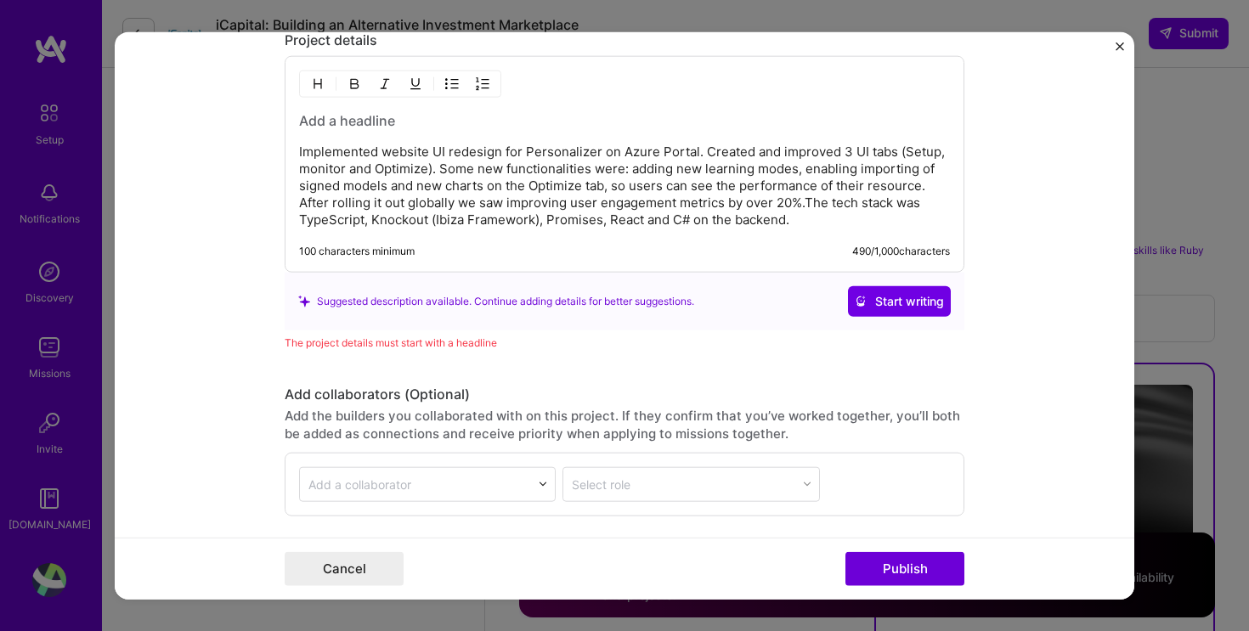
click at [458, 123] on h3 at bounding box center [624, 120] width 651 height 19
click at [578, 156] on p "Implemented website UI redesign for Personalizer on Azure Portal. Created and i…" at bounding box center [624, 186] width 651 height 85
copy p "Personalizer"
click at [420, 120] on h3 at bounding box center [624, 120] width 651 height 19
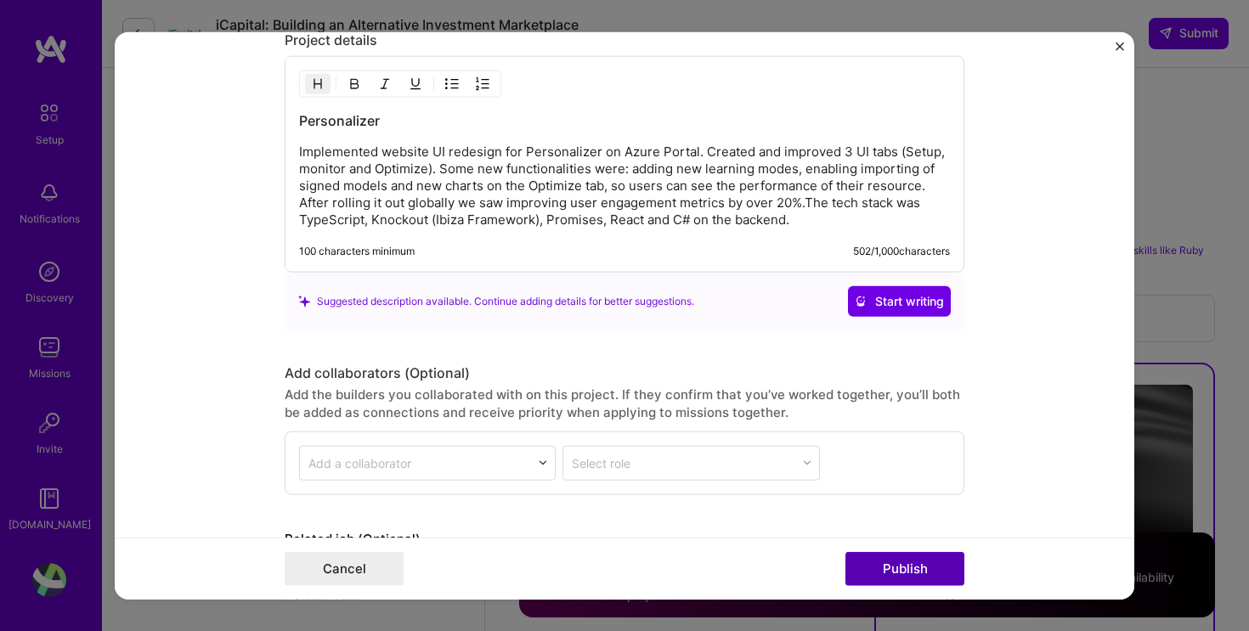
click at [904, 561] on button "Publish" at bounding box center [904, 569] width 119 height 34
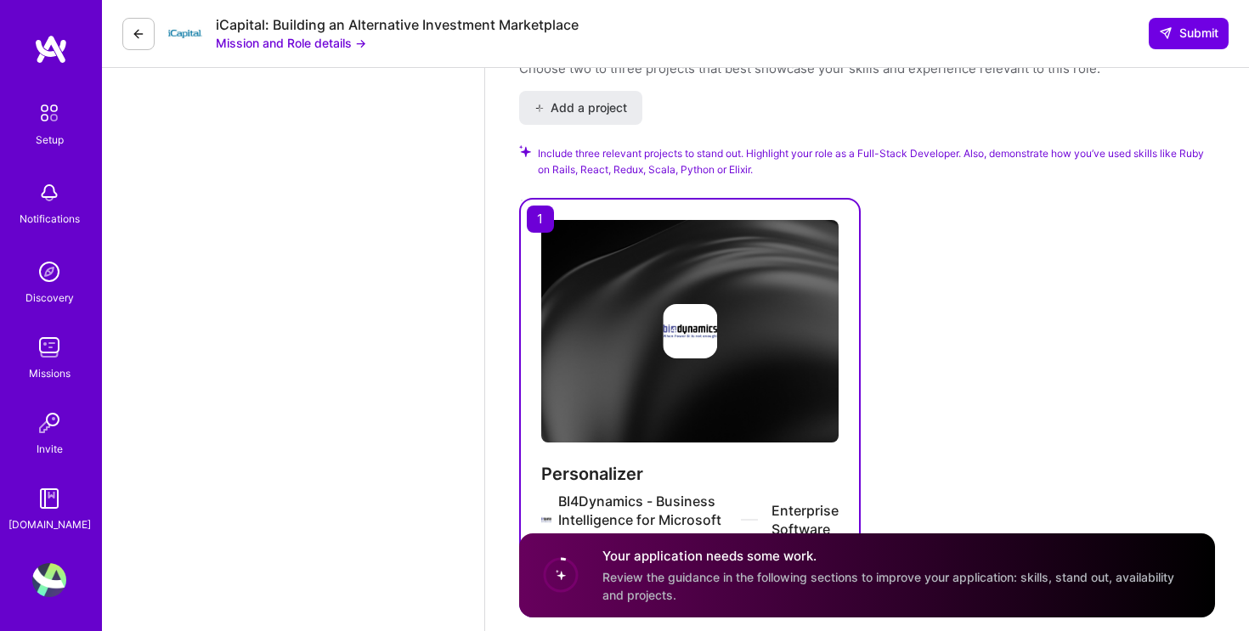
scroll to position [2439, 0]
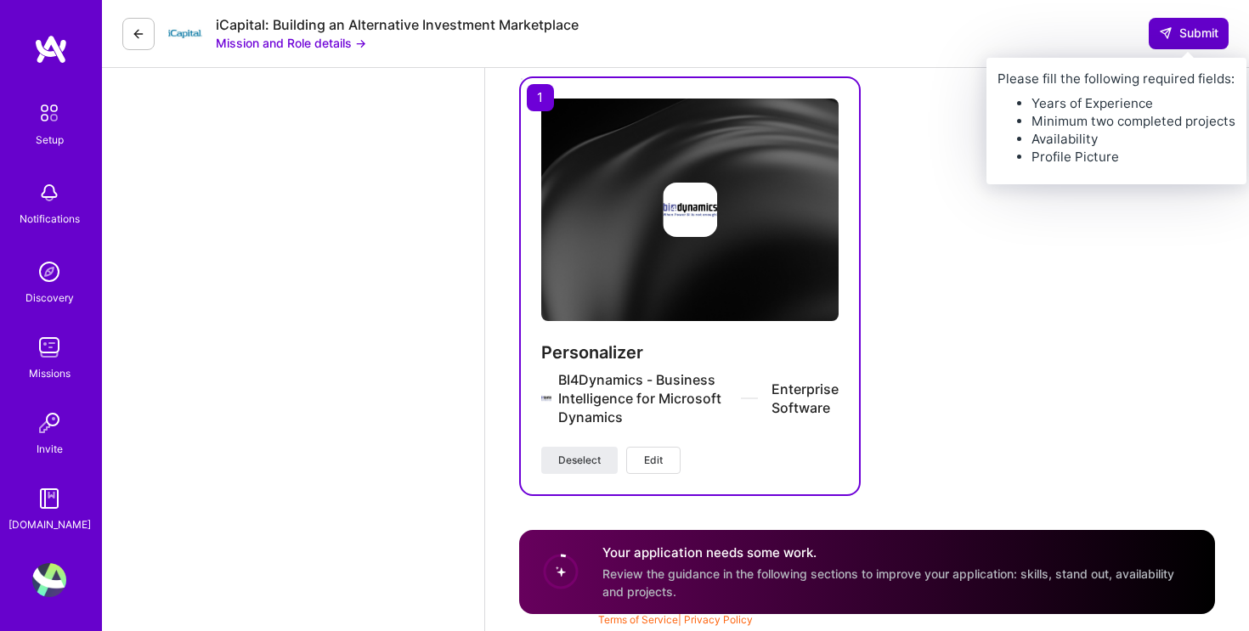
click at [1192, 39] on span "Submit" at bounding box center [1188, 33] width 59 height 17
click at [1184, 45] on button "Submit" at bounding box center [1188, 33] width 80 height 31
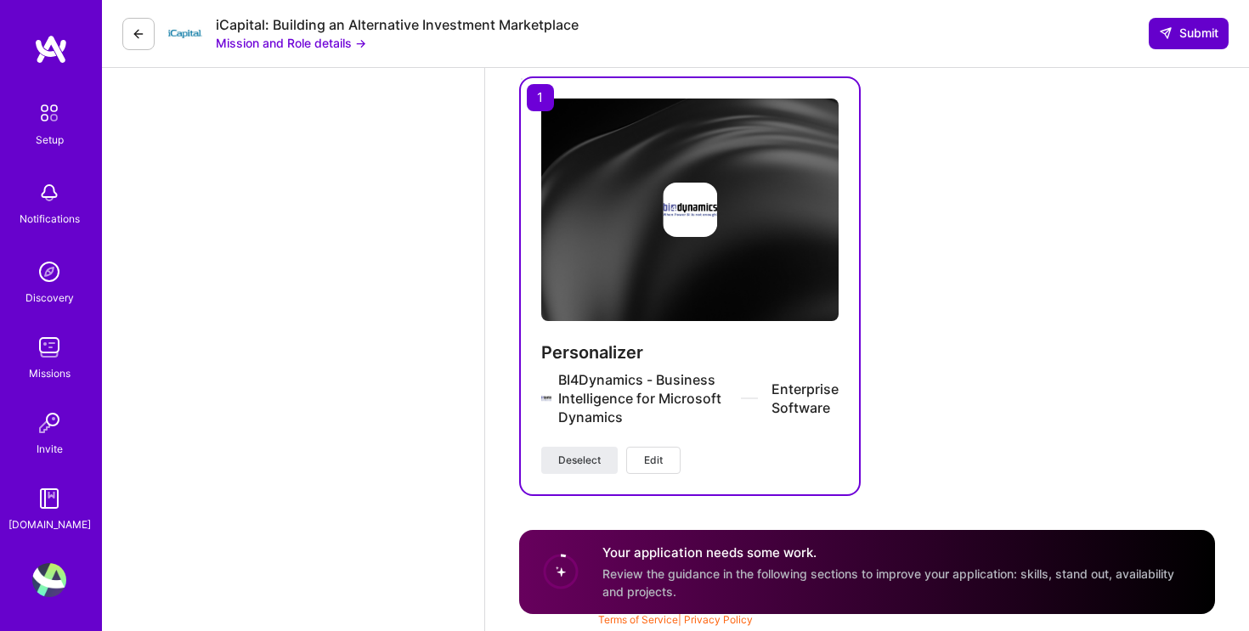
click at [1189, 42] on span "Submit" at bounding box center [1188, 33] width 59 height 17
click at [685, 583] on div "Your application needs some work. Review the guidance in the following sections…" at bounding box center [898, 572] width 592 height 57
click at [561, 578] on circle at bounding box center [560, 571] width 32 height 32
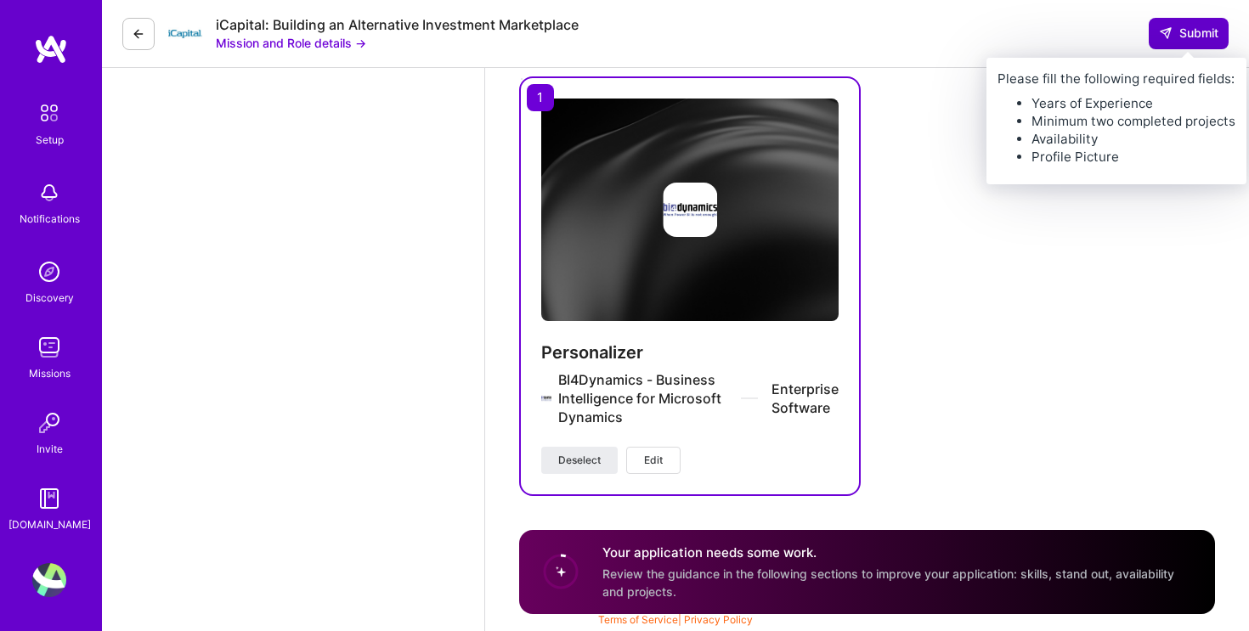
click at [1205, 34] on span "Submit" at bounding box center [1188, 33] width 59 height 17
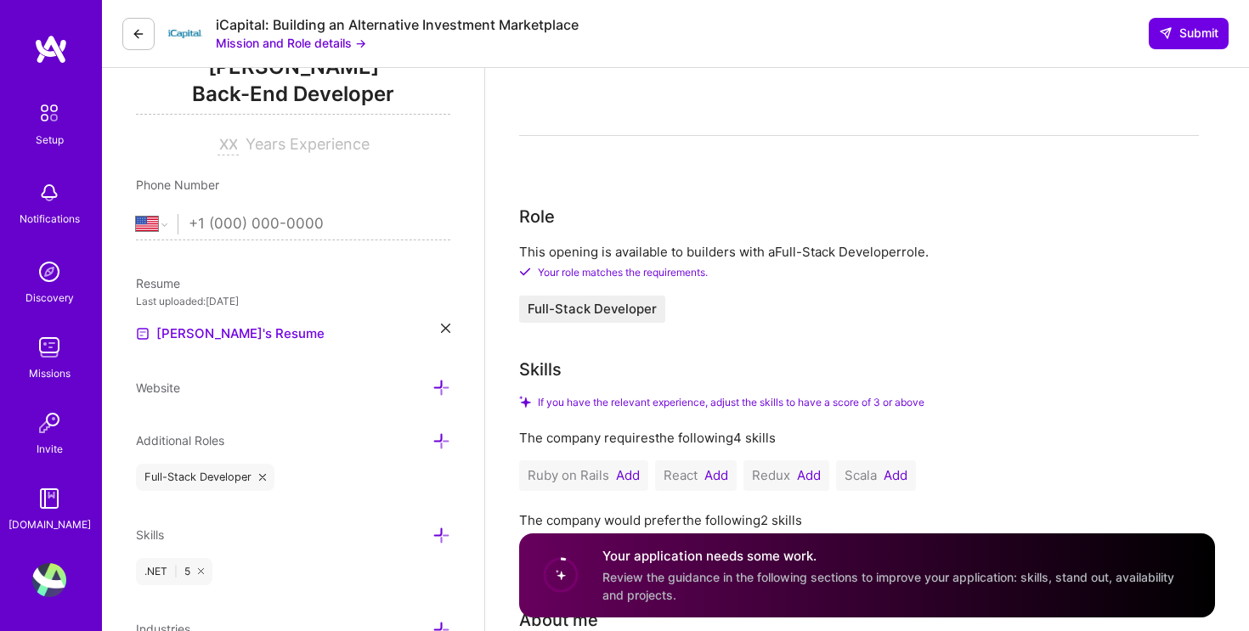
scroll to position [245, 0]
click at [304, 138] on span "Years Experience" at bounding box center [307, 142] width 124 height 18
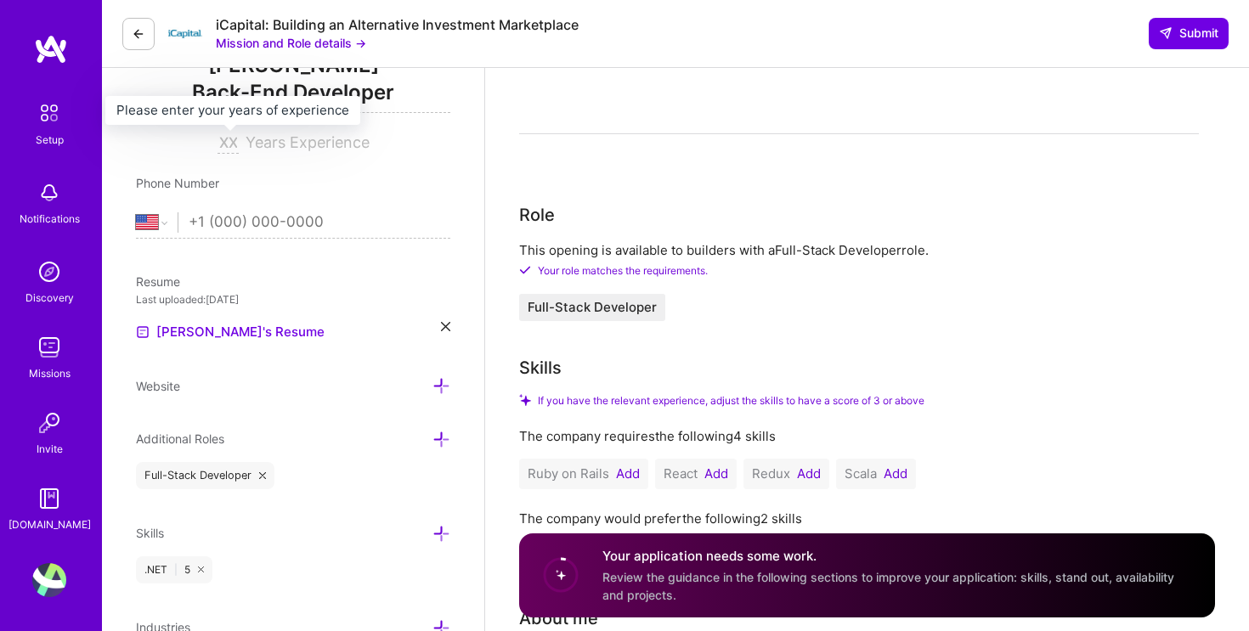
click at [234, 145] on input at bounding box center [227, 143] width 21 height 20
type input "10"
click at [326, 382] on div "Website" at bounding box center [293, 386] width 314 height 20
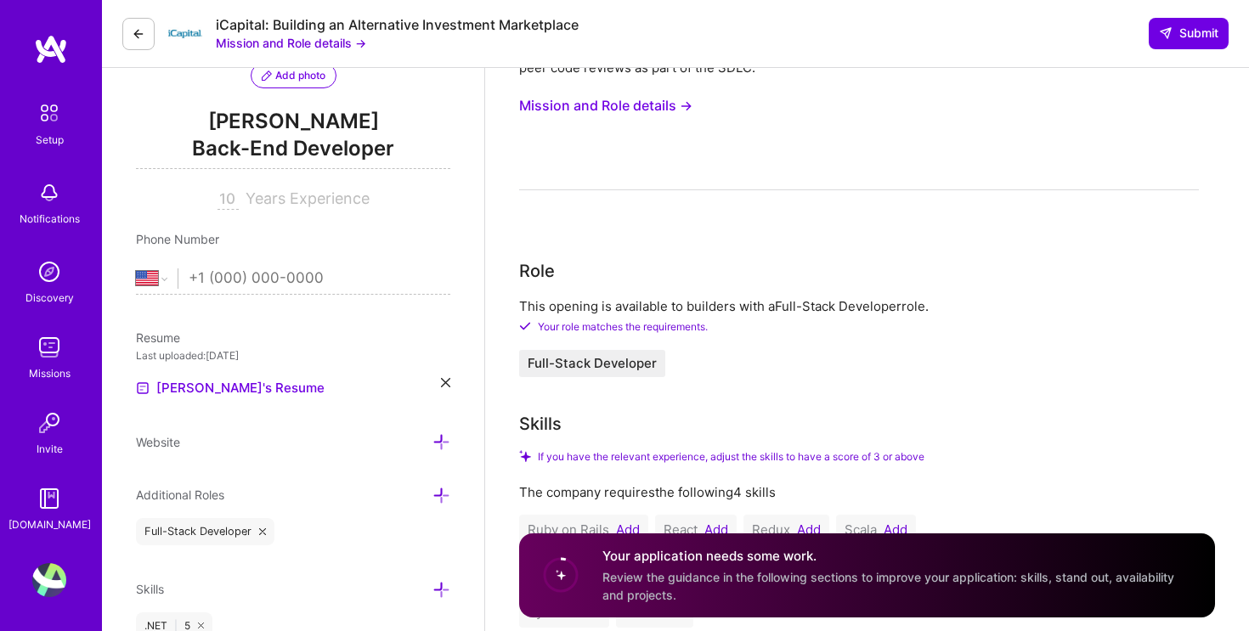
scroll to position [185, 0]
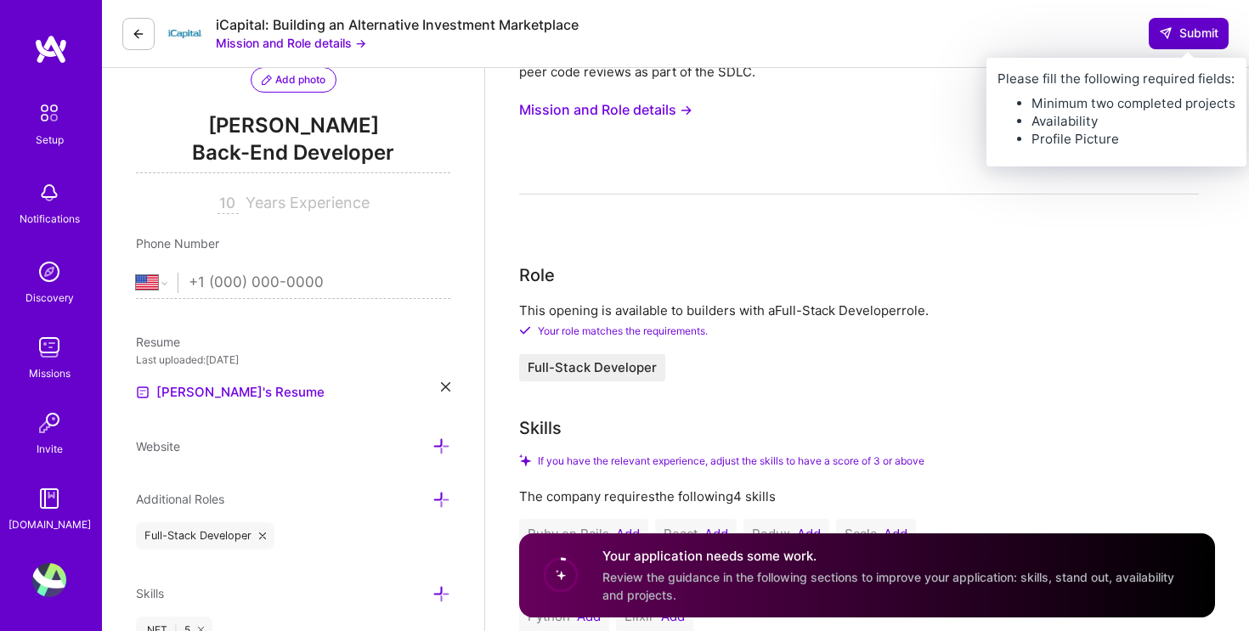
click at [1182, 35] on span "Submit" at bounding box center [1188, 33] width 59 height 17
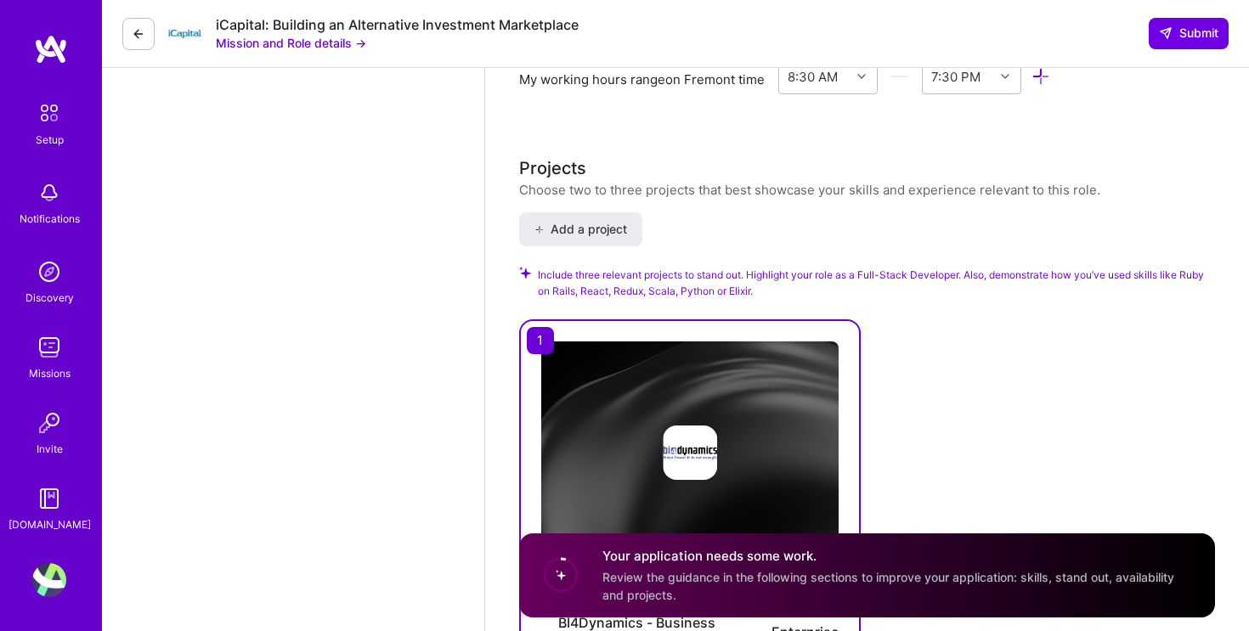
scroll to position [2202, 0]
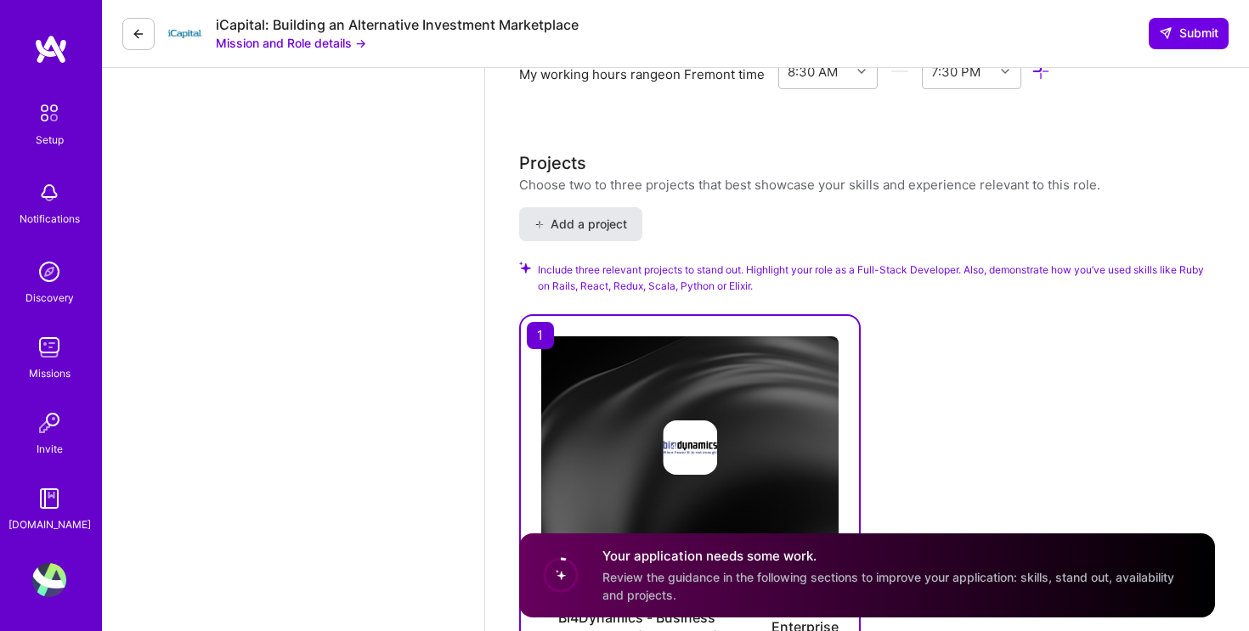
click at [604, 223] on span "Add a project" at bounding box center [580, 224] width 93 height 17
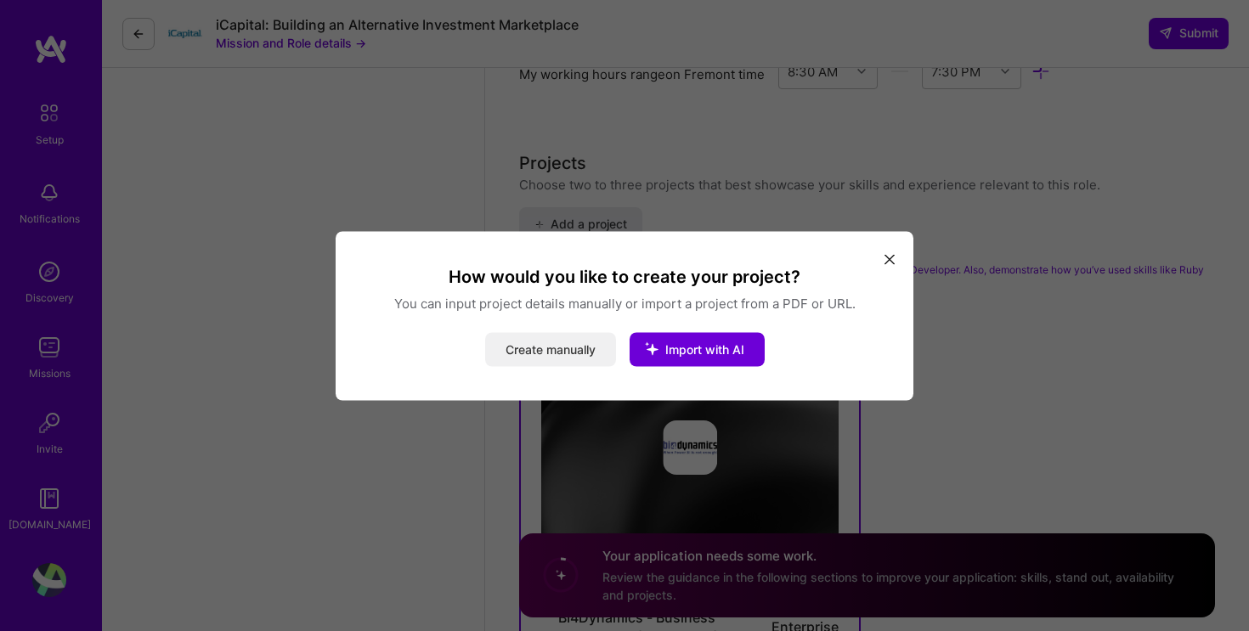
click at [572, 358] on button "Create manually" at bounding box center [550, 349] width 131 height 34
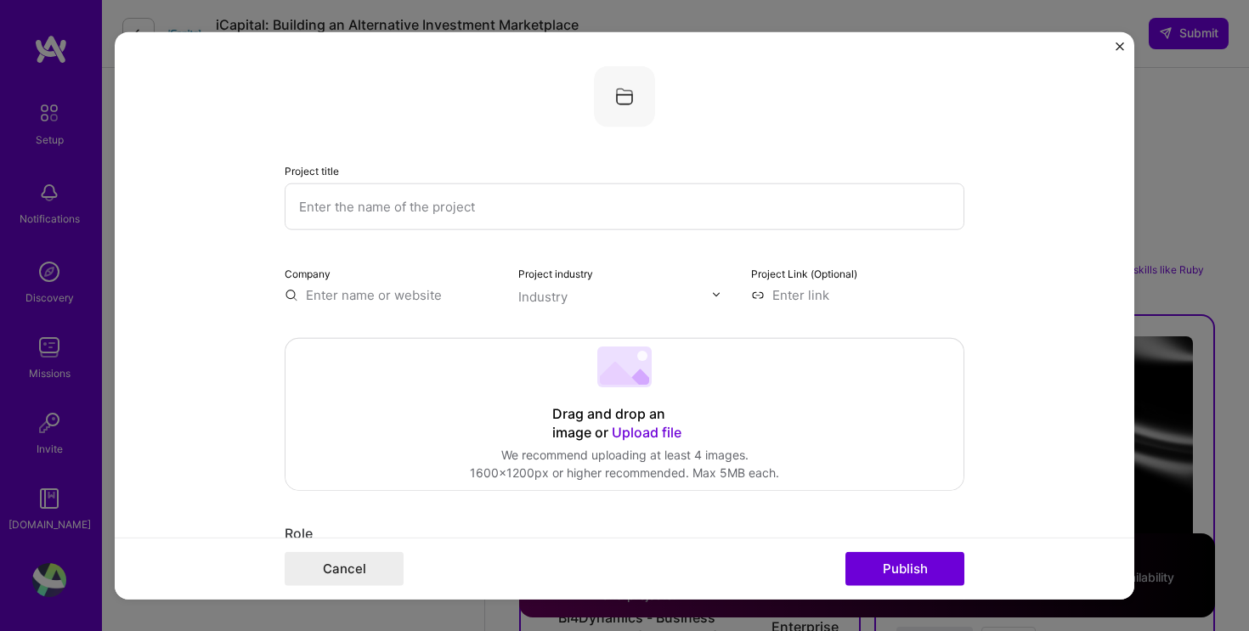
click at [440, 198] on input "text" at bounding box center [624, 206] width 679 height 47
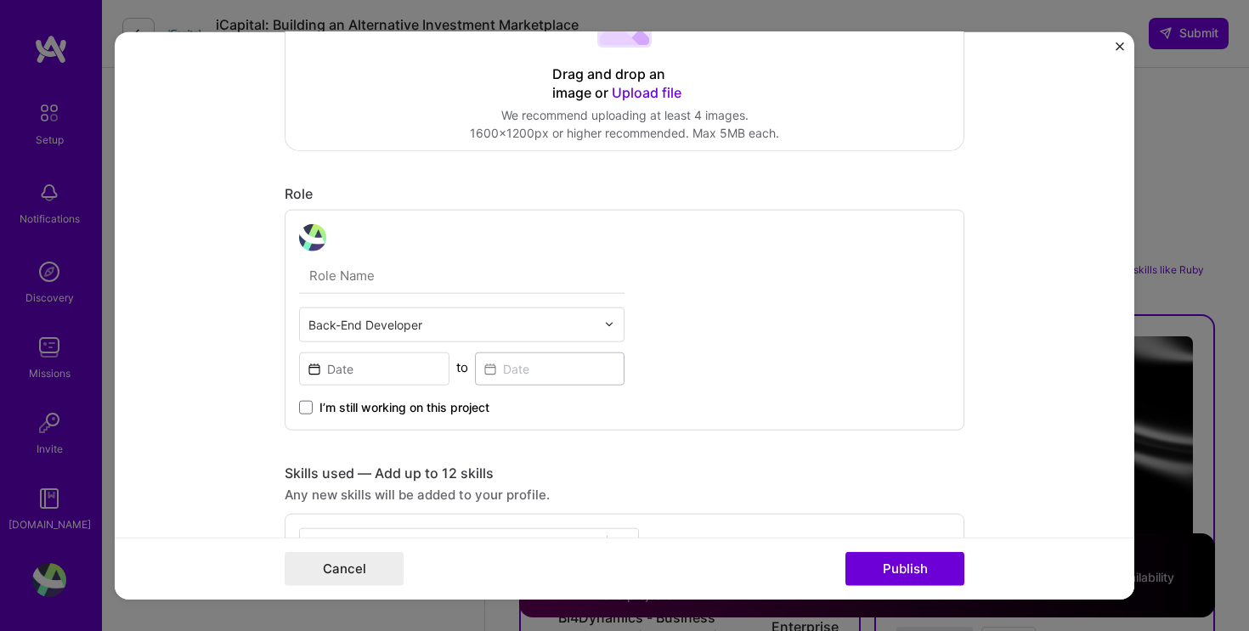
scroll to position [366, 0]
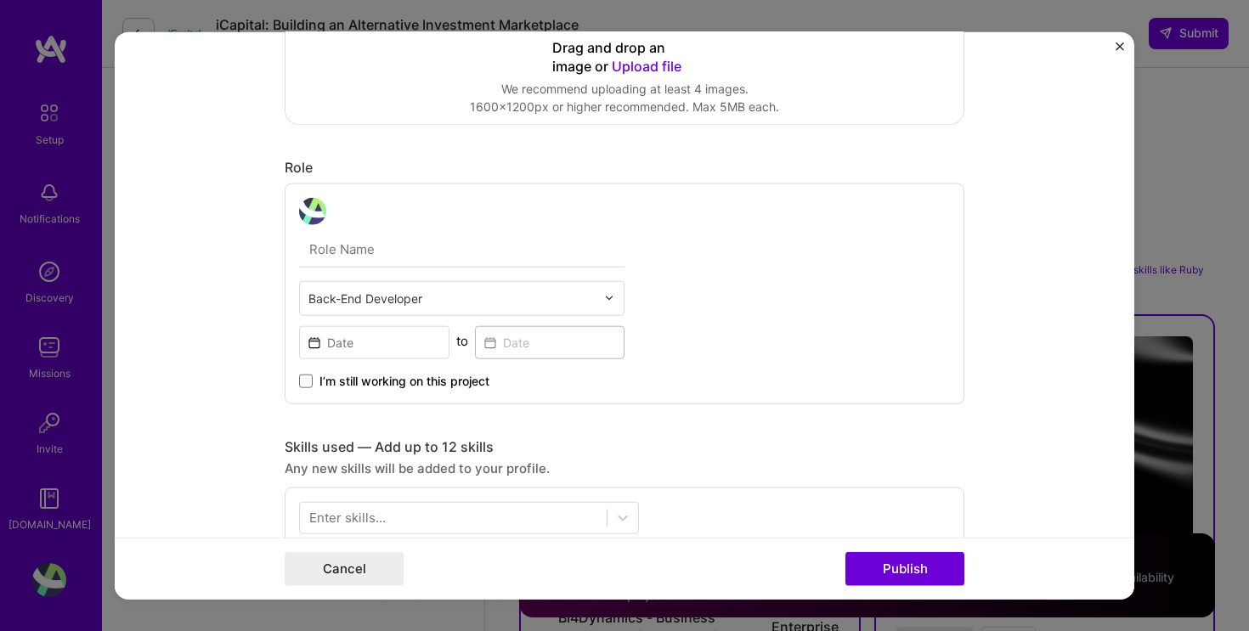
type input "PNR"
click at [609, 295] on img at bounding box center [609, 298] width 10 height 10
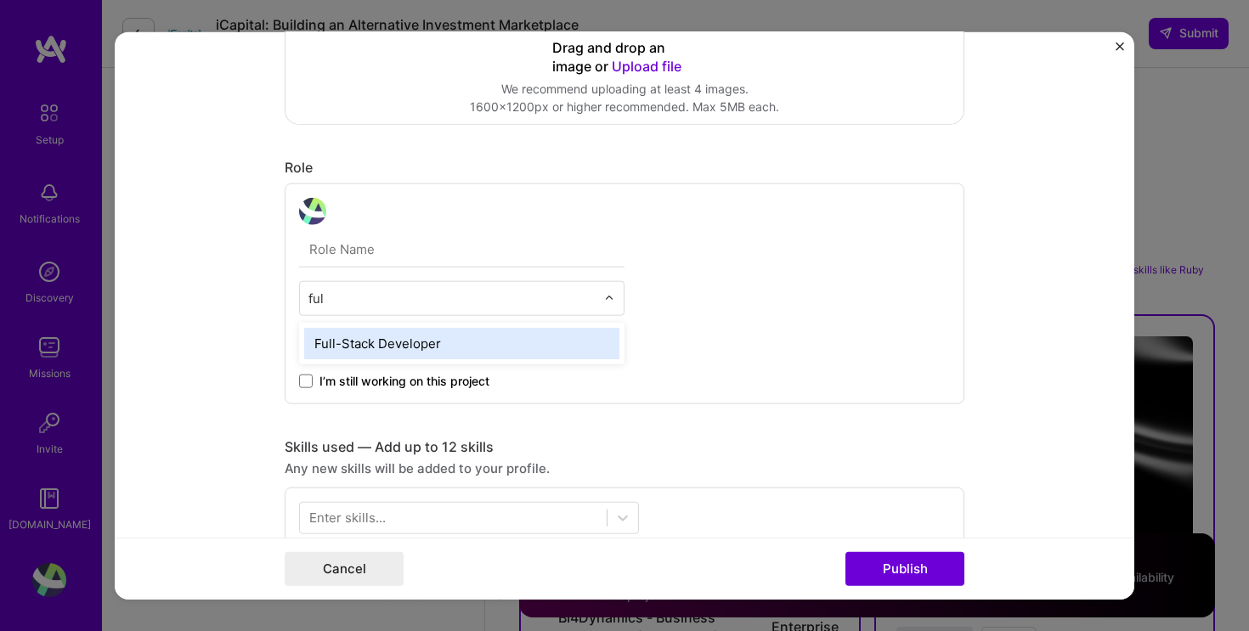
type input "full"
click at [560, 337] on div "Full-Stack Developer" at bounding box center [461, 342] width 315 height 31
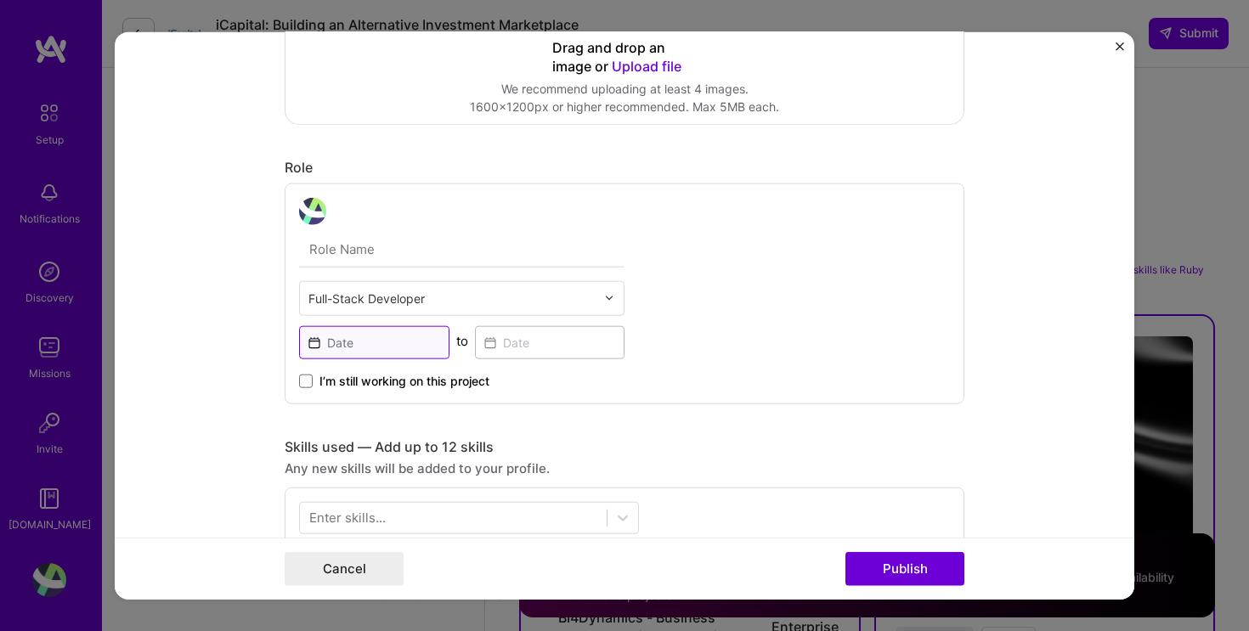
click at [317, 342] on input at bounding box center [374, 341] width 150 height 33
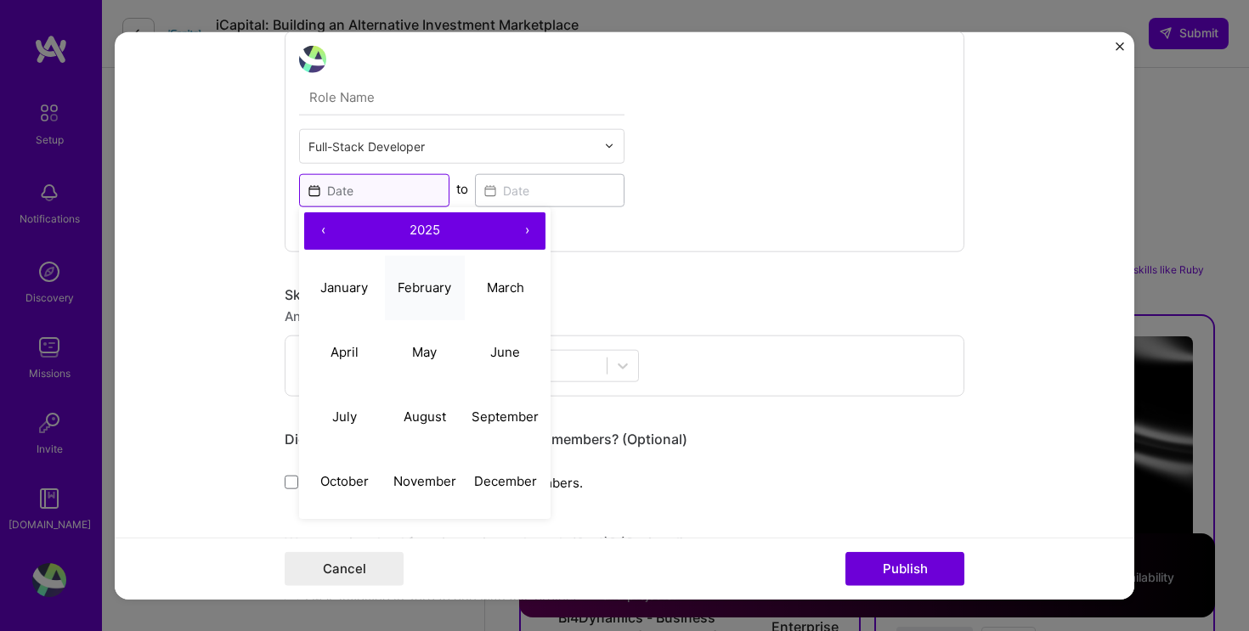
scroll to position [527, 0]
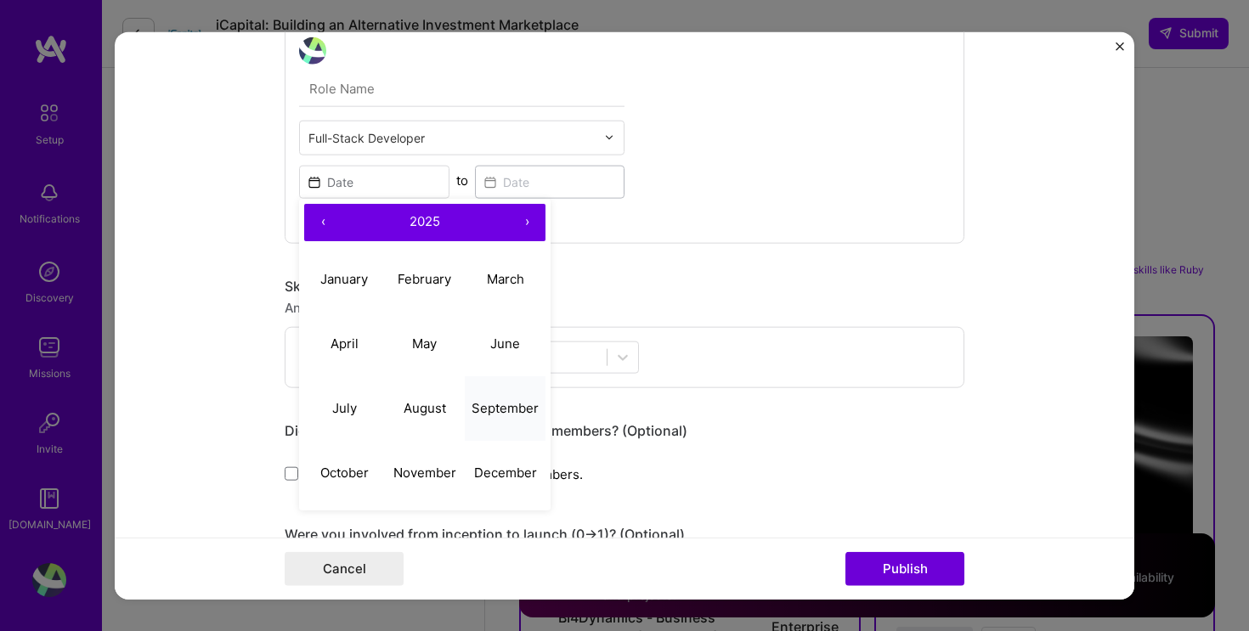
click at [505, 415] on abbr "September" at bounding box center [504, 408] width 67 height 16
type input "[DATE]"
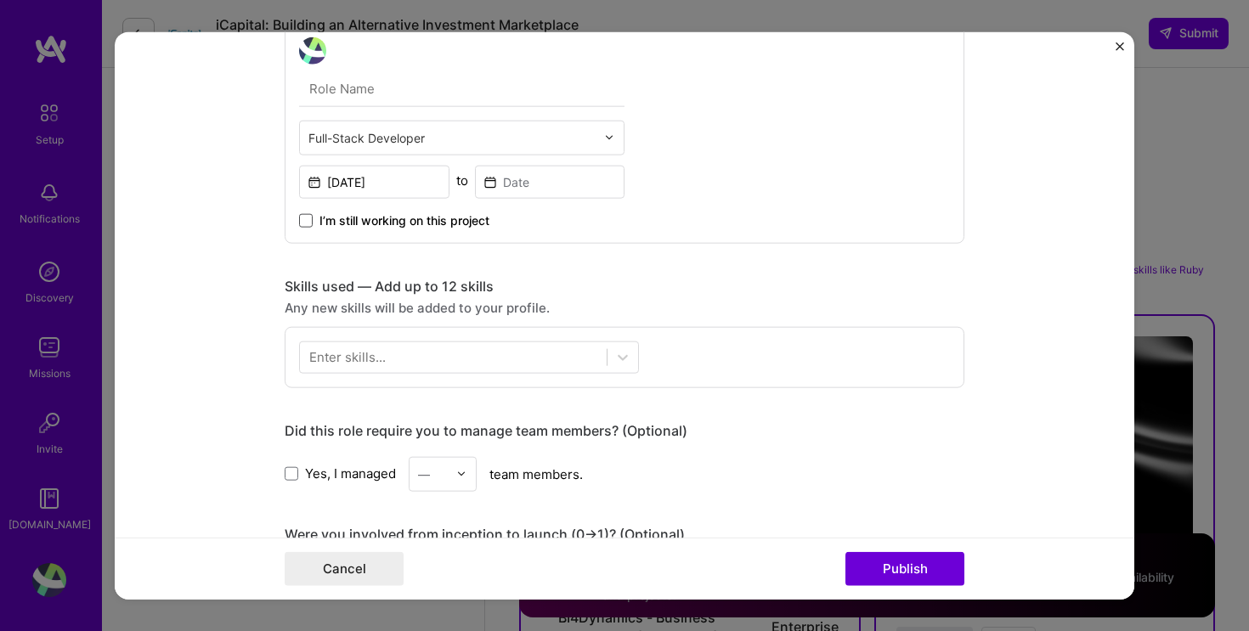
click at [307, 224] on span at bounding box center [306, 220] width 14 height 14
click at [0, 0] on input "I’m still working on this project" at bounding box center [0, 0] width 0 height 0
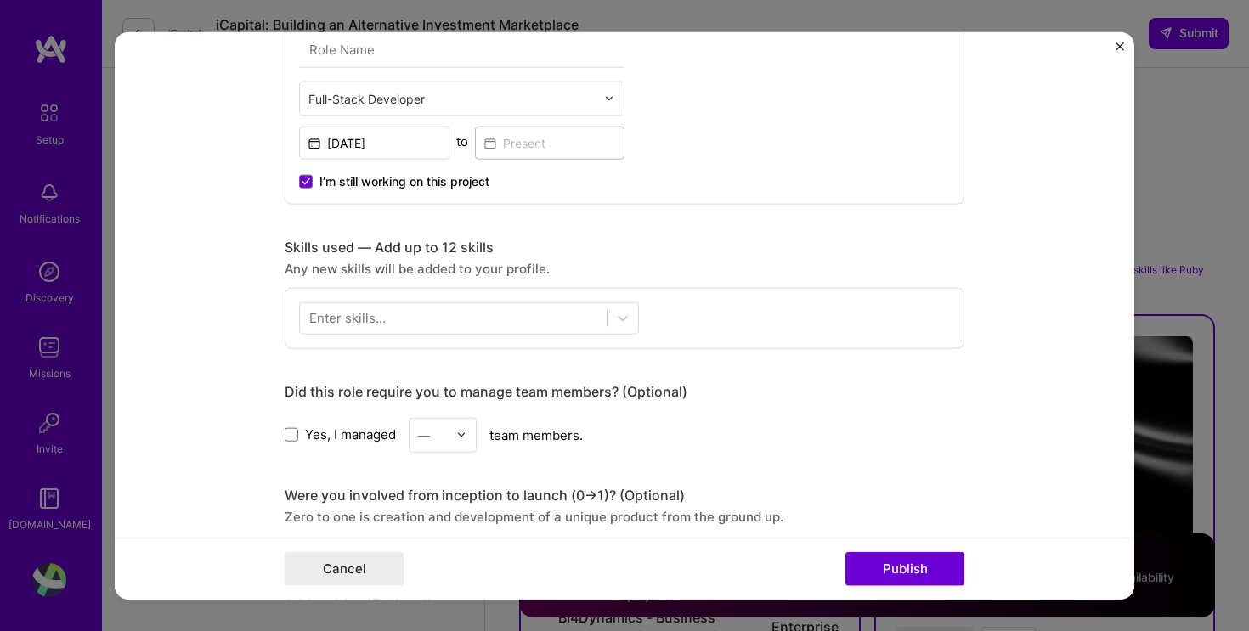
scroll to position [600, 0]
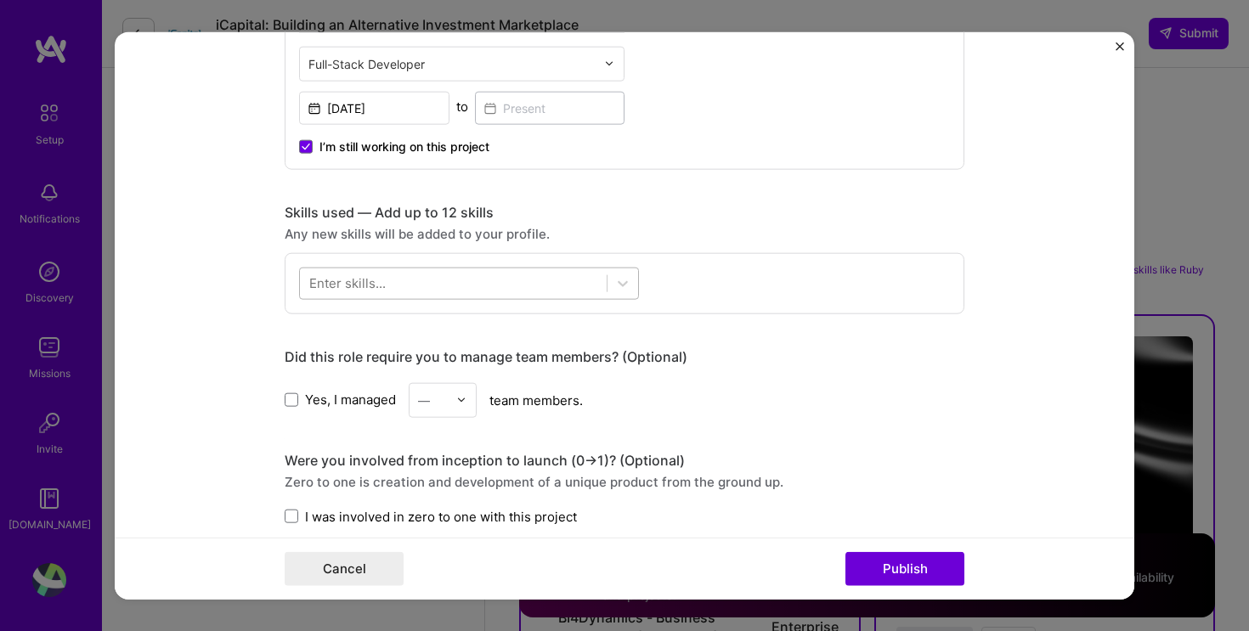
click at [448, 280] on div at bounding box center [453, 283] width 307 height 28
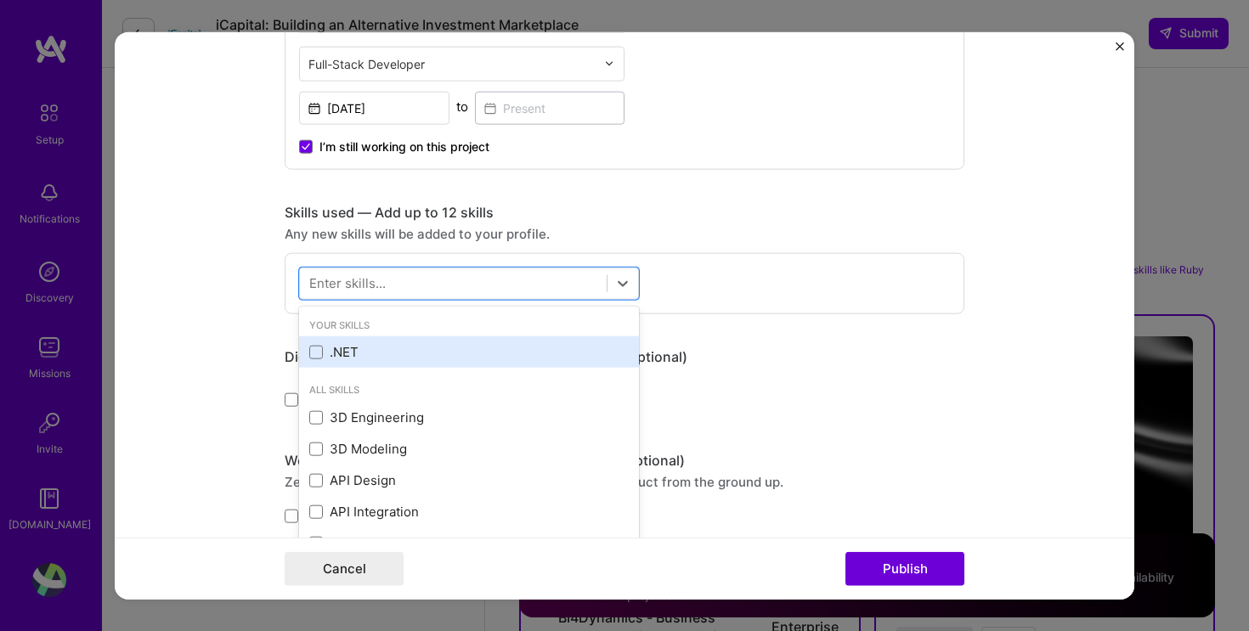
click at [398, 342] on div ".NET" at bounding box center [469, 351] width 340 height 31
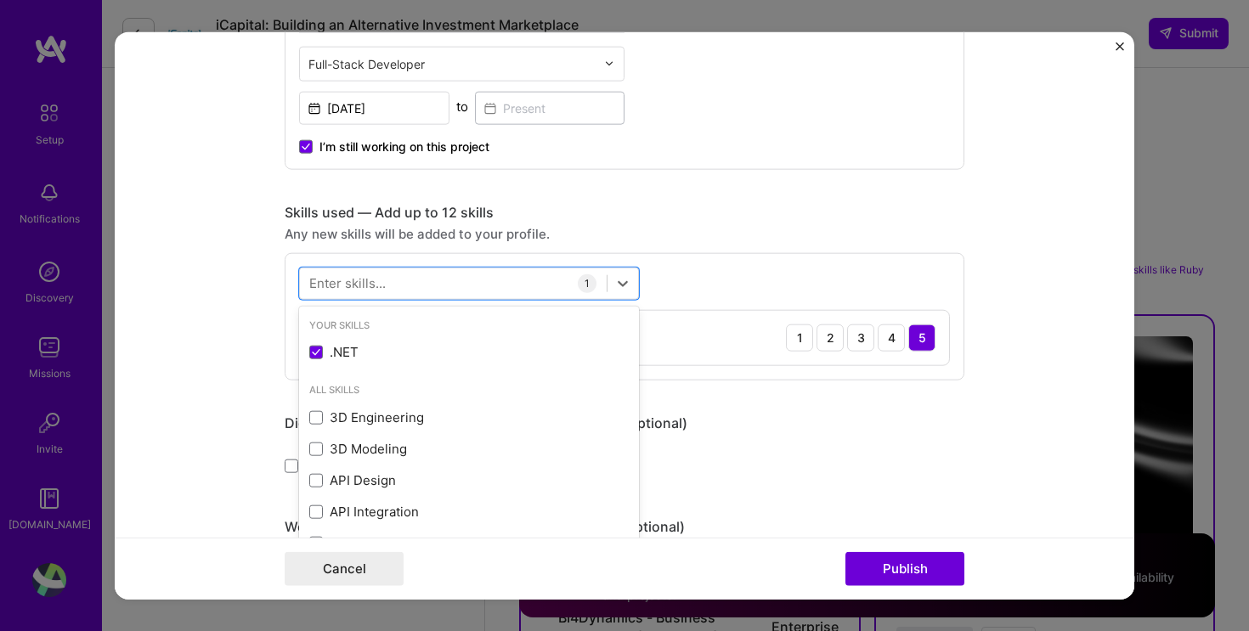
click at [707, 319] on div ".NET 1 2 3 4 5" at bounding box center [624, 337] width 649 height 54
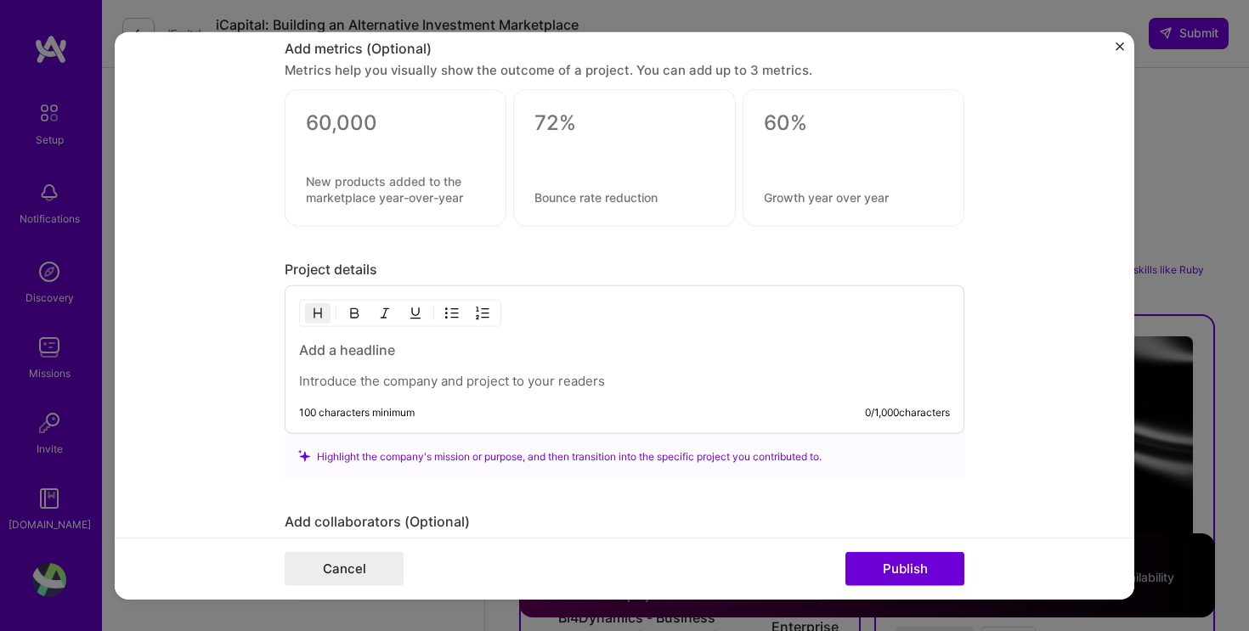
scroll to position [1192, 0]
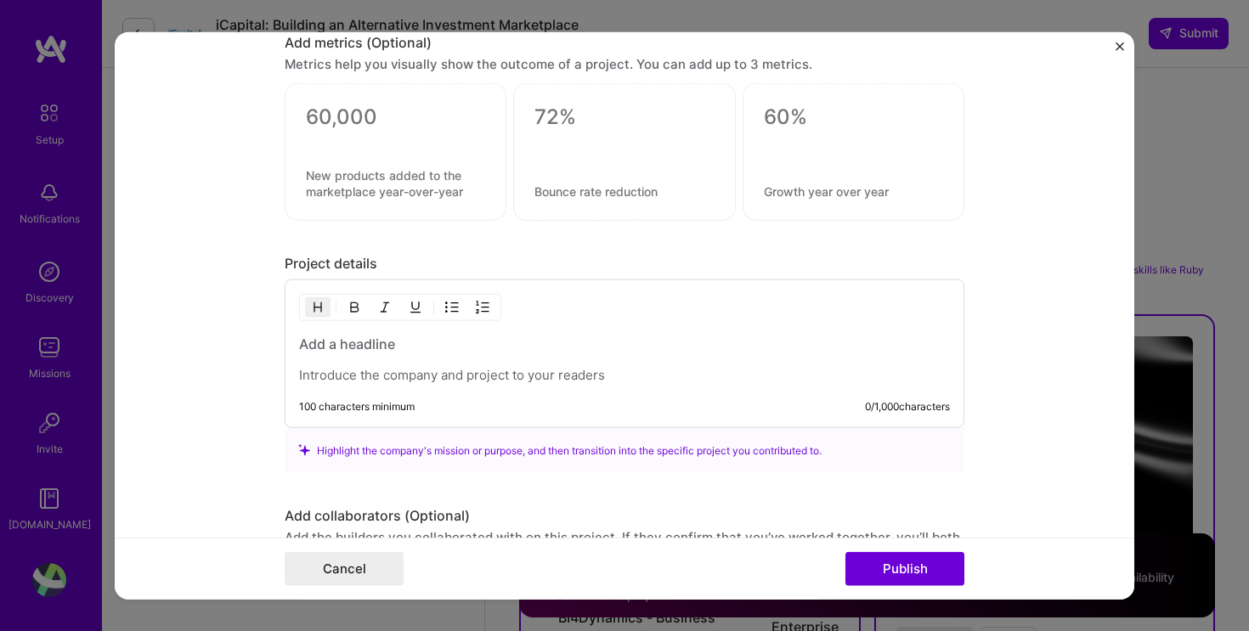
click at [593, 386] on div "100 characters minimum 0 / 1,000 characters" at bounding box center [624, 353] width 679 height 149
click at [544, 371] on p at bounding box center [624, 375] width 651 height 17
paste div
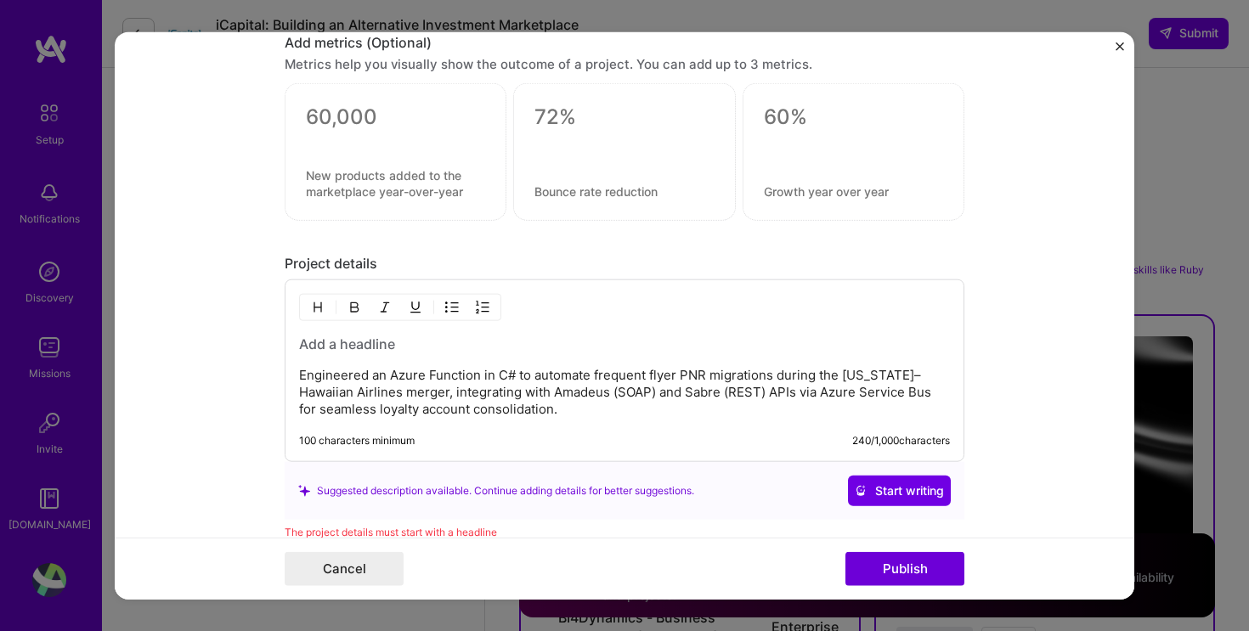
click at [438, 351] on h3 at bounding box center [624, 344] width 651 height 19
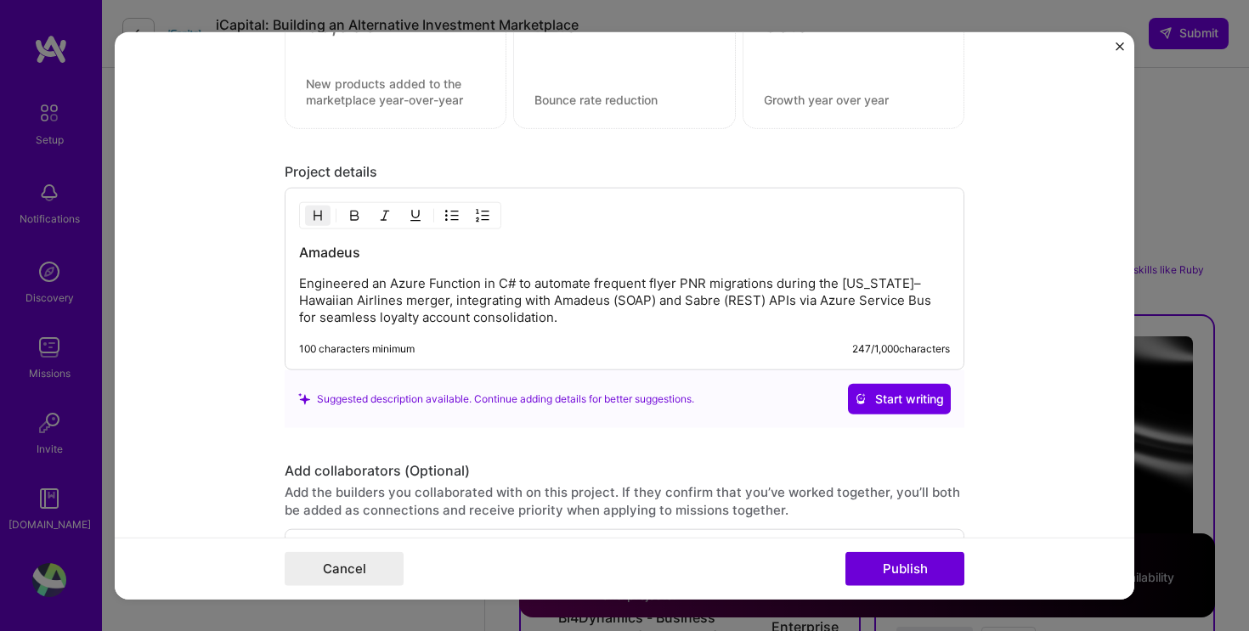
scroll to position [1493, 0]
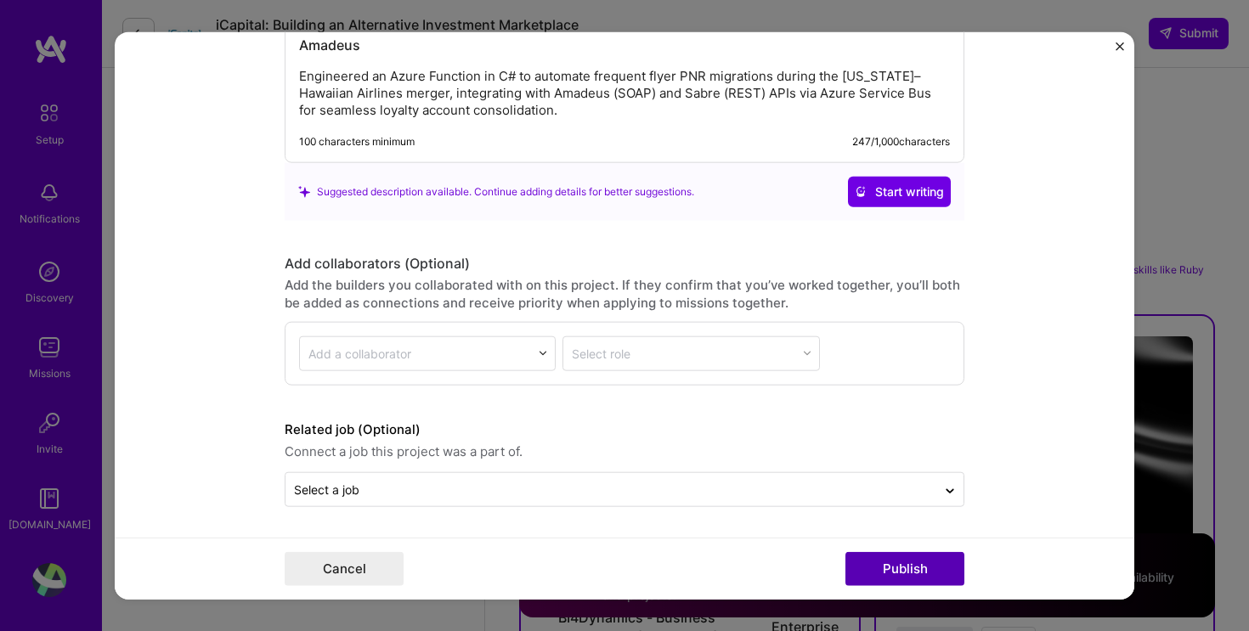
click at [899, 561] on button "Publish" at bounding box center [904, 569] width 119 height 34
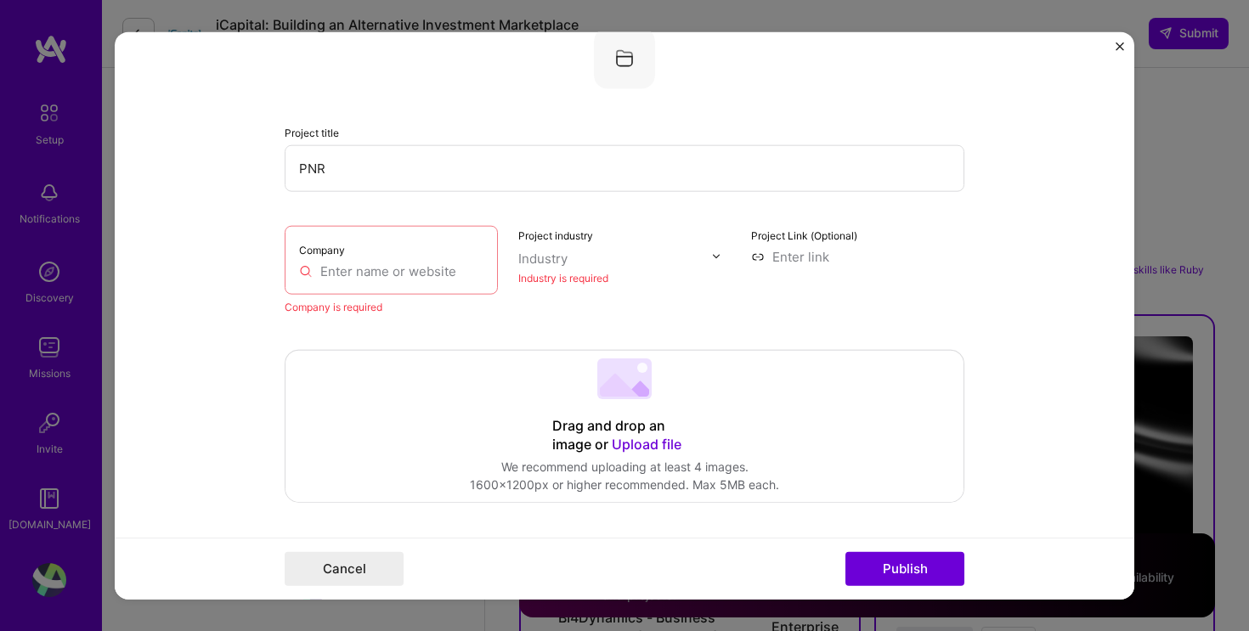
scroll to position [34, 0]
click at [414, 268] on input "text" at bounding box center [391, 275] width 184 height 18
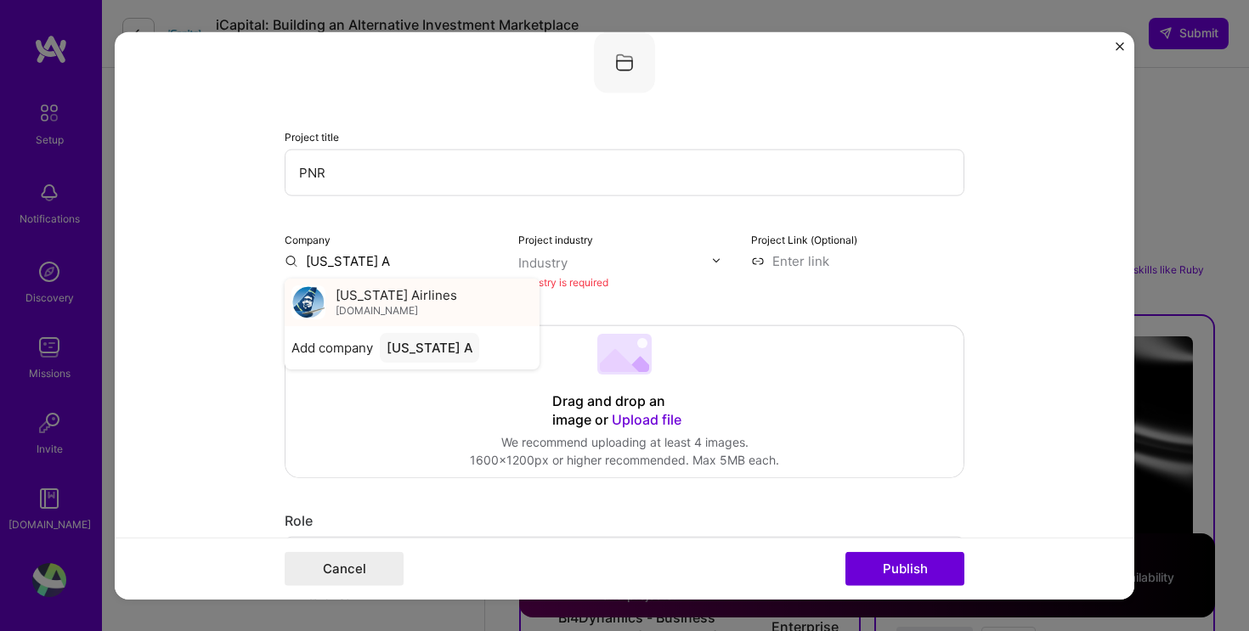
click at [435, 292] on div "[US_STATE] Airlines [DOMAIN_NAME]" at bounding box center [412, 302] width 255 height 48
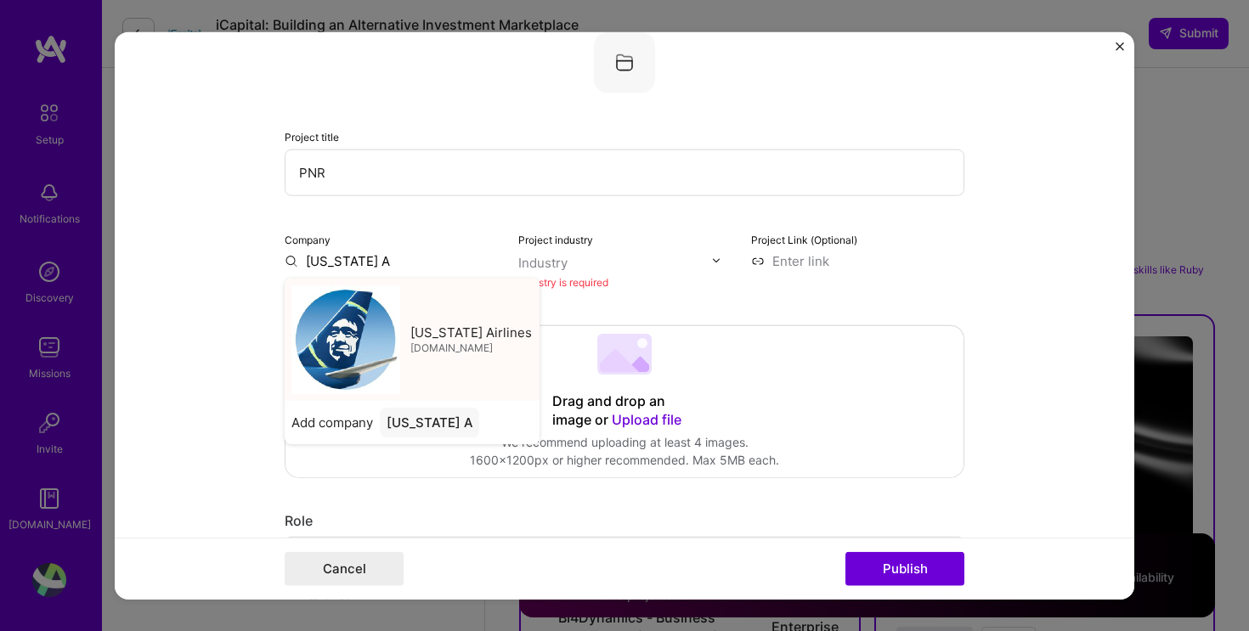
type input "[US_STATE] Airlines"
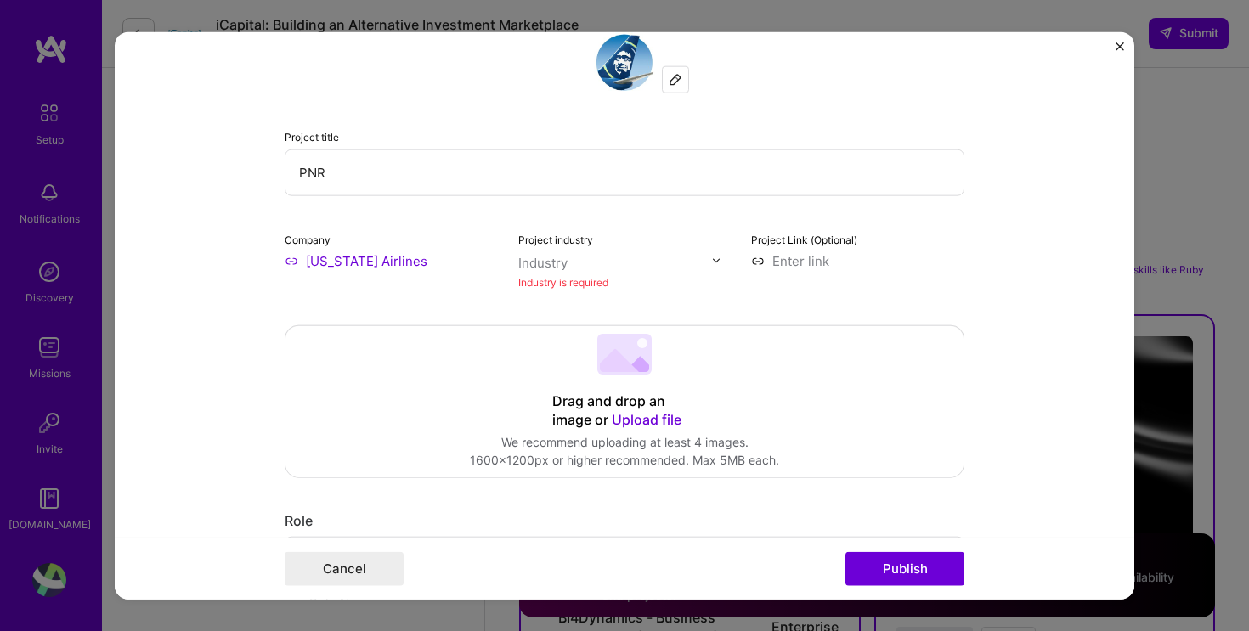
click at [622, 269] on input "text" at bounding box center [615, 262] width 194 height 18
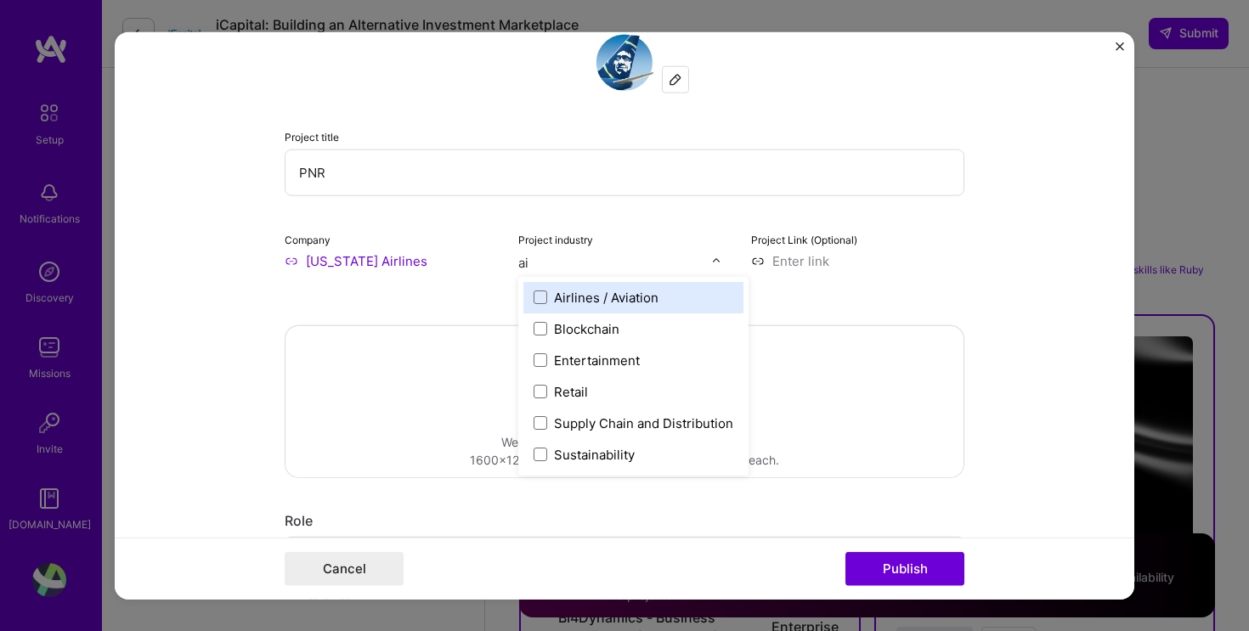
type input "air"
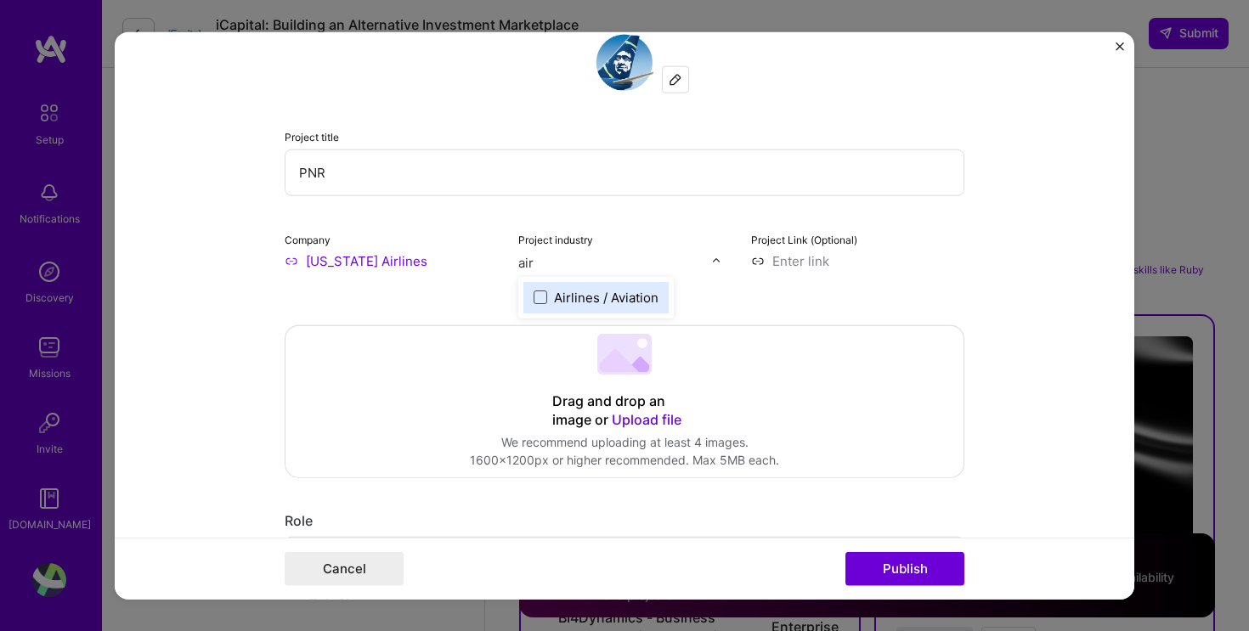
click at [538, 300] on span at bounding box center [540, 297] width 14 height 14
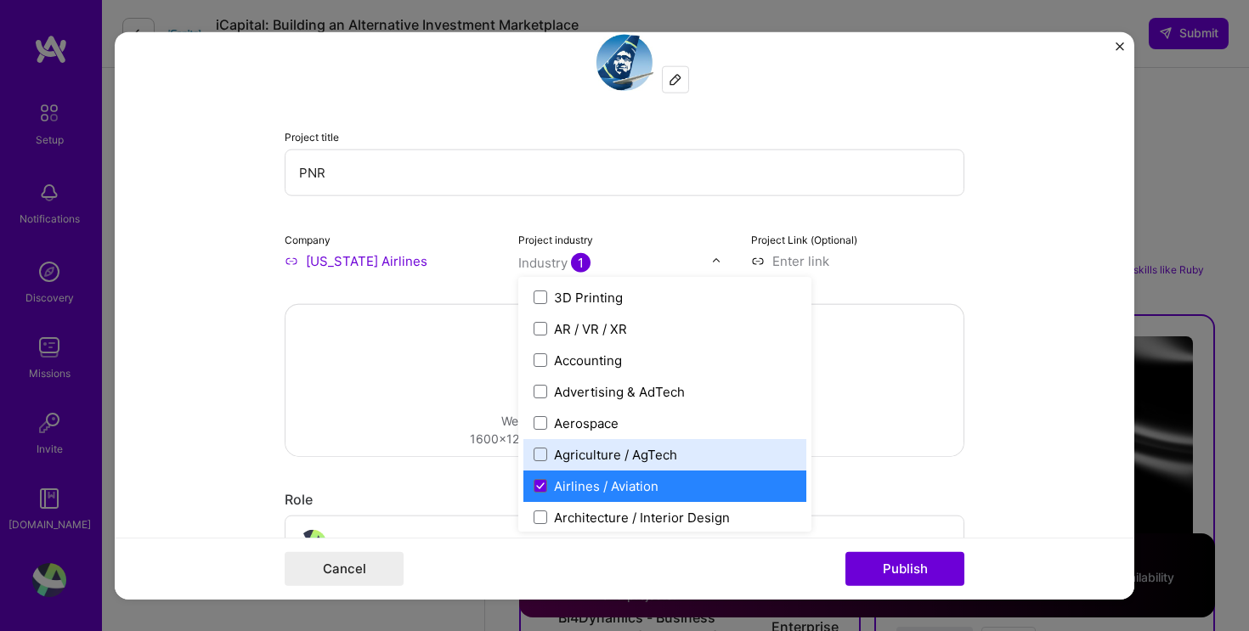
click at [1009, 493] on form "Project title PNR Company [US_STATE] Airlines Project industry option Airlines …" at bounding box center [624, 315] width 1019 height 568
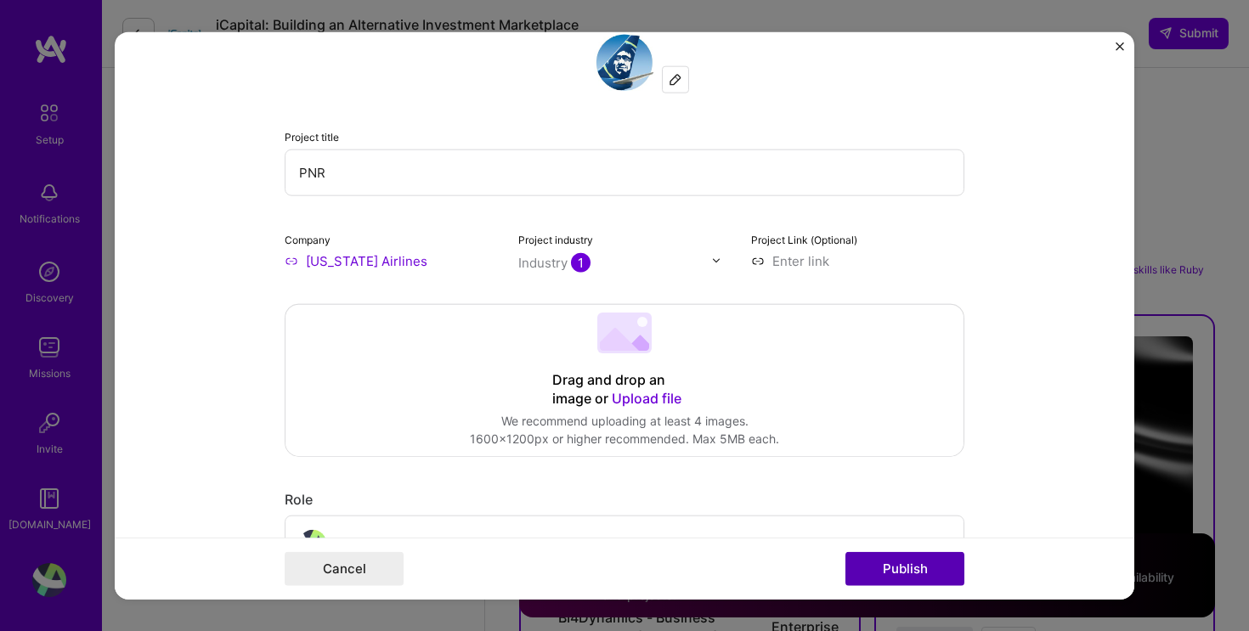
click at [912, 567] on button "Publish" at bounding box center [904, 569] width 119 height 34
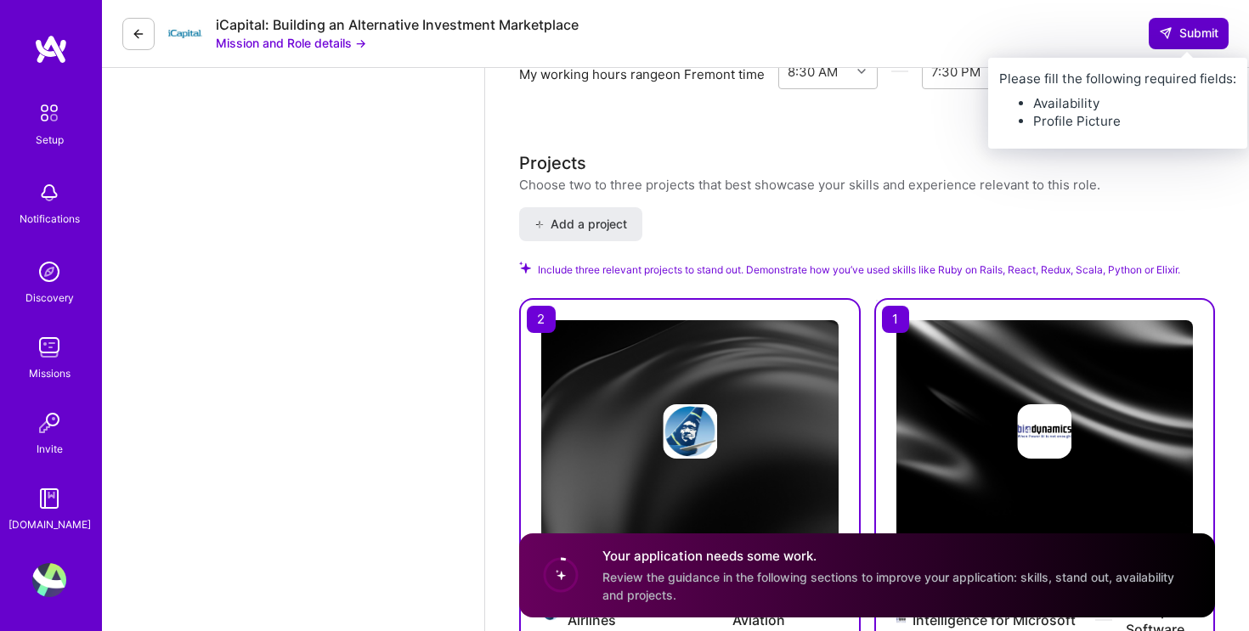
click at [1188, 33] on span "Submit" at bounding box center [1188, 33] width 59 height 17
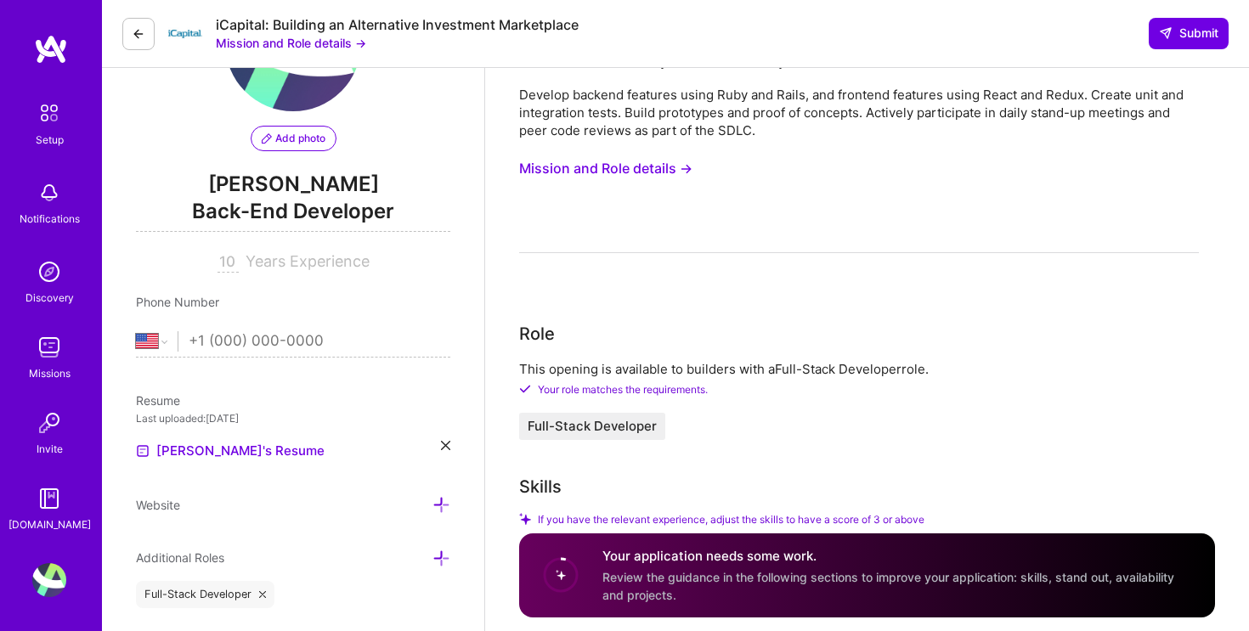
scroll to position [0, 0]
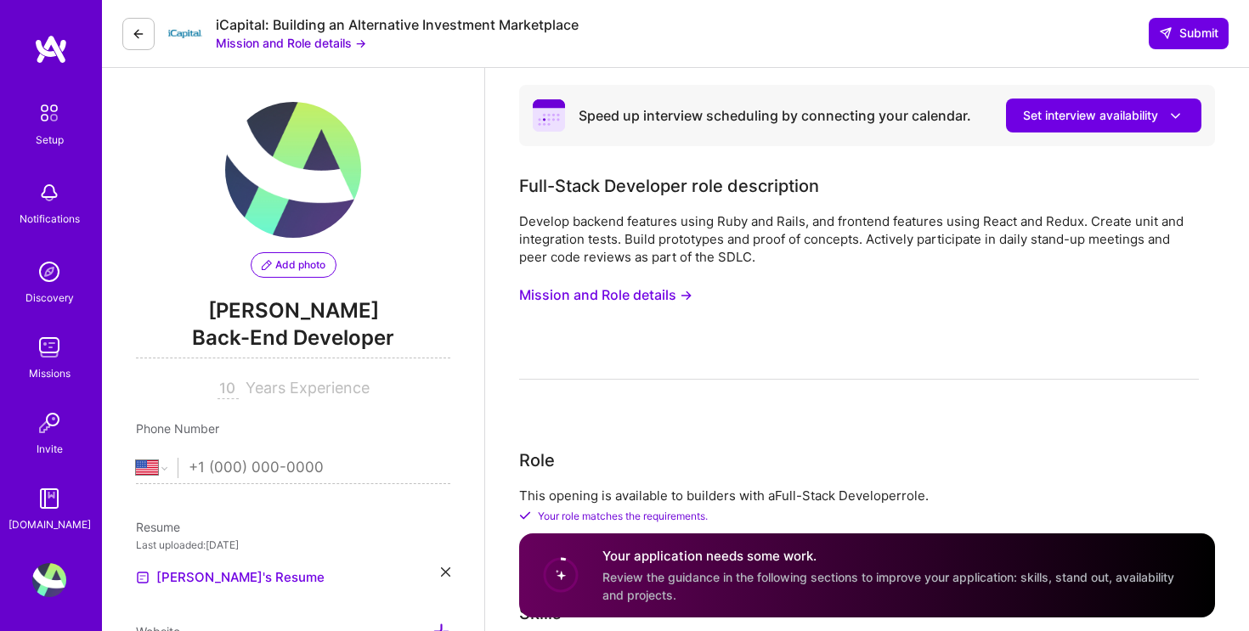
click at [300, 266] on span "Add photo" at bounding box center [294, 264] width 64 height 15
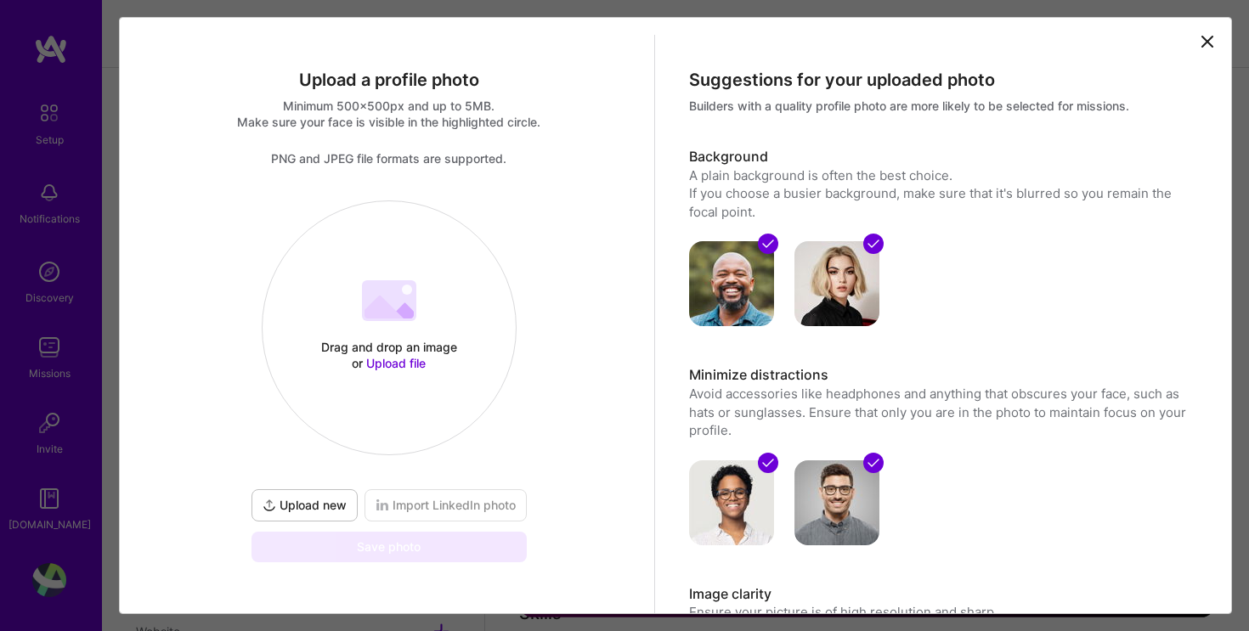
click at [406, 360] on span "Upload file" at bounding box center [395, 363] width 59 height 14
click at [412, 367] on span "Upload file" at bounding box center [395, 363] width 59 height 14
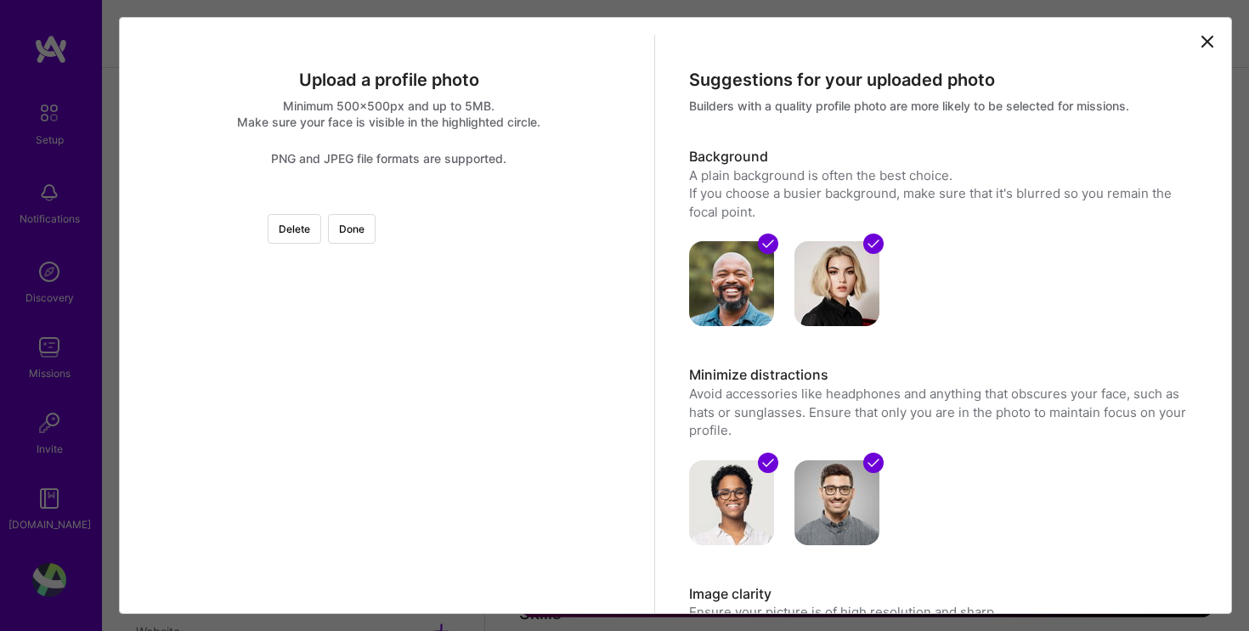
click at [488, 355] on div at bounding box center [656, 368] width 336 height 336
click at [375, 235] on button "Done" at bounding box center [352, 229] width 48 height 30
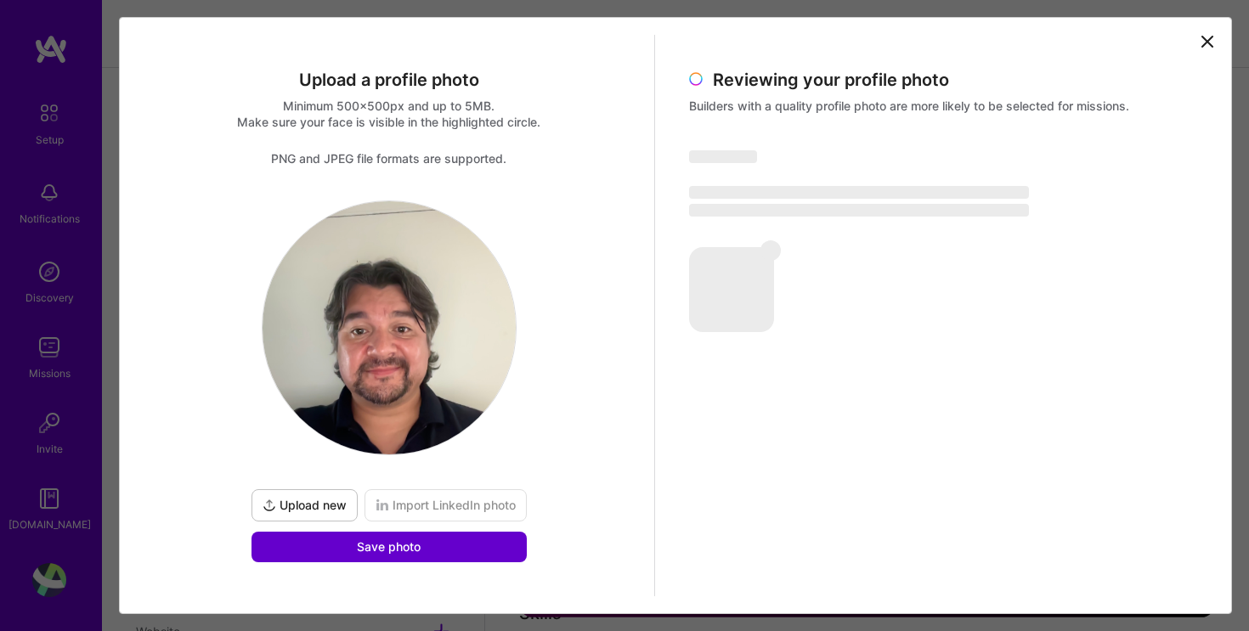
click at [438, 552] on button "Save photo" at bounding box center [388, 547] width 275 height 31
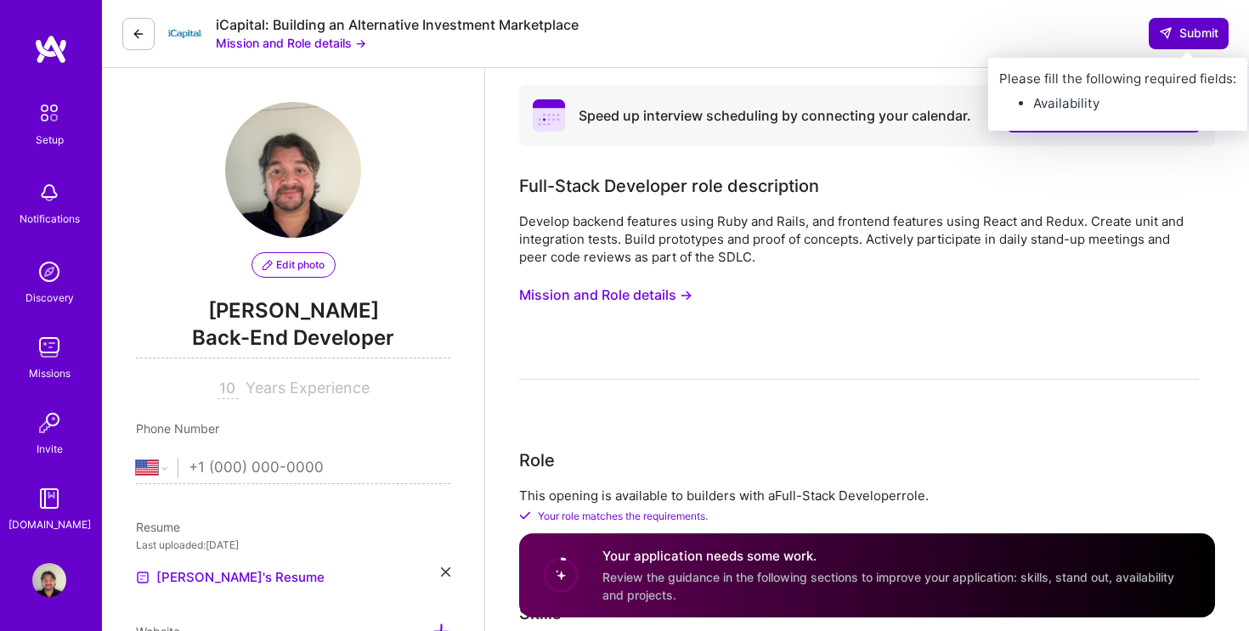
click at [1180, 28] on span "Submit" at bounding box center [1188, 33] width 59 height 17
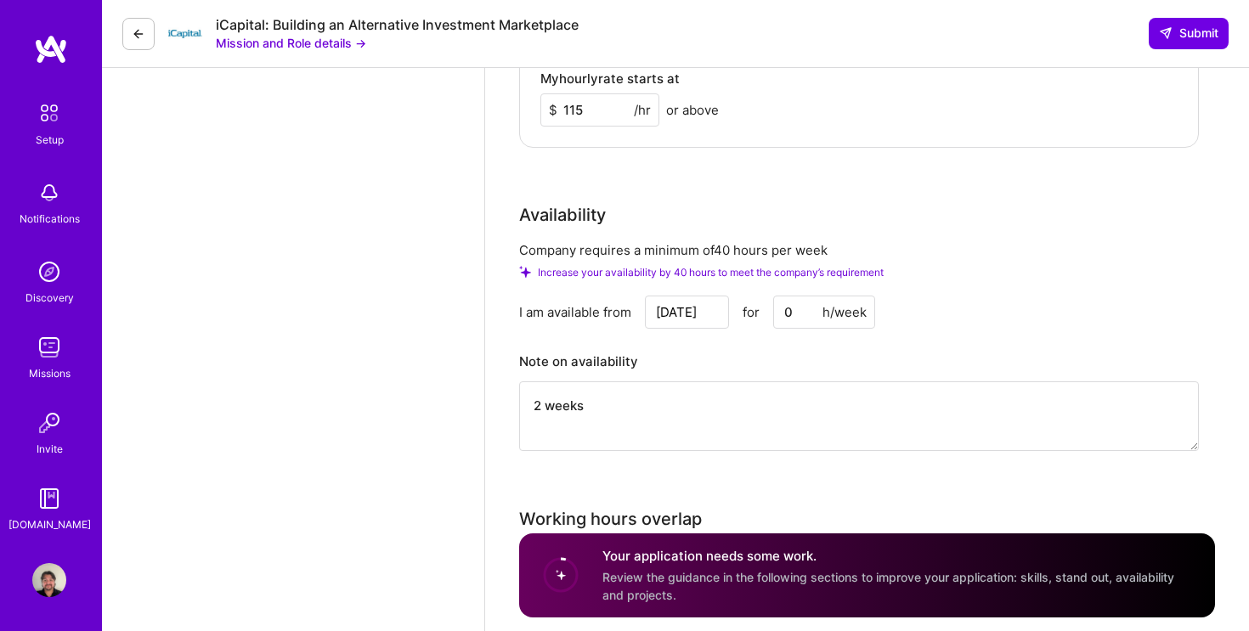
scroll to position [1711, 0]
click at [730, 428] on textarea "2 weeks" at bounding box center [858, 415] width 679 height 70
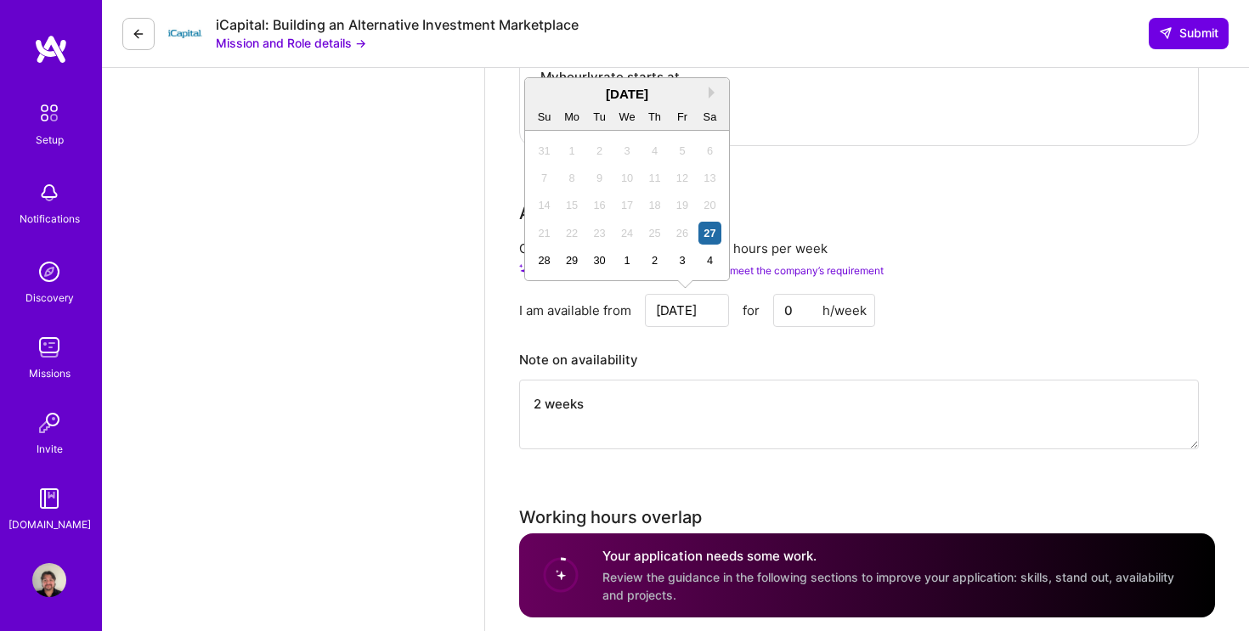
click at [708, 312] on input "[DATE]" at bounding box center [687, 310] width 84 height 33
click at [718, 93] on button "Next Month" at bounding box center [714, 93] width 12 height 12
click at [576, 230] on div "20" at bounding box center [572, 233] width 23 height 23
type input "[DATE]"
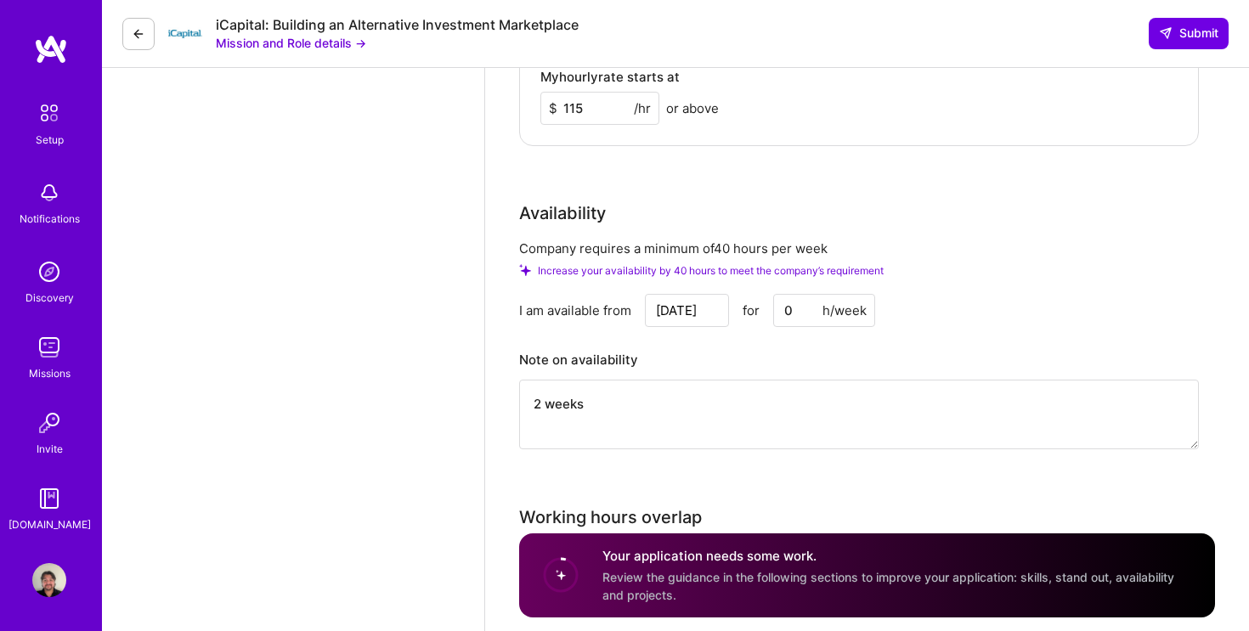
click at [803, 315] on input "0" at bounding box center [824, 310] width 102 height 33
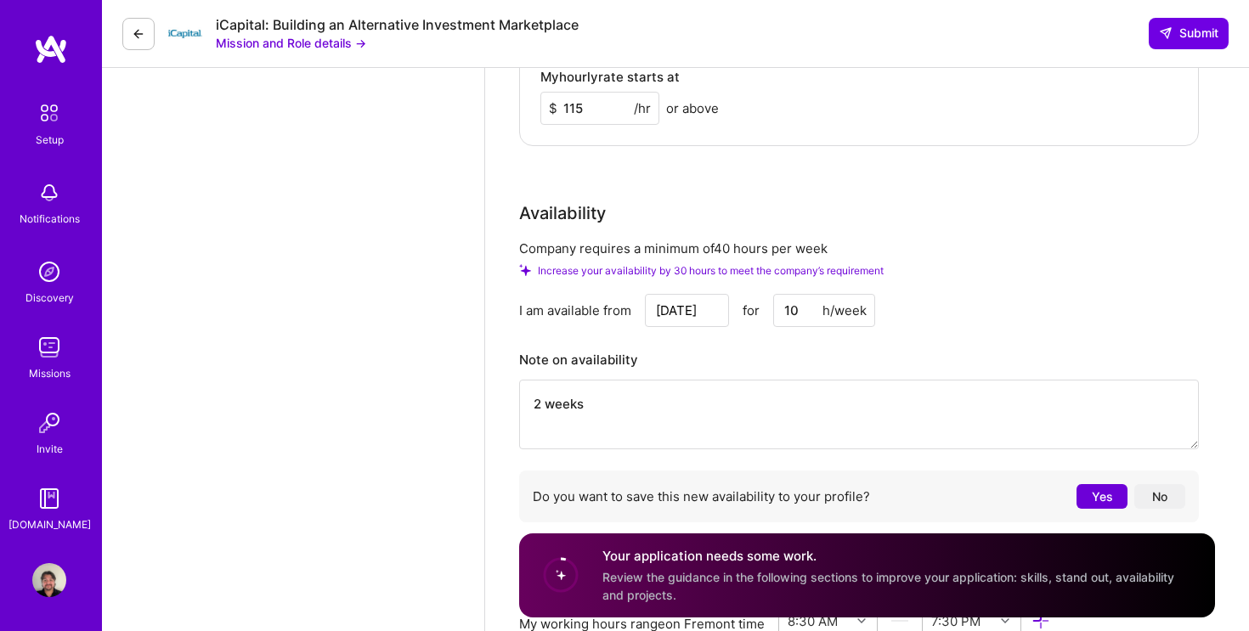
type input "10"
click at [1096, 492] on button "Yes" at bounding box center [1101, 496] width 51 height 25
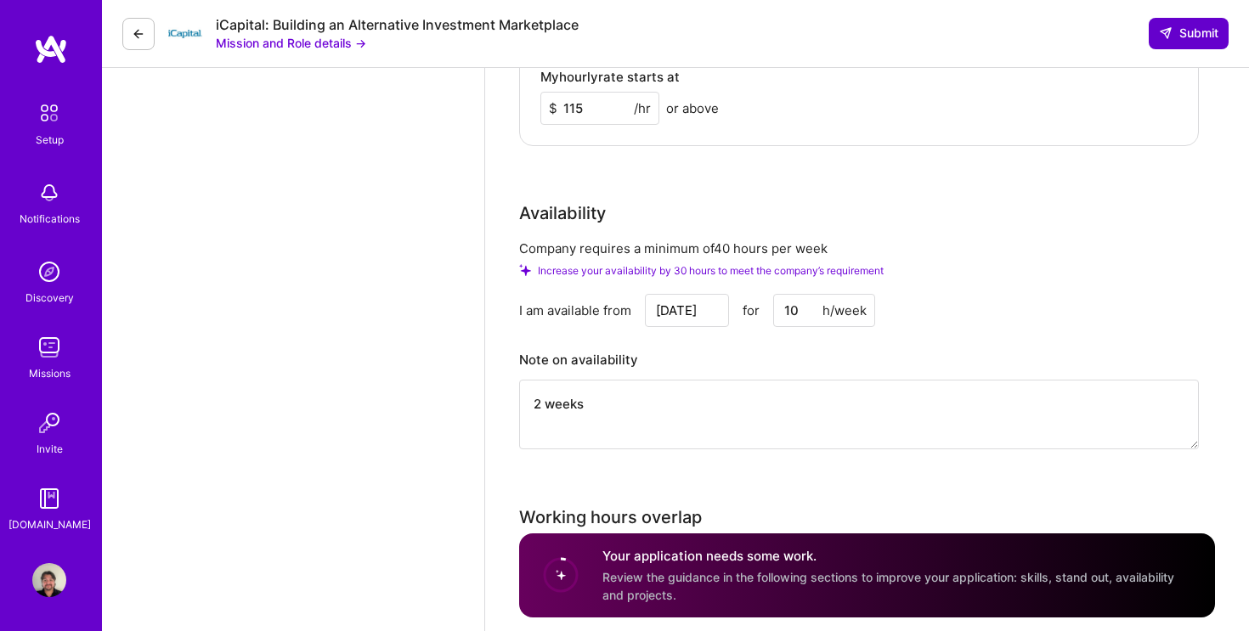
click at [1185, 42] on button "Submit" at bounding box center [1188, 33] width 80 height 31
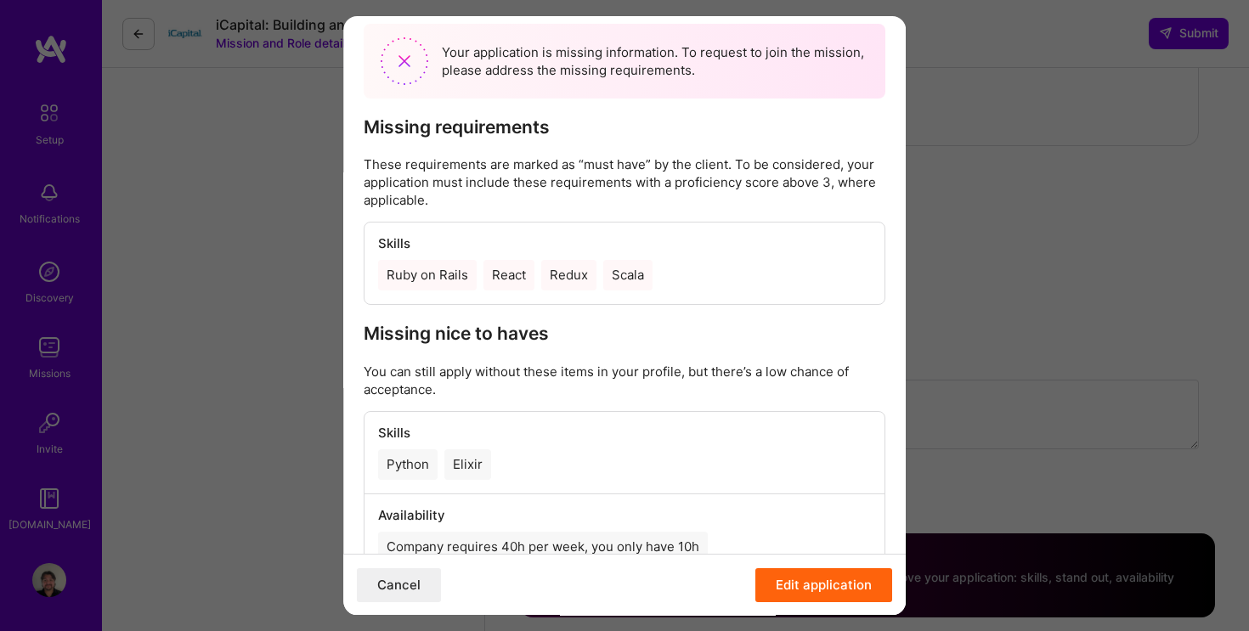
scroll to position [50, 0]
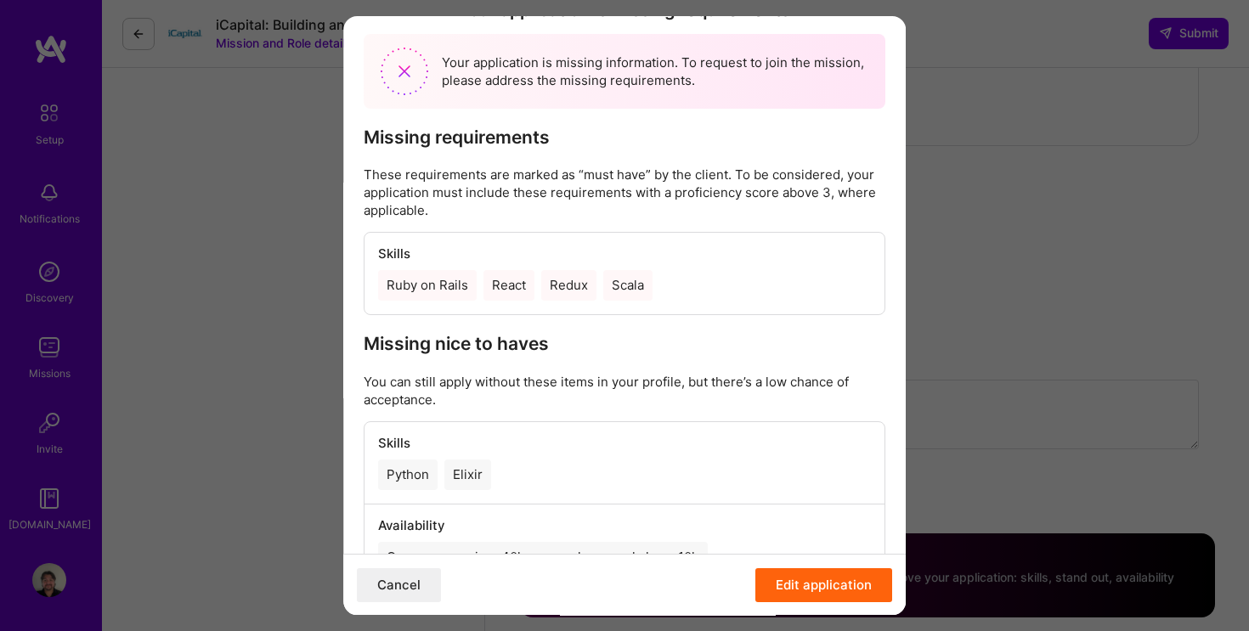
click at [497, 260] on h4 "Skills" at bounding box center [624, 253] width 493 height 15
click at [462, 247] on h4 "Skills" at bounding box center [624, 253] width 493 height 15
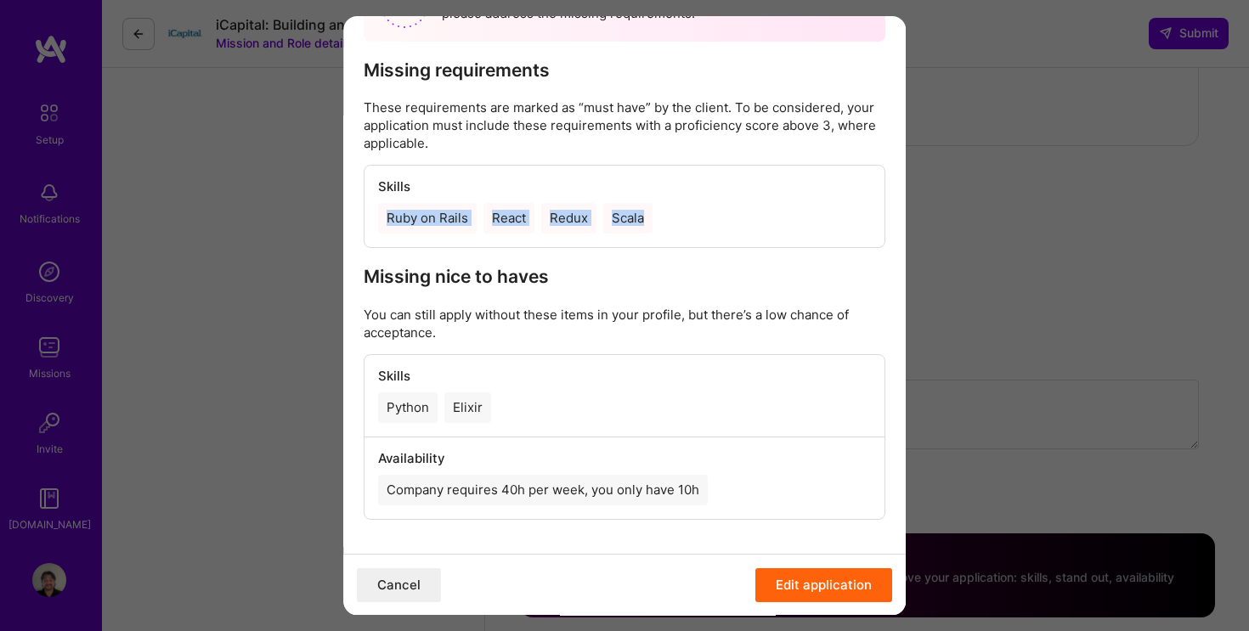
drag, startPoint x: 683, startPoint y: 226, endPoint x: 427, endPoint y: 208, distance: 256.3
click at [427, 208] on div "Ruby on Rails React Redux Scala" at bounding box center [624, 218] width 493 height 31
copy div "Ruby on Rails React Redux Scala"
click at [820, 589] on button "Edit application" at bounding box center [823, 584] width 137 height 34
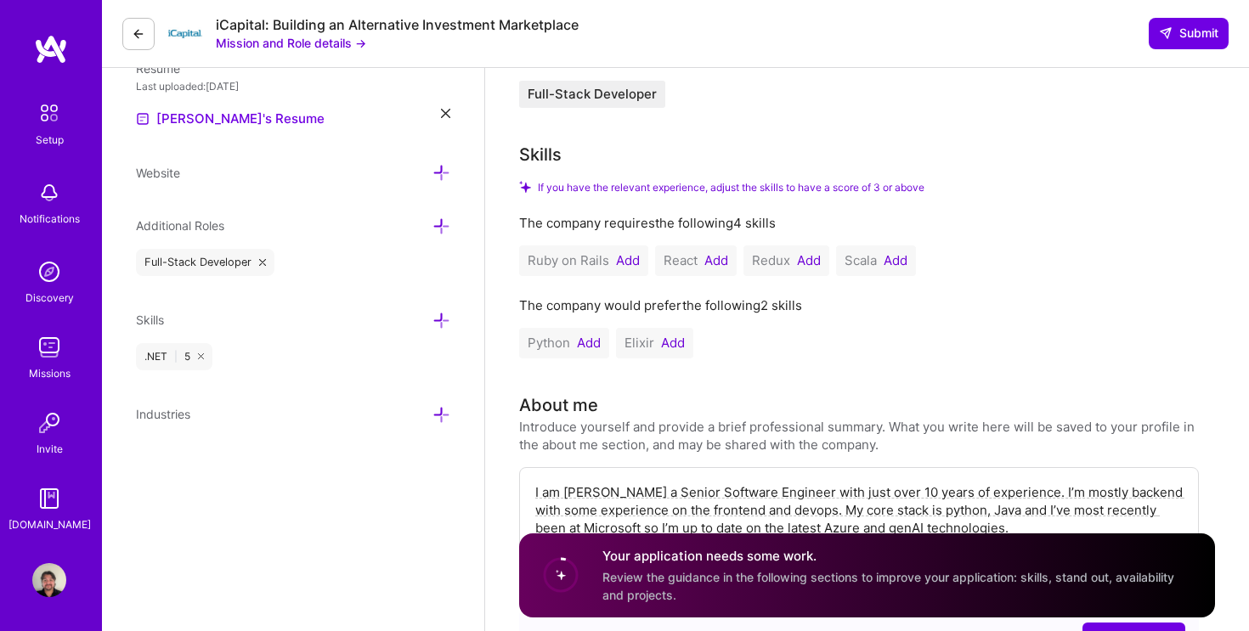
scroll to position [460, 0]
click at [633, 256] on button "Add" at bounding box center [628, 259] width 24 height 14
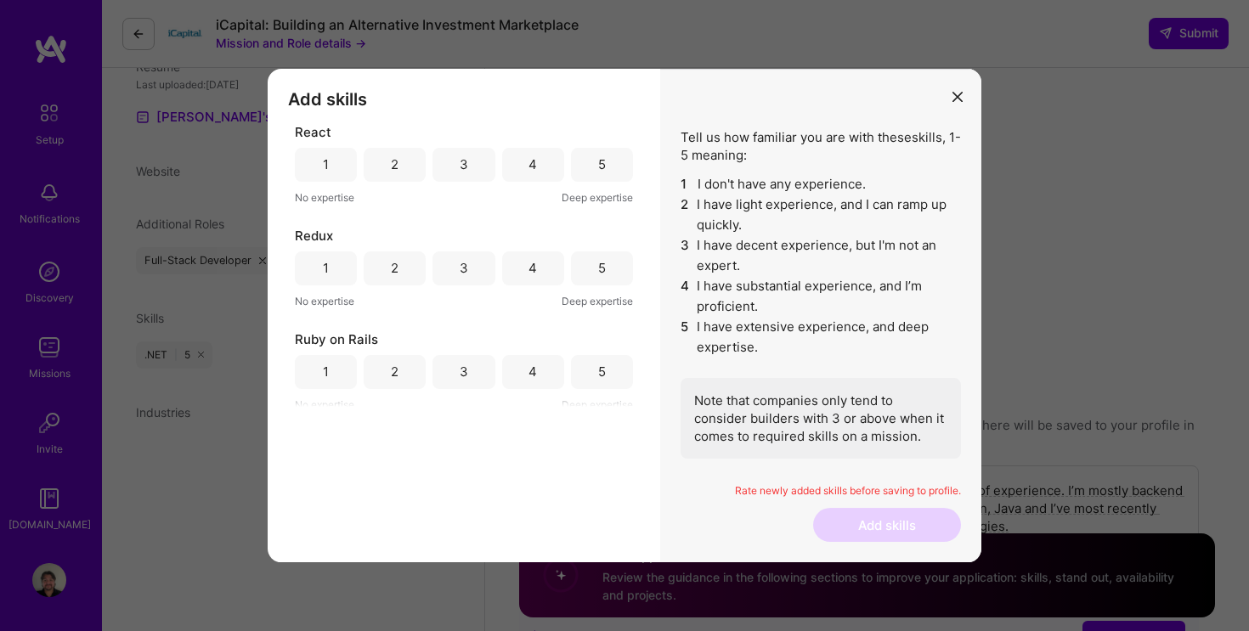
click at [469, 172] on div "3" at bounding box center [463, 165] width 62 height 34
click at [465, 272] on div "3" at bounding box center [463, 268] width 62 height 34
click at [532, 381] on div "4" at bounding box center [533, 372] width 62 height 34
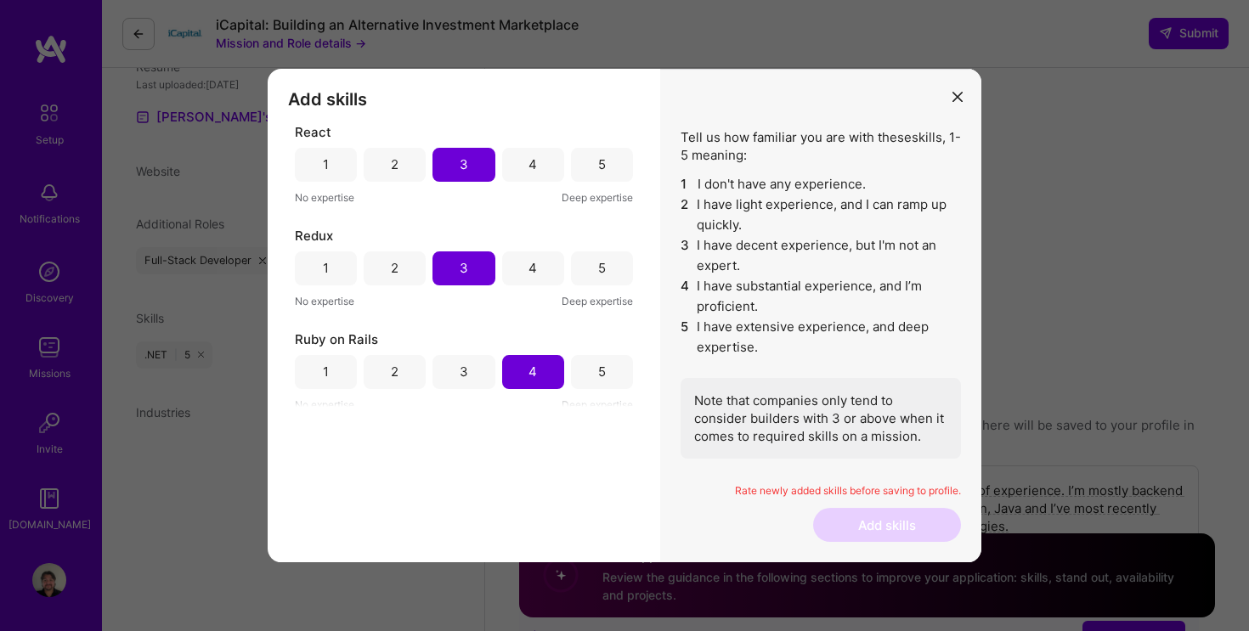
scroll to position [110, 0]
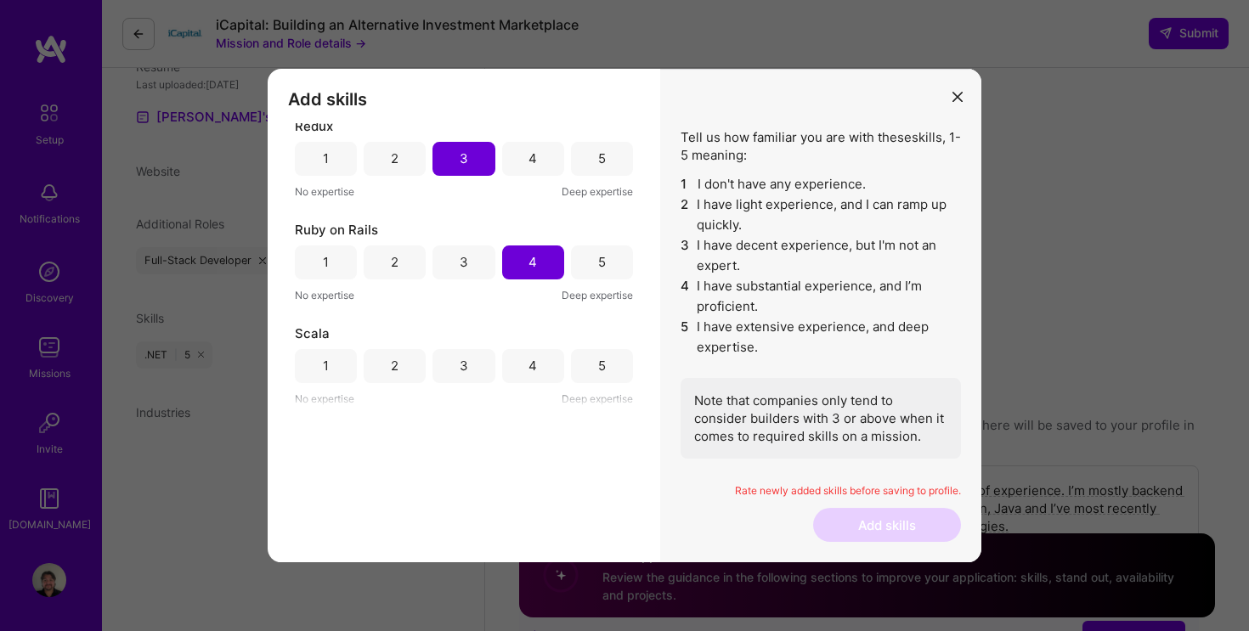
click at [520, 361] on div "4" at bounding box center [533, 366] width 62 height 34
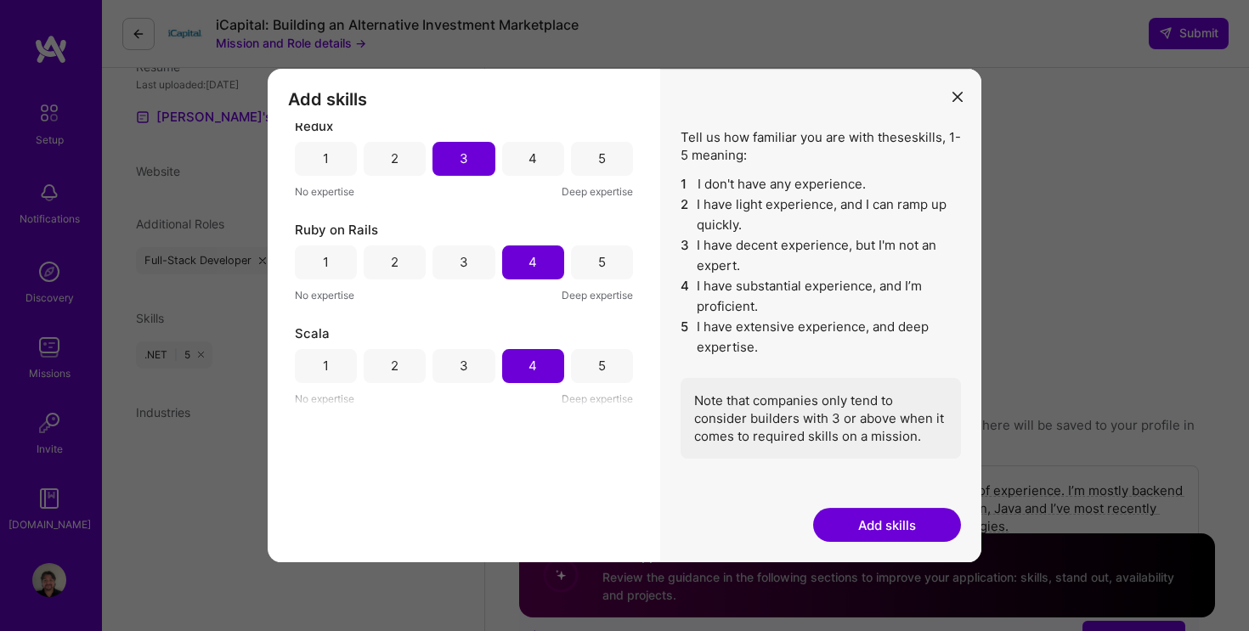
click at [893, 525] on button "Add skills" at bounding box center [887, 525] width 148 height 34
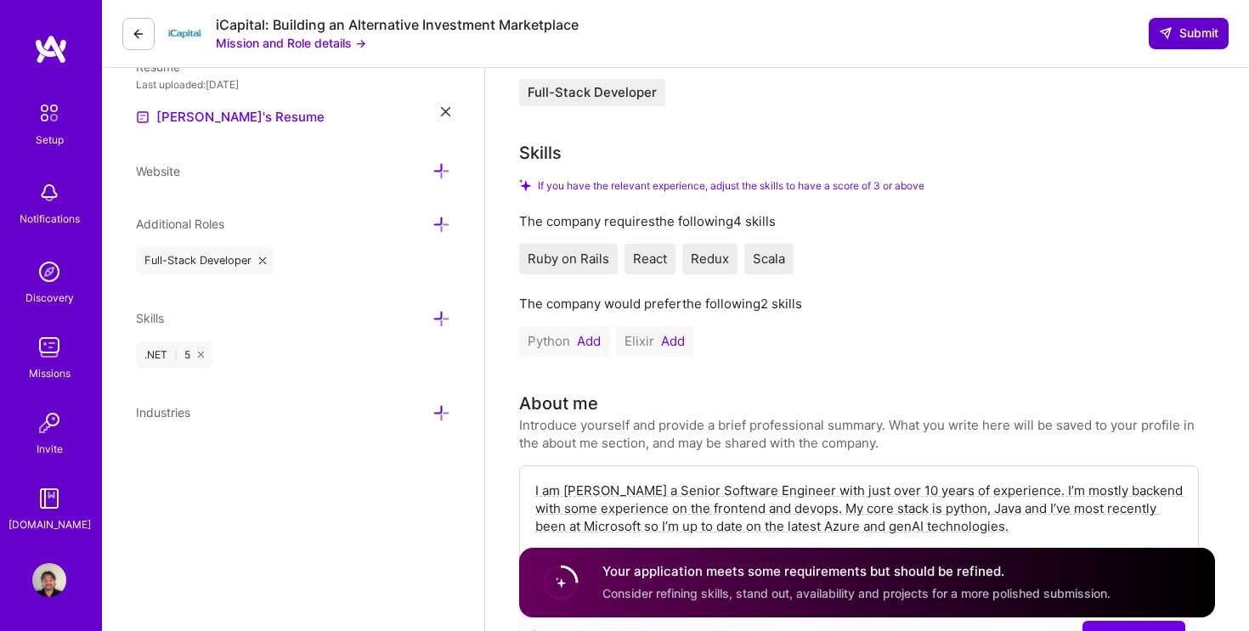
click at [1176, 37] on span "Submit" at bounding box center [1188, 33] width 59 height 17
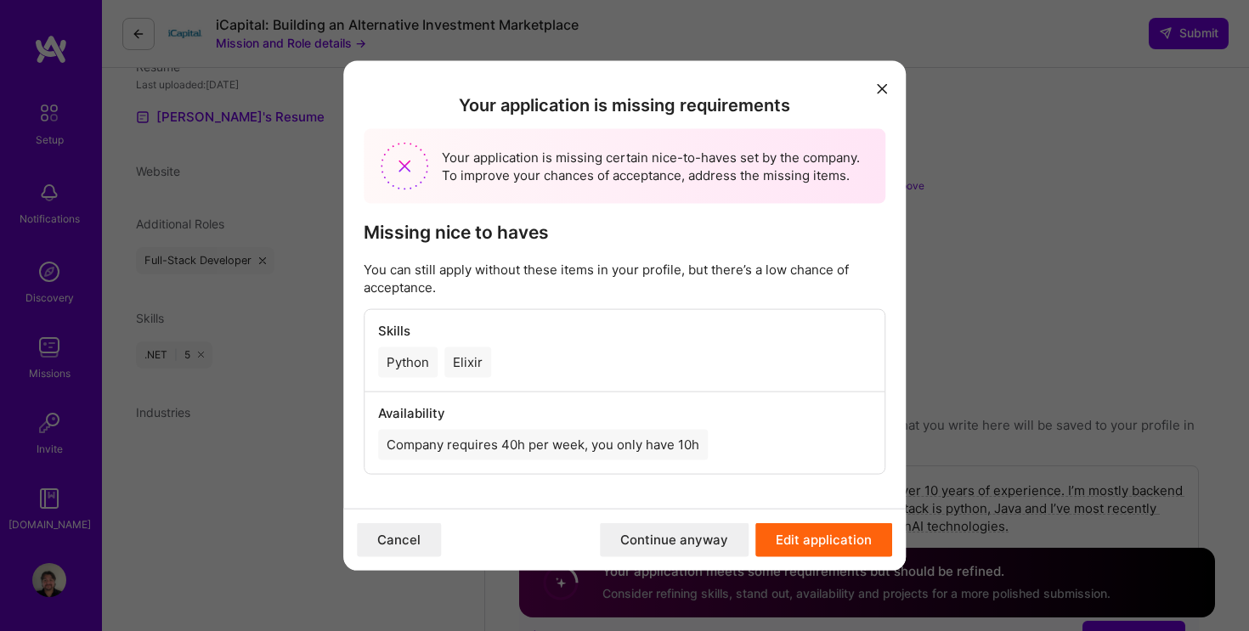
click at [692, 543] on button "Continue anyway" at bounding box center [674, 540] width 149 height 34
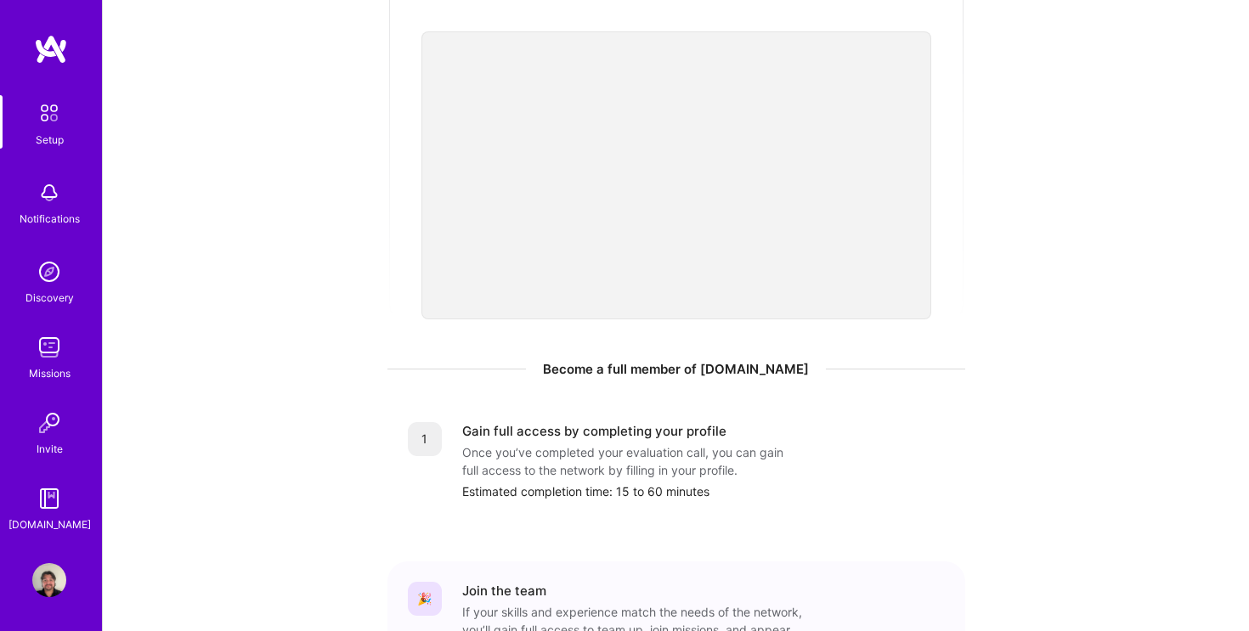
scroll to position [600, 0]
